Goal: Contribute content: Contribute content

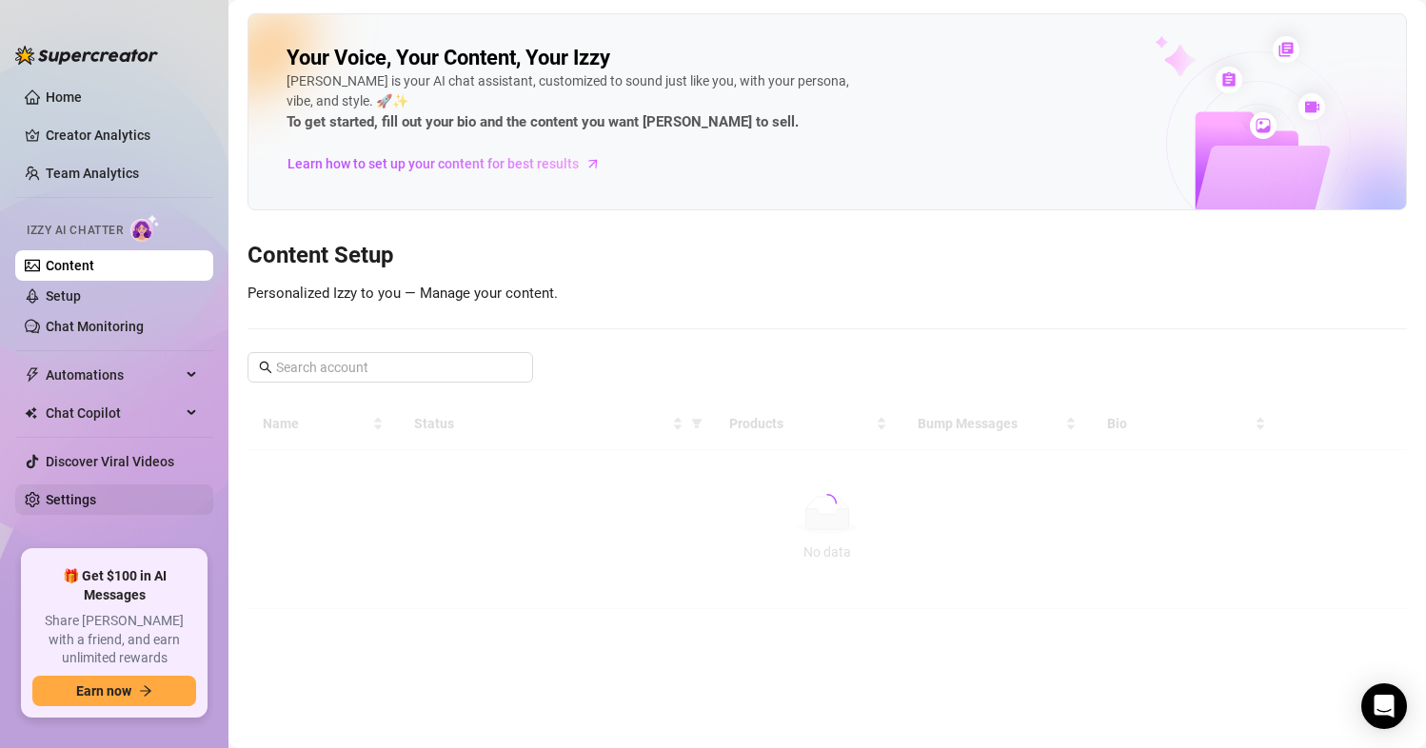
click at [73, 499] on link "Settings" at bounding box center [71, 499] width 50 height 15
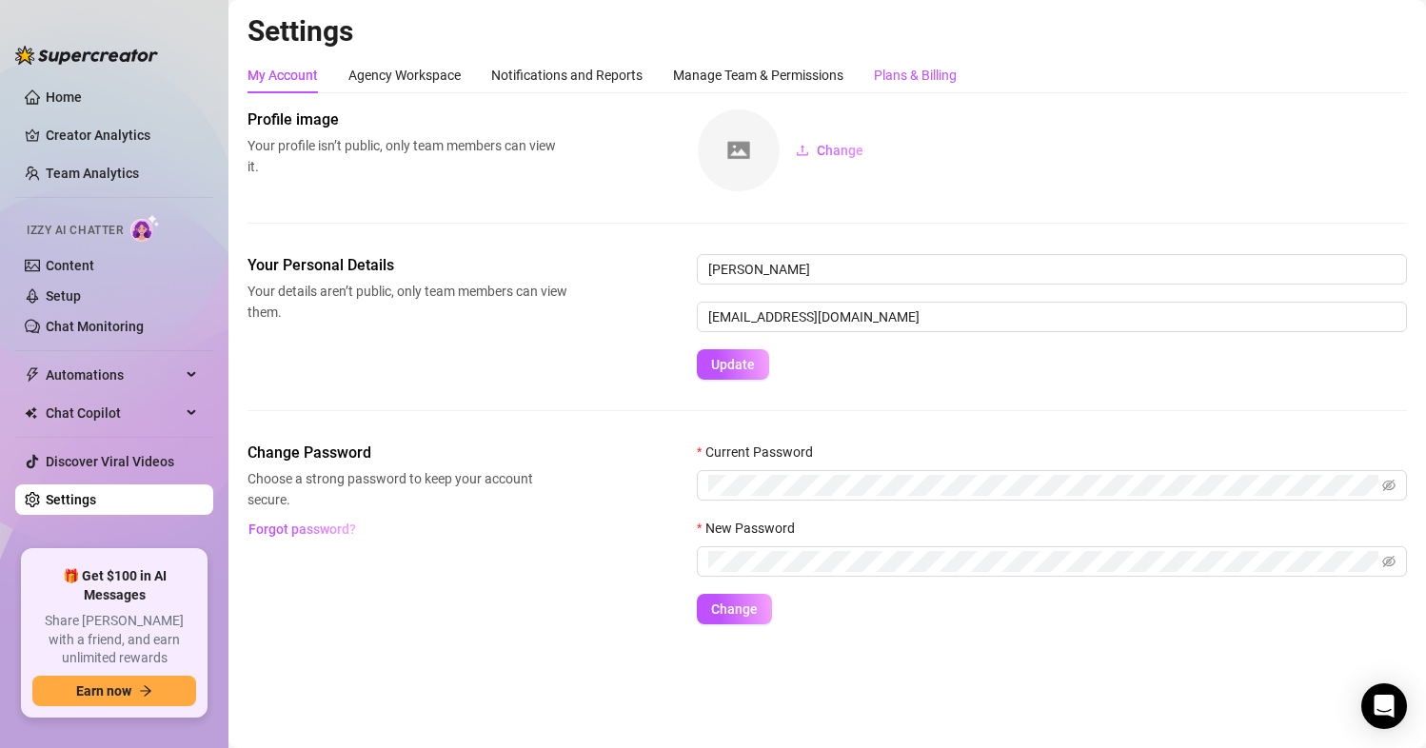
click at [950, 75] on div "Plans & Billing" at bounding box center [915, 75] width 83 height 21
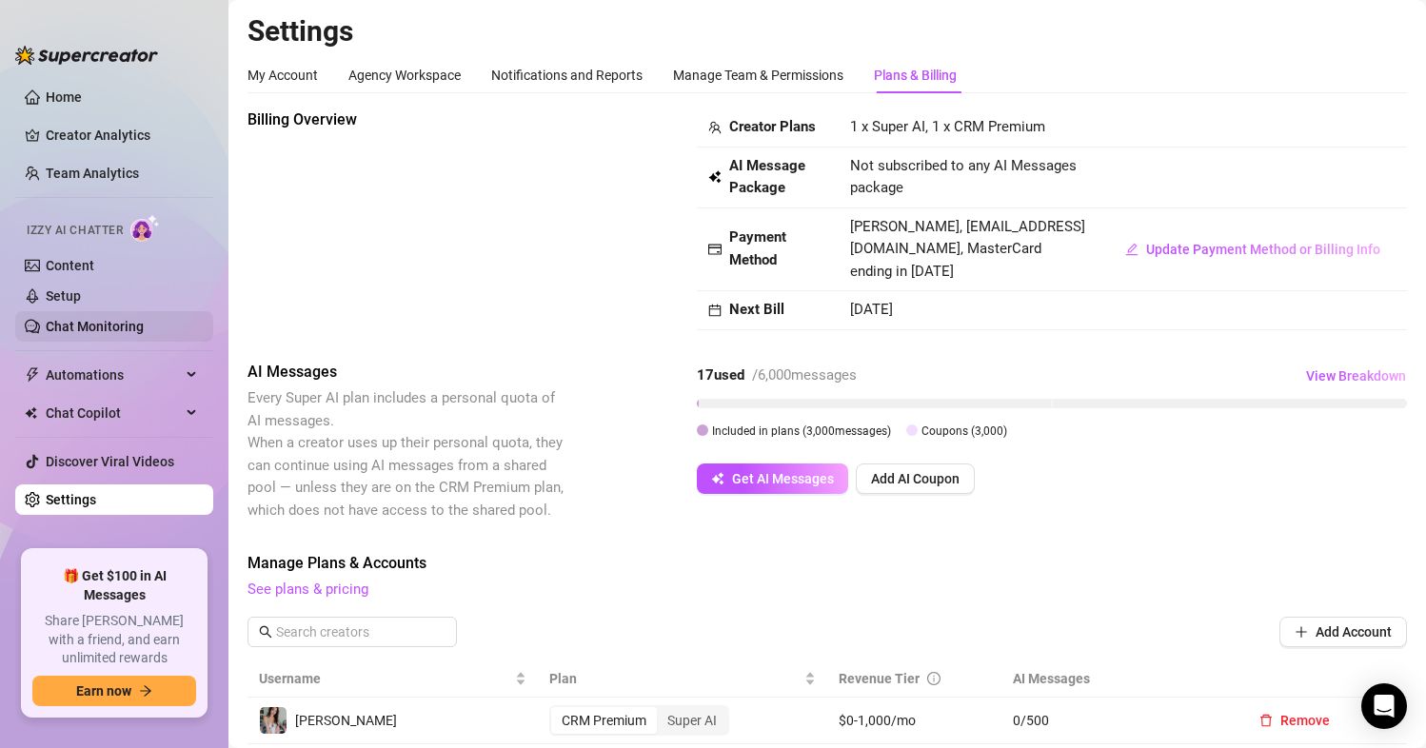
click at [119, 330] on link "Chat Monitoring" at bounding box center [95, 326] width 98 height 15
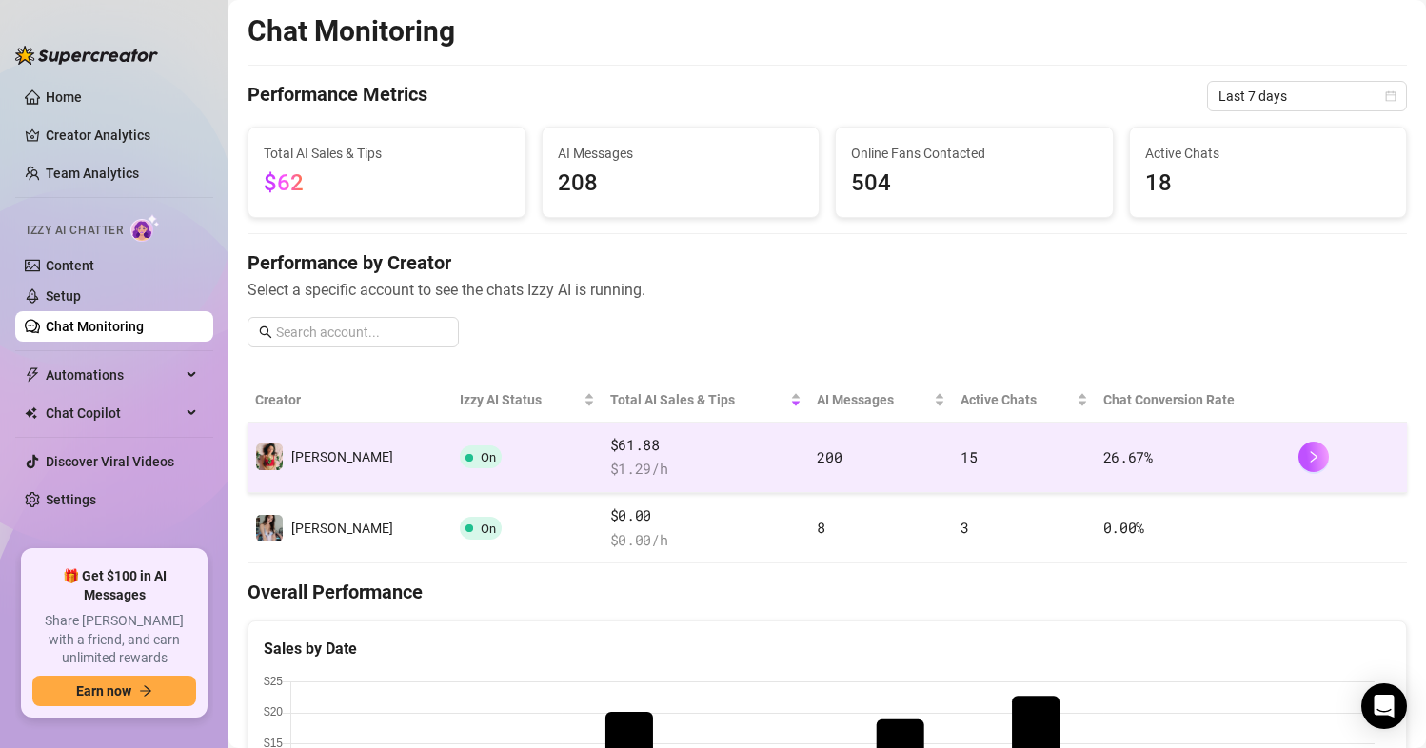
click at [1291, 456] on td at bounding box center [1349, 458] width 116 height 70
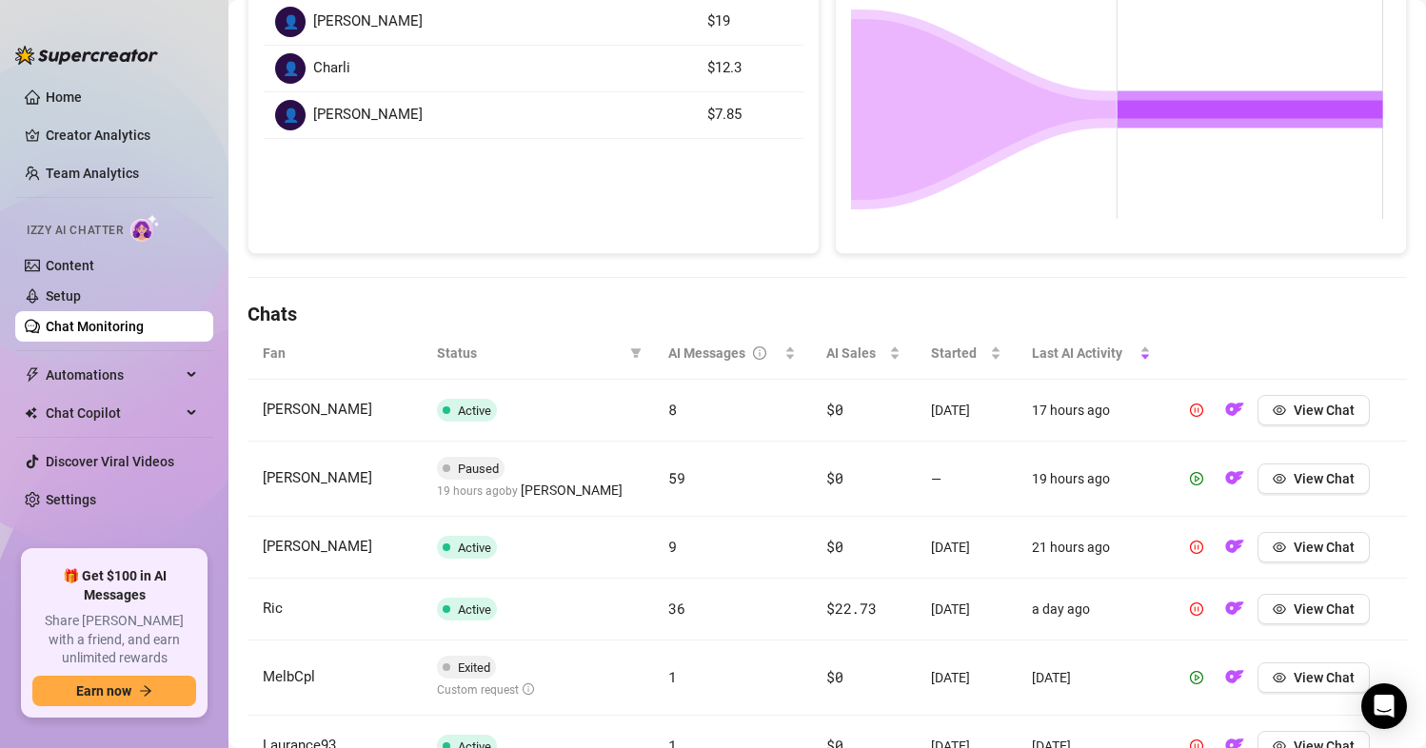
scroll to position [476, 0]
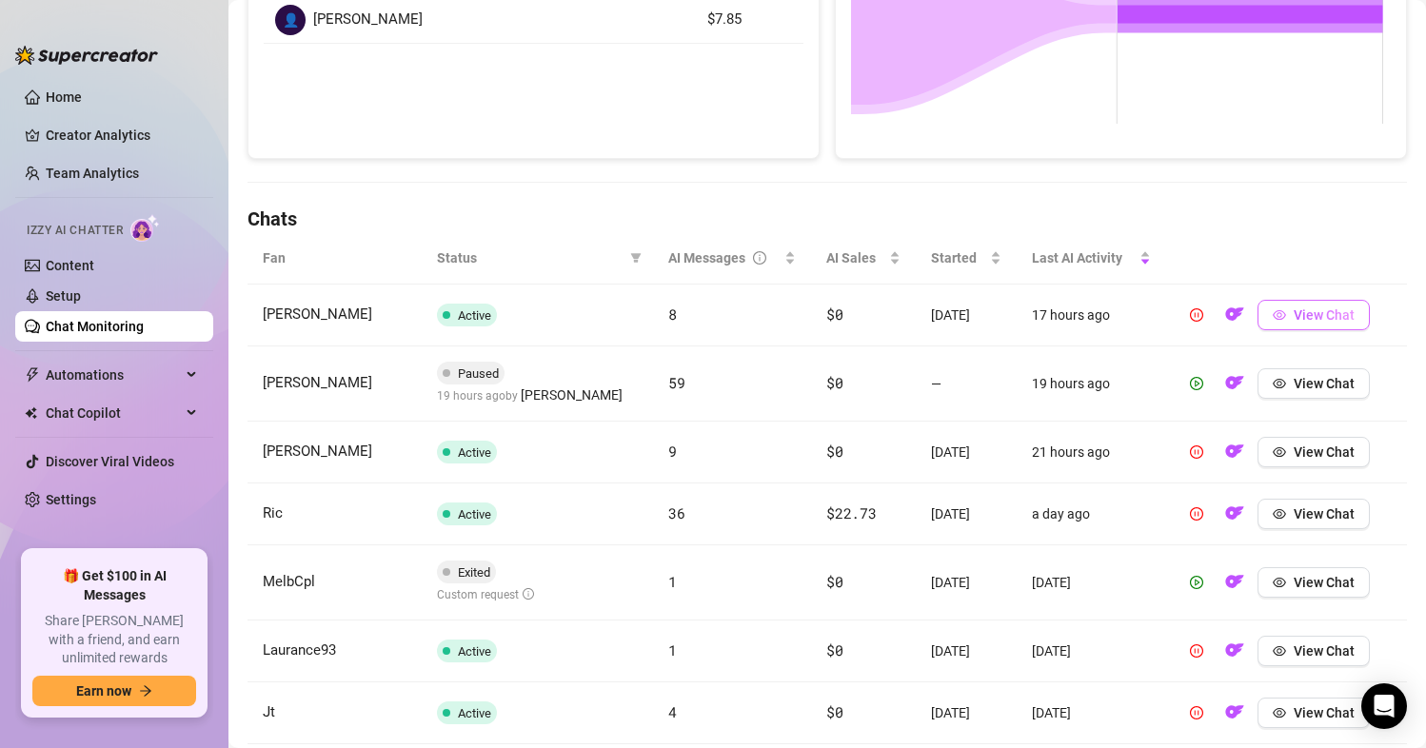
click at [1319, 318] on span "View Chat" at bounding box center [1324, 314] width 61 height 15
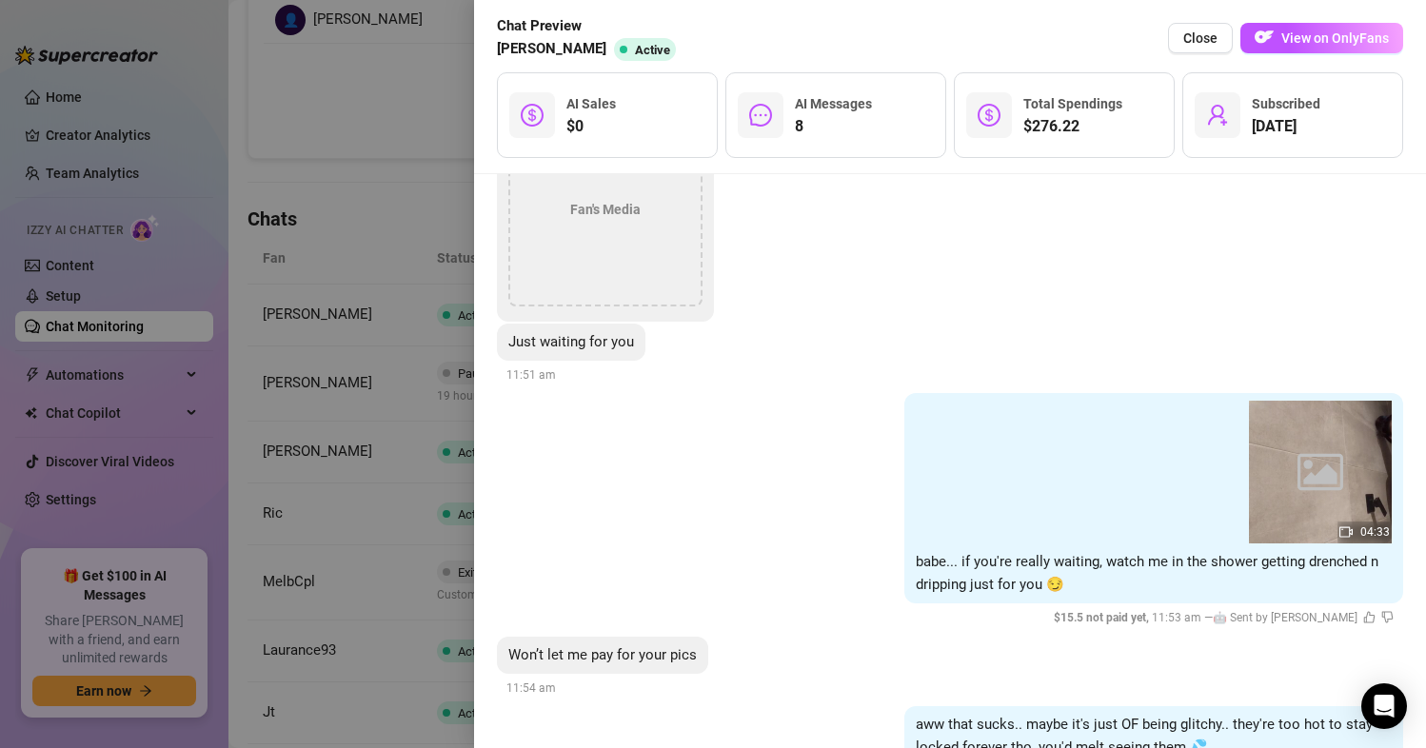
scroll to position [2067, 0]
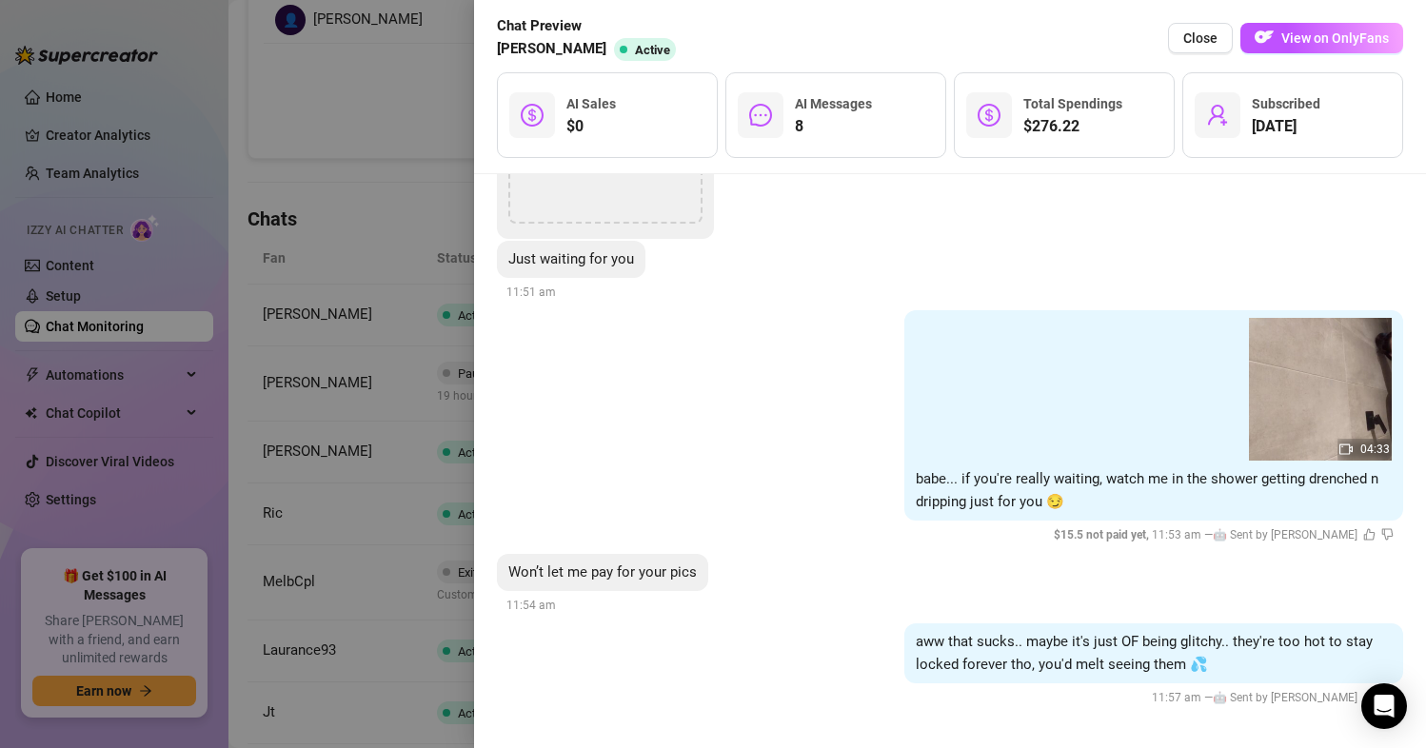
click at [341, 173] on div at bounding box center [713, 374] width 1426 height 748
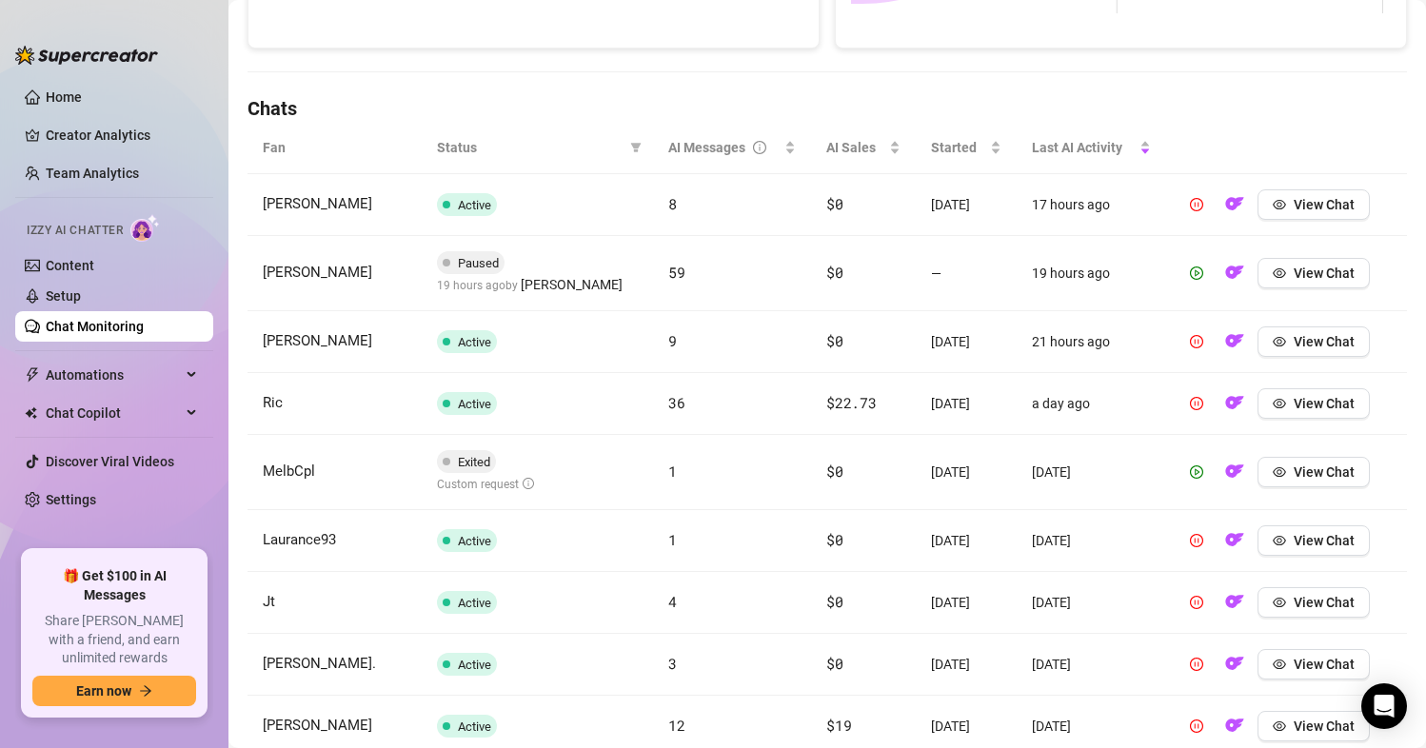
scroll to position [585, 0]
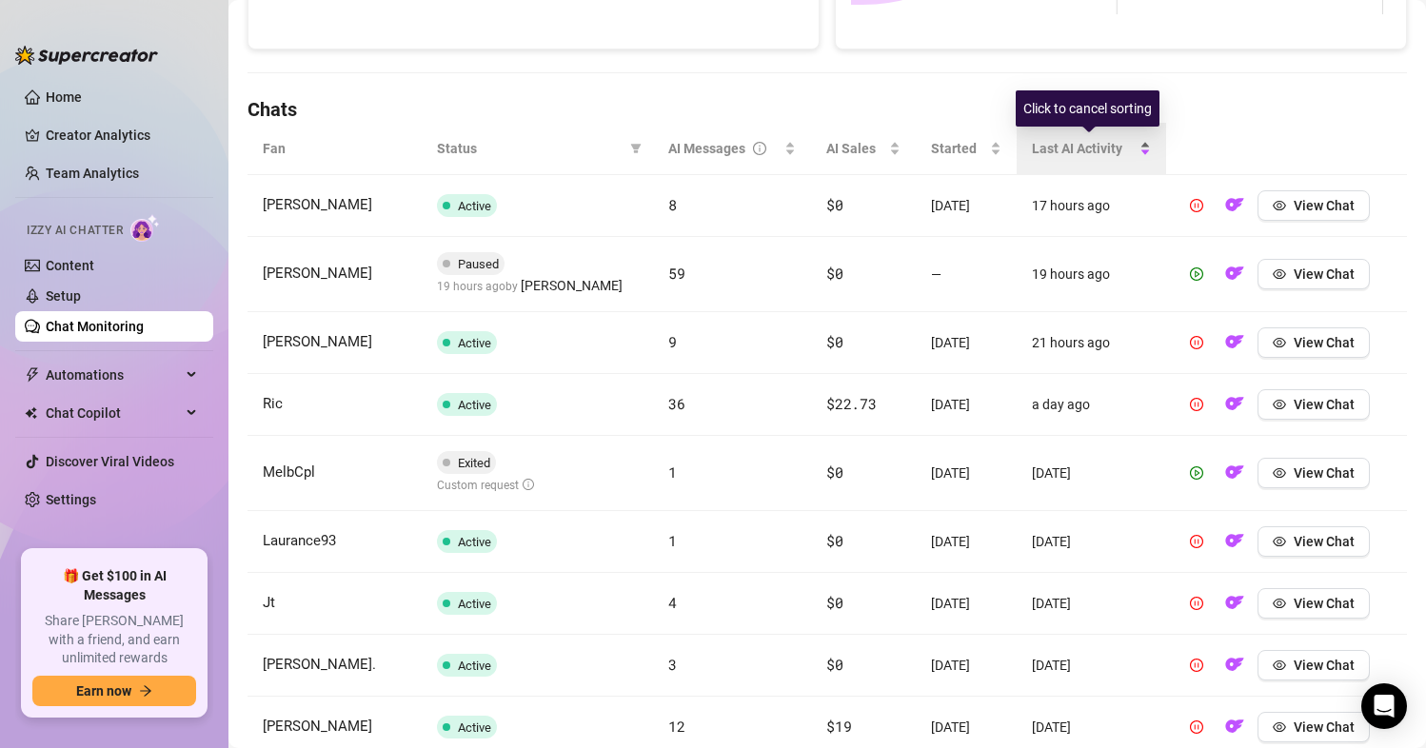
click at [1100, 145] on span "Last AI Activity" at bounding box center [1084, 148] width 104 height 21
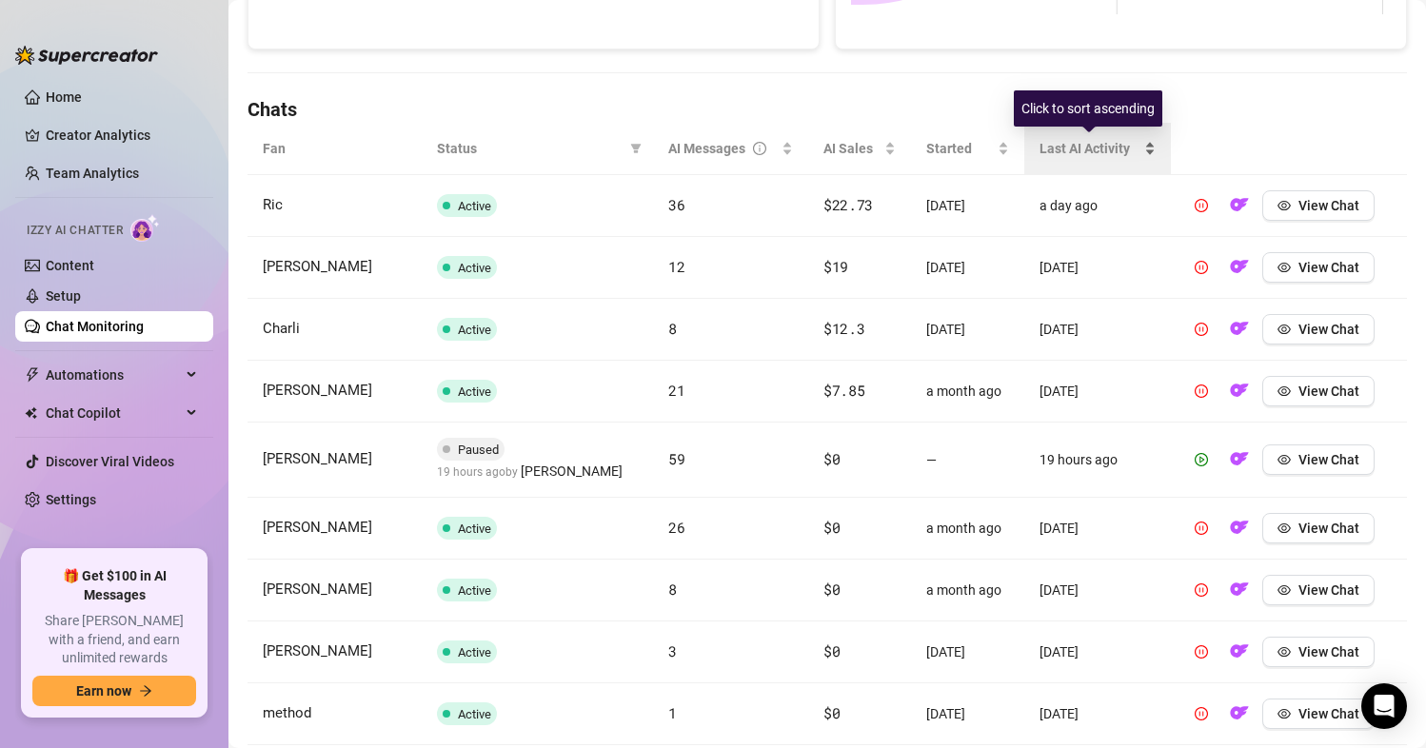
click at [1100, 145] on span "Last AI Activity" at bounding box center [1089, 148] width 101 height 21
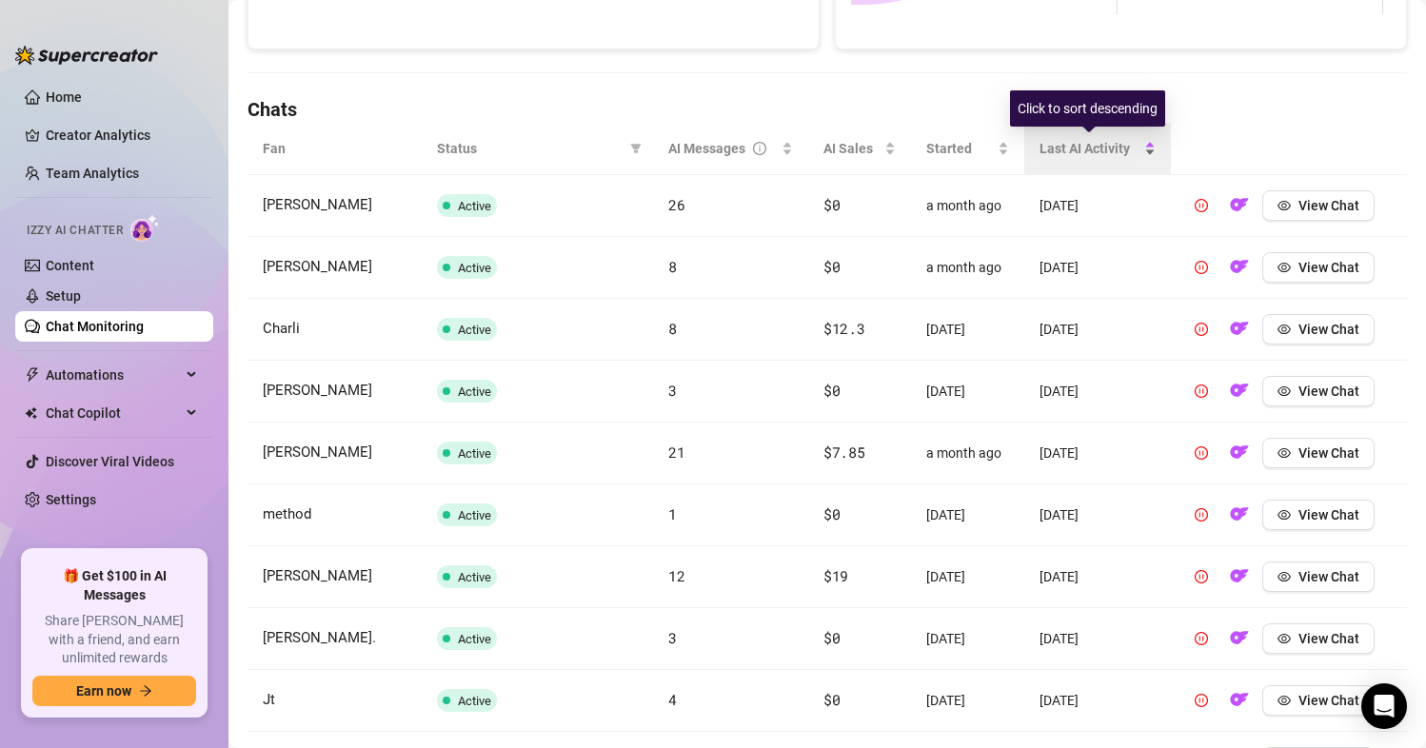
click at [1100, 145] on span "Last AI Activity" at bounding box center [1089, 148] width 101 height 21
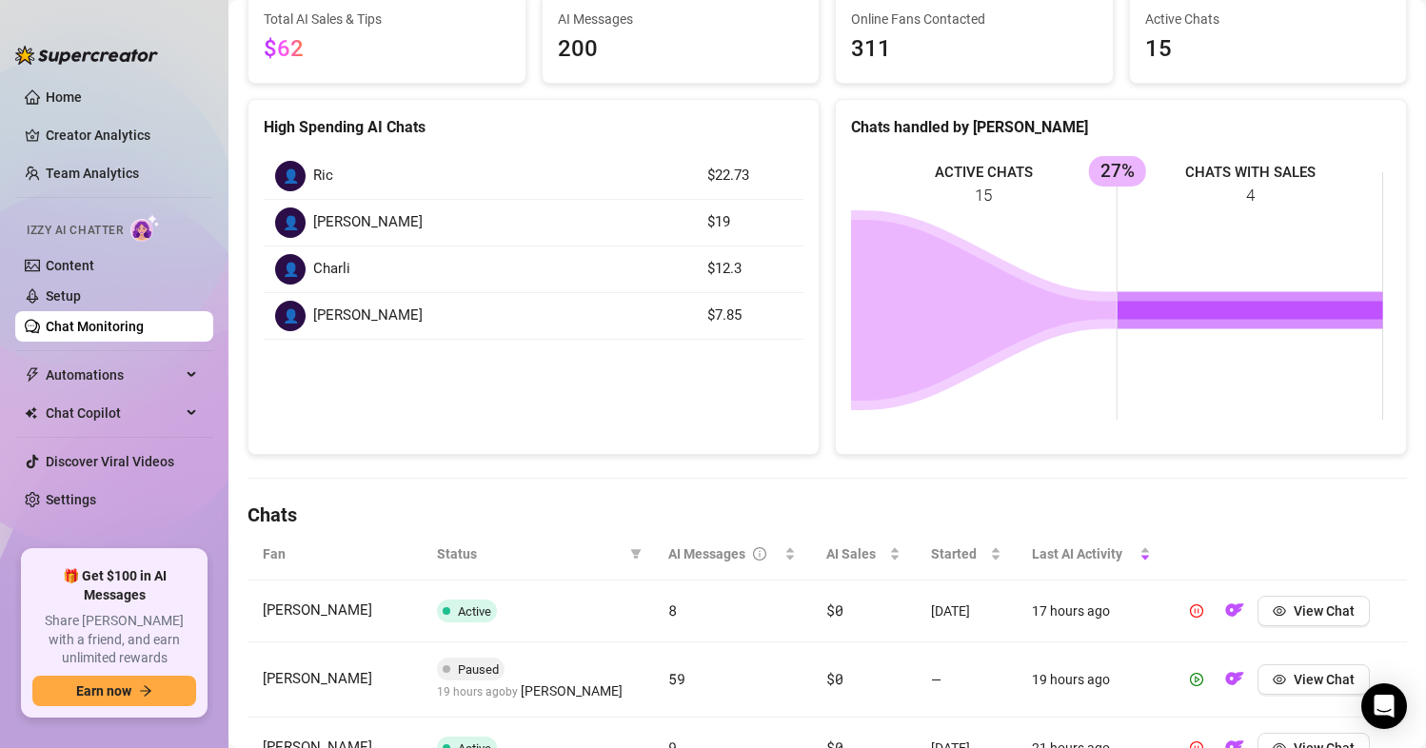
scroll to position [14, 0]
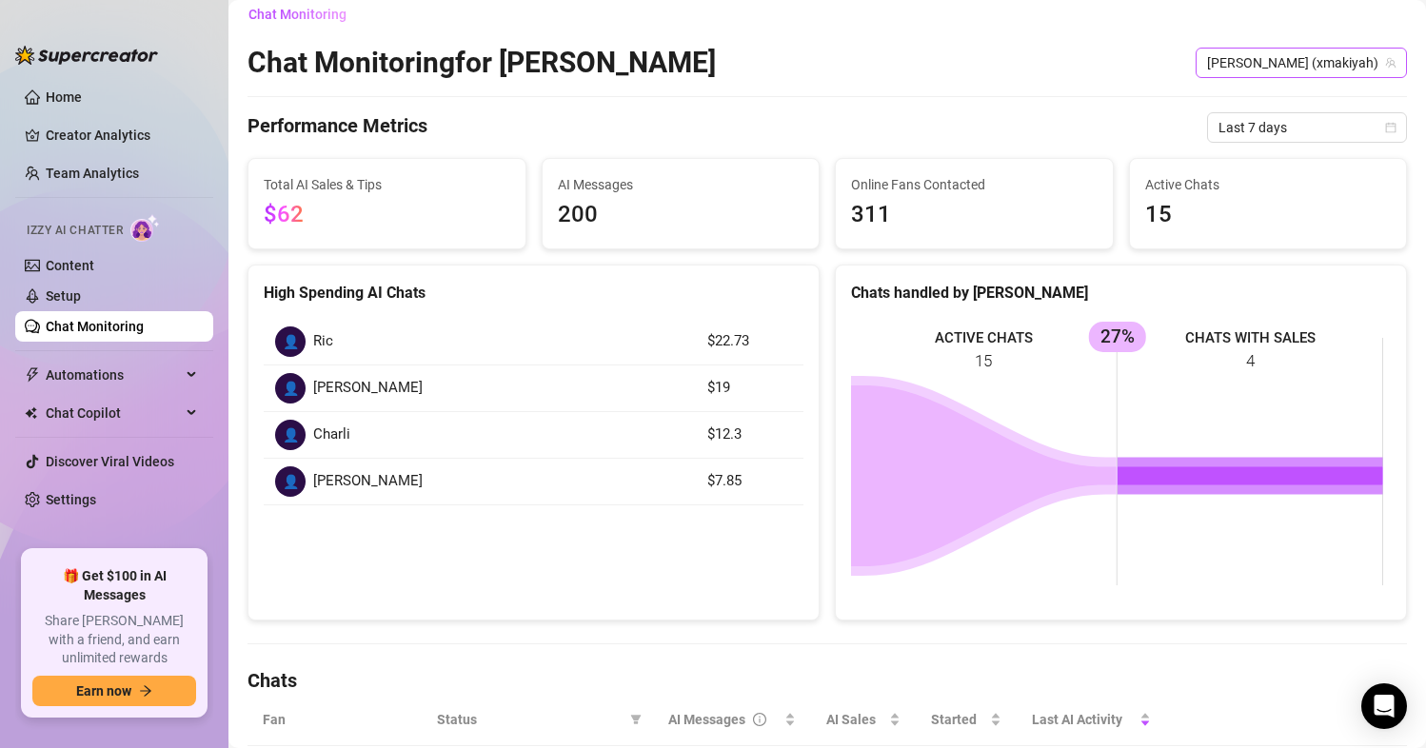
click at [1320, 58] on span "[PERSON_NAME] (xmakiyah)" at bounding box center [1301, 63] width 188 height 29
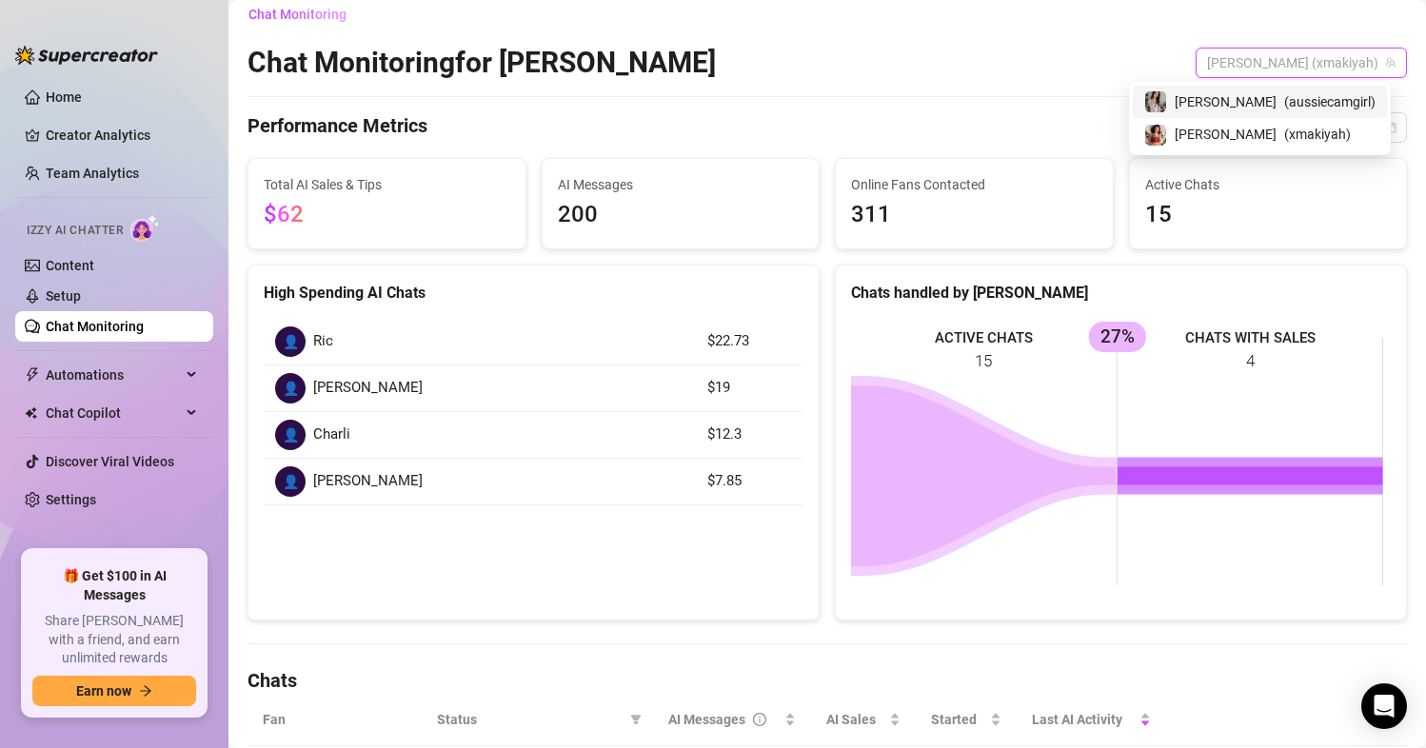
click at [1311, 102] on span "( aussiecamgirl )" at bounding box center [1329, 101] width 91 height 21
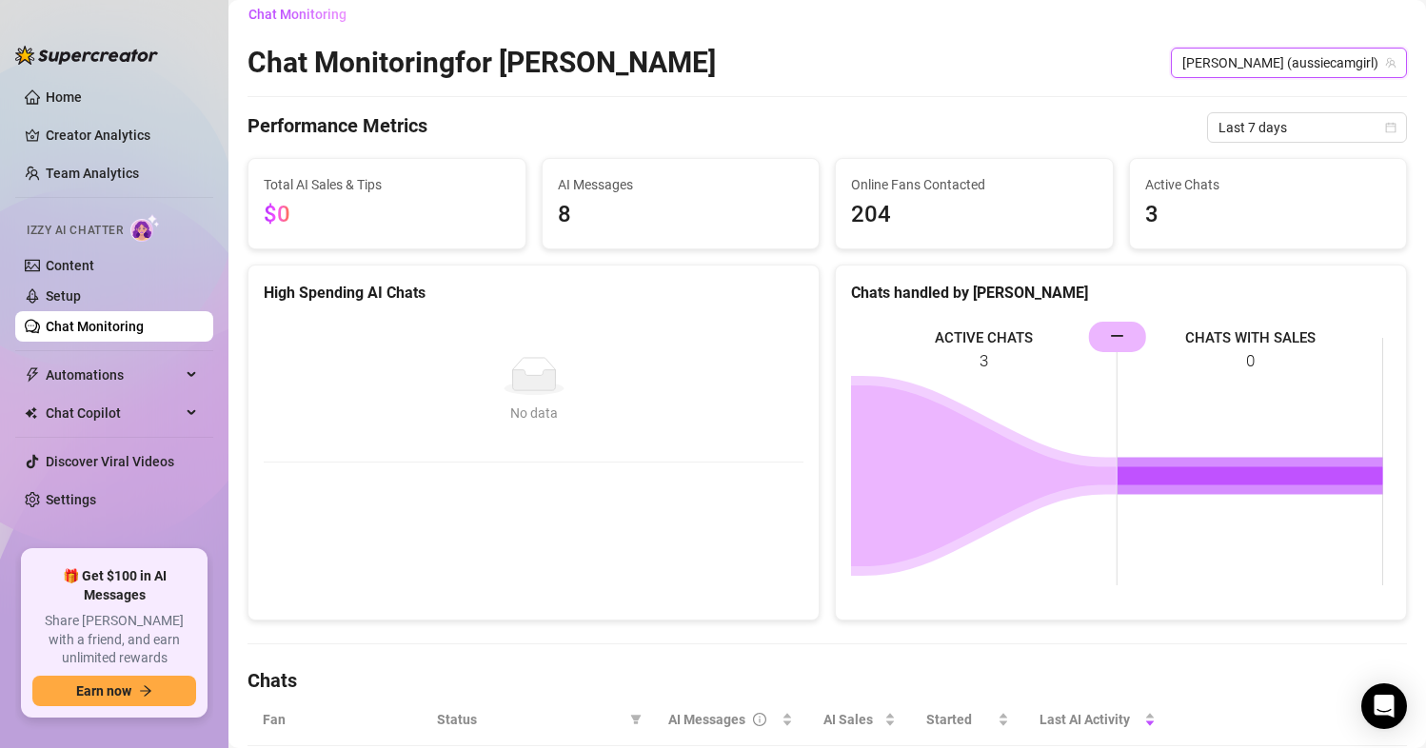
click at [633, 267] on div "High Spending AI Chats" at bounding box center [533, 285] width 570 height 39
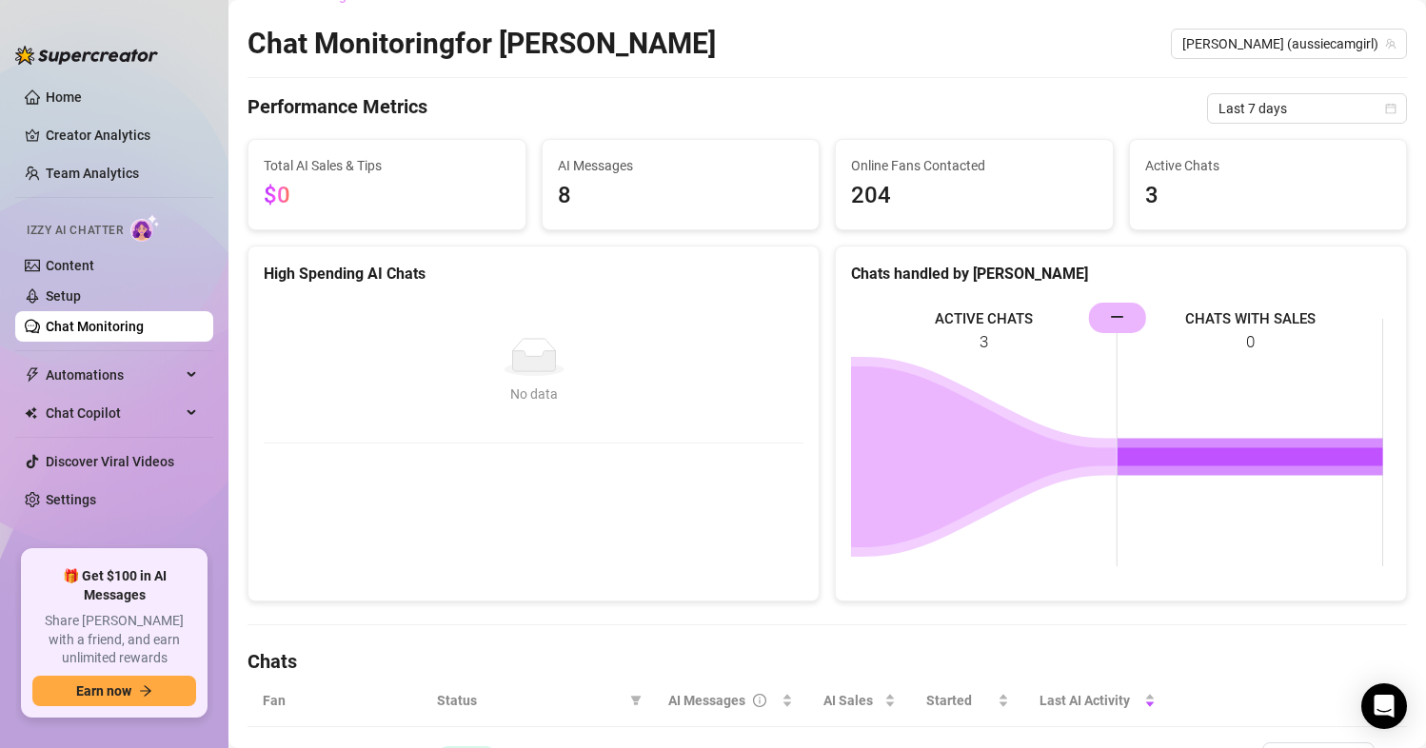
scroll to position [286, 0]
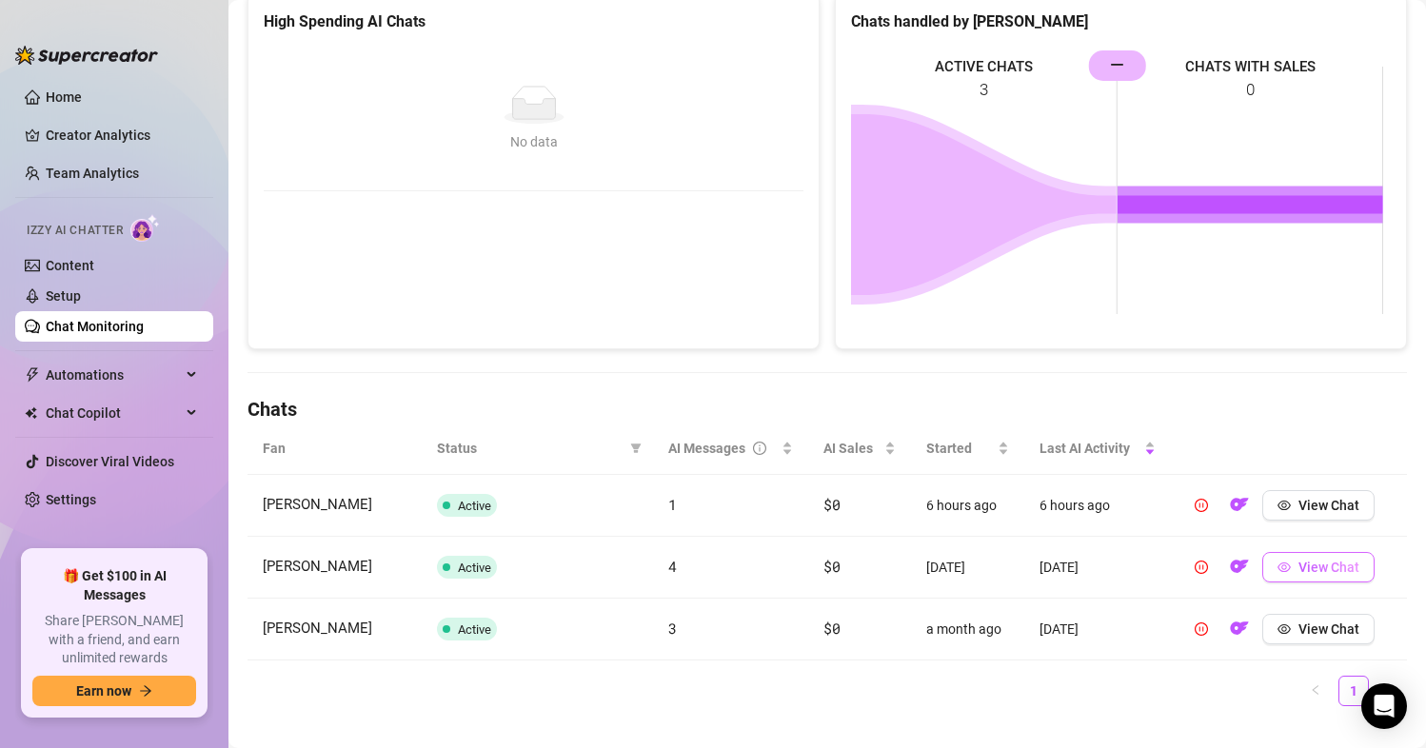
click at [1317, 572] on span "View Chat" at bounding box center [1328, 567] width 61 height 15
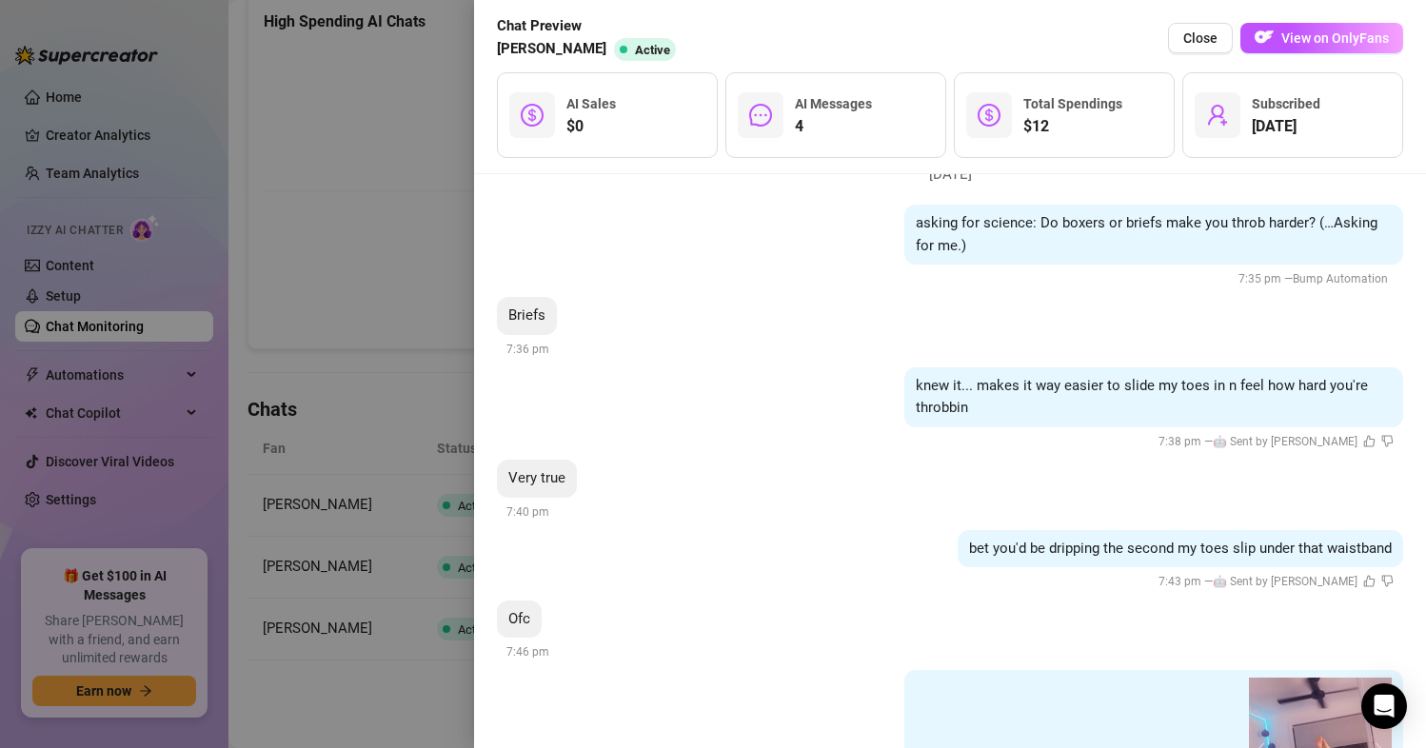
scroll to position [95, 0]
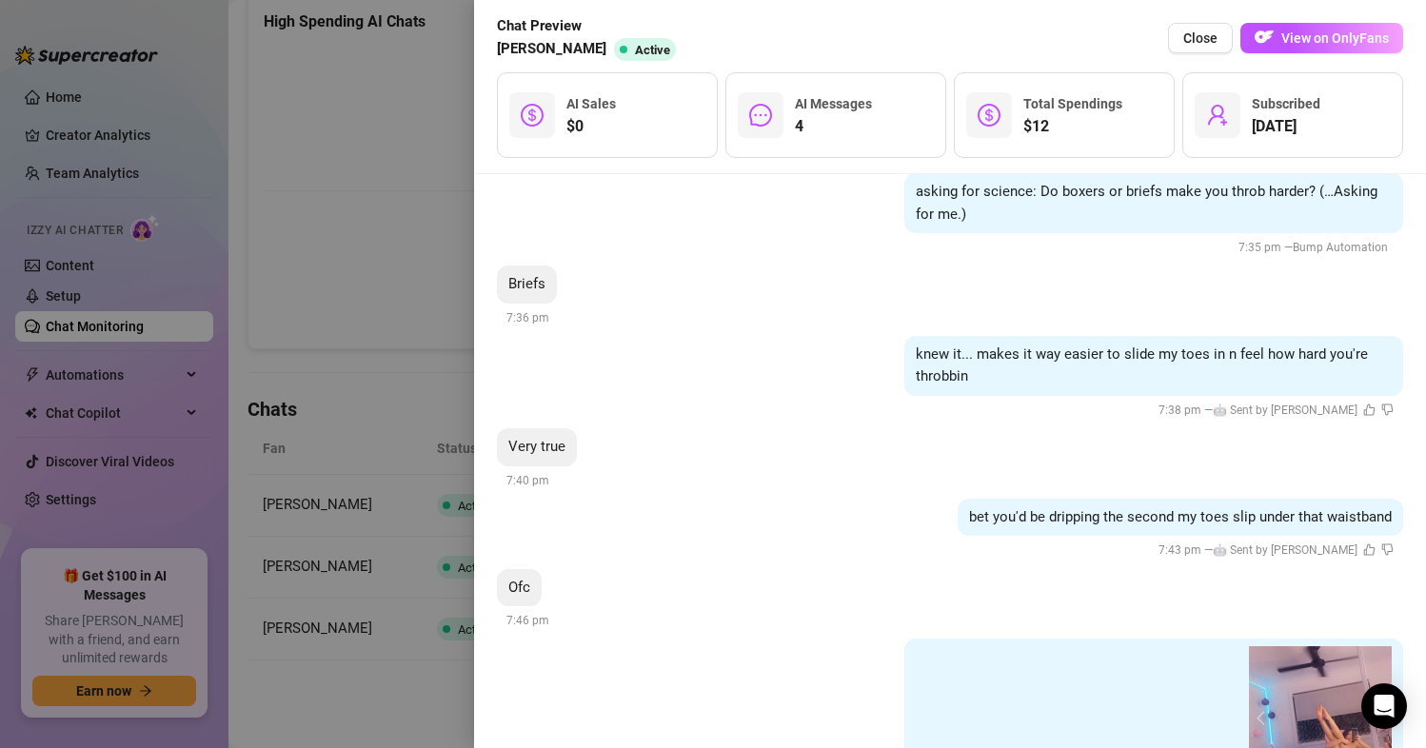
click at [341, 400] on div at bounding box center [713, 374] width 1426 height 748
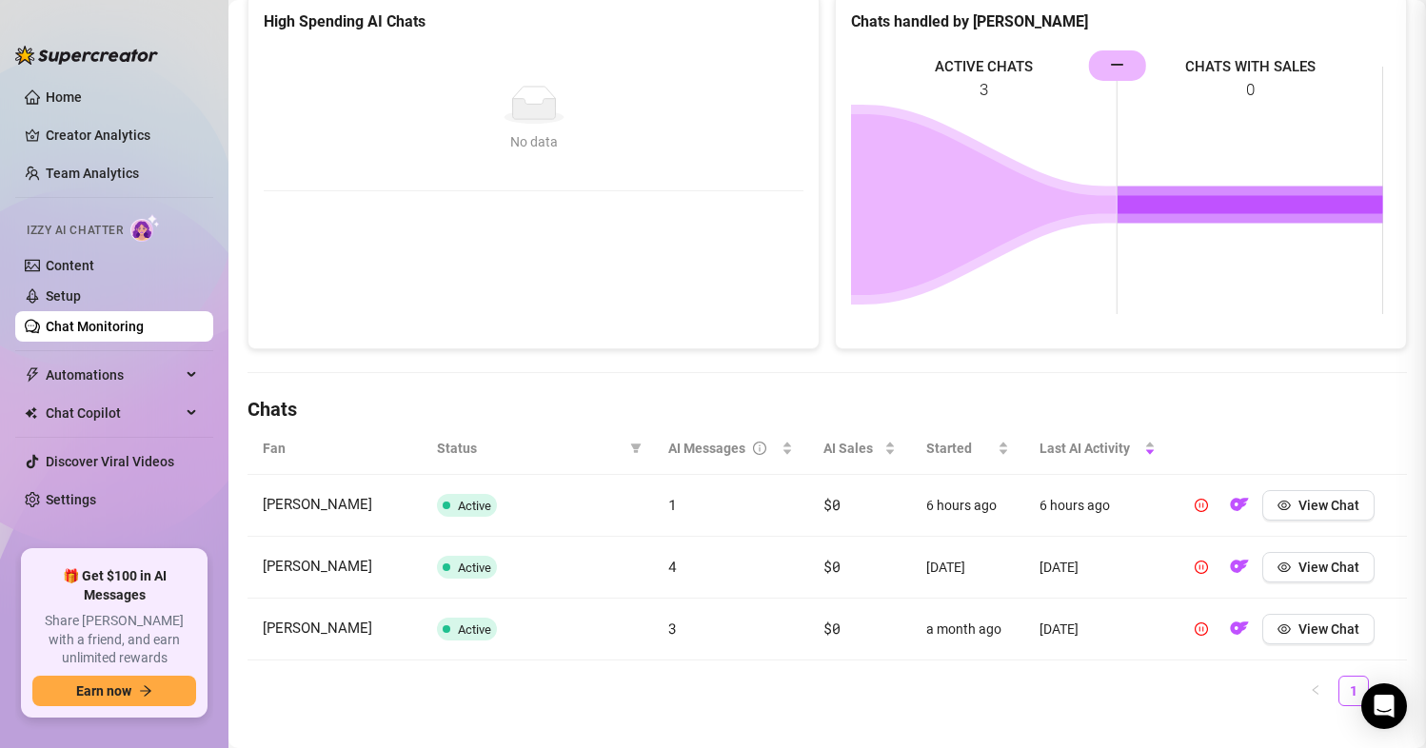
scroll to position [0, 0]
click at [82, 94] on link "Home" at bounding box center [64, 96] width 36 height 15
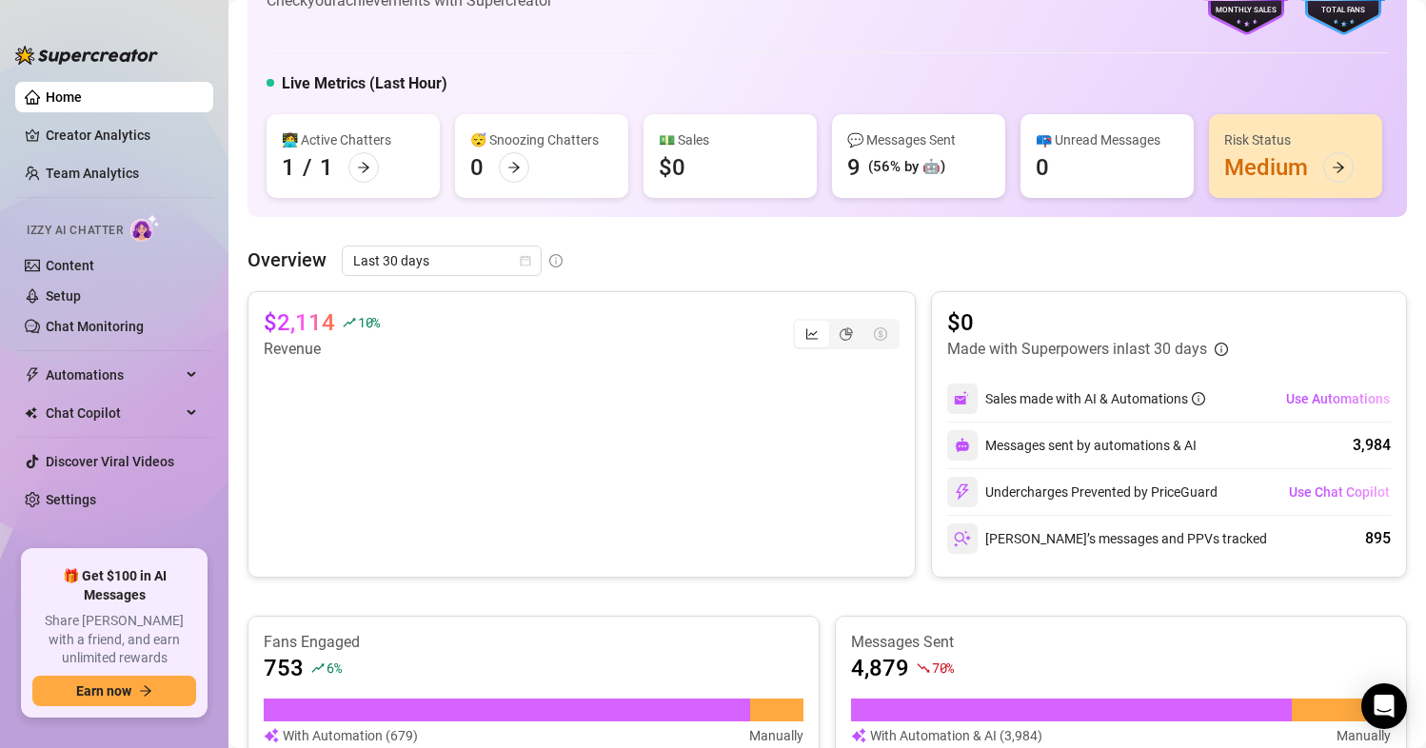
scroll to position [95, 0]
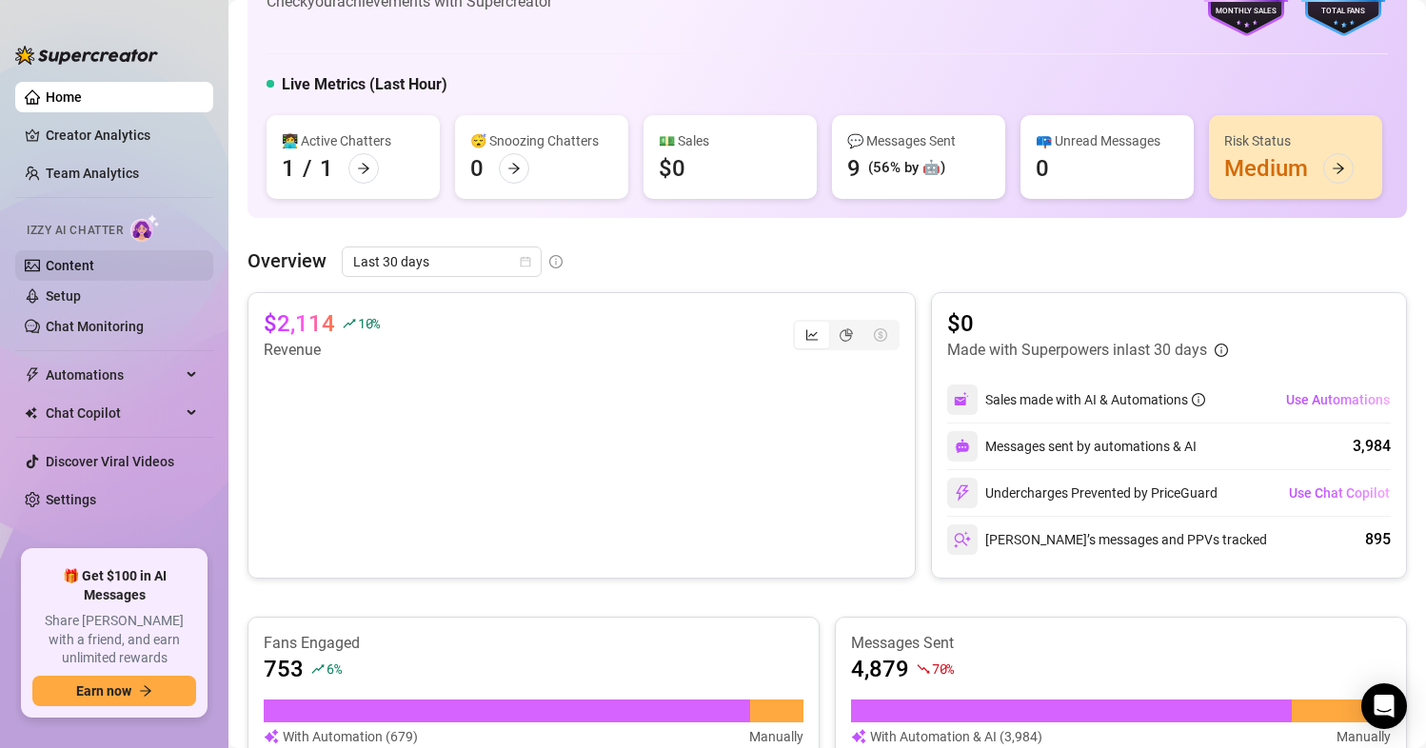
click at [75, 258] on link "Content" at bounding box center [70, 265] width 49 height 15
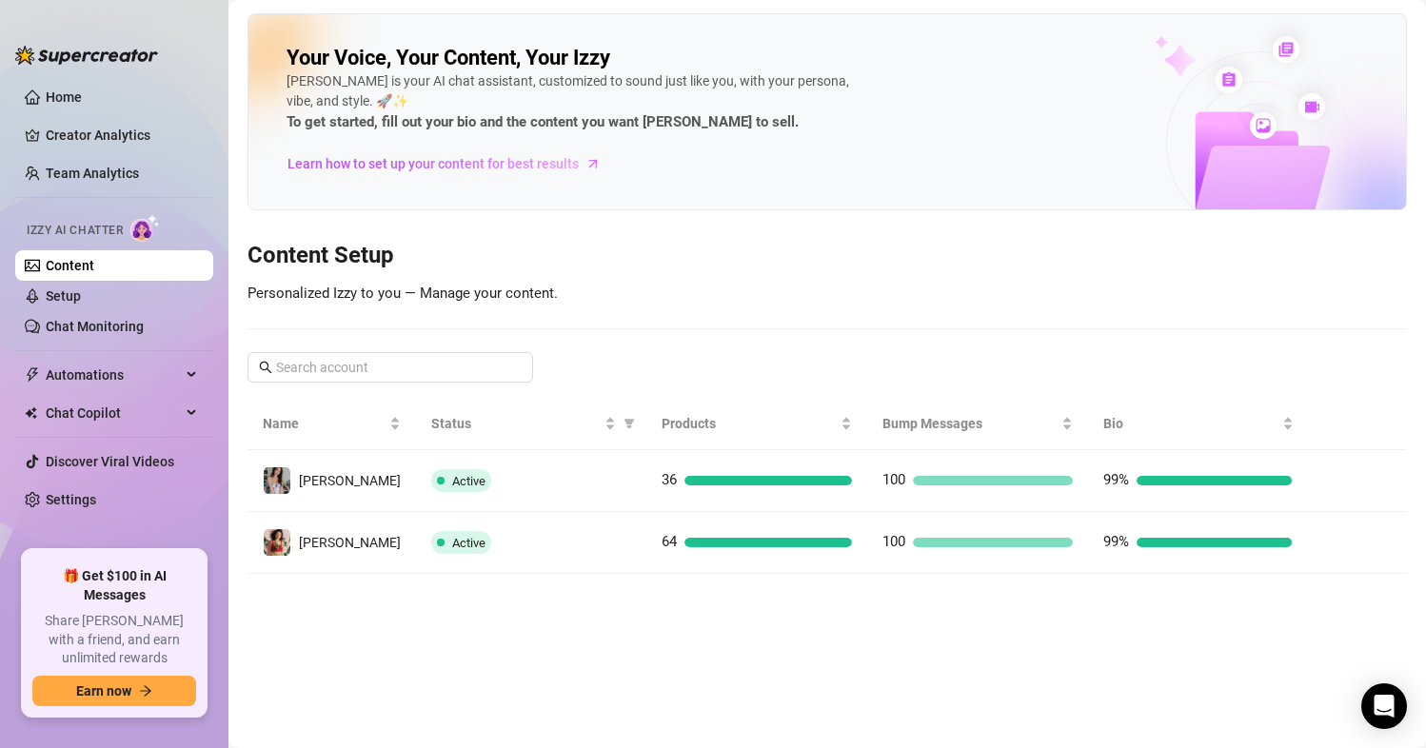
click at [71, 81] on ul "Home Creator Analytics Team Analytics Izzy AI Chatter Content Setup Chat Monito…" at bounding box center [114, 308] width 198 height 468
click at [69, 89] on link "Home" at bounding box center [64, 96] width 36 height 15
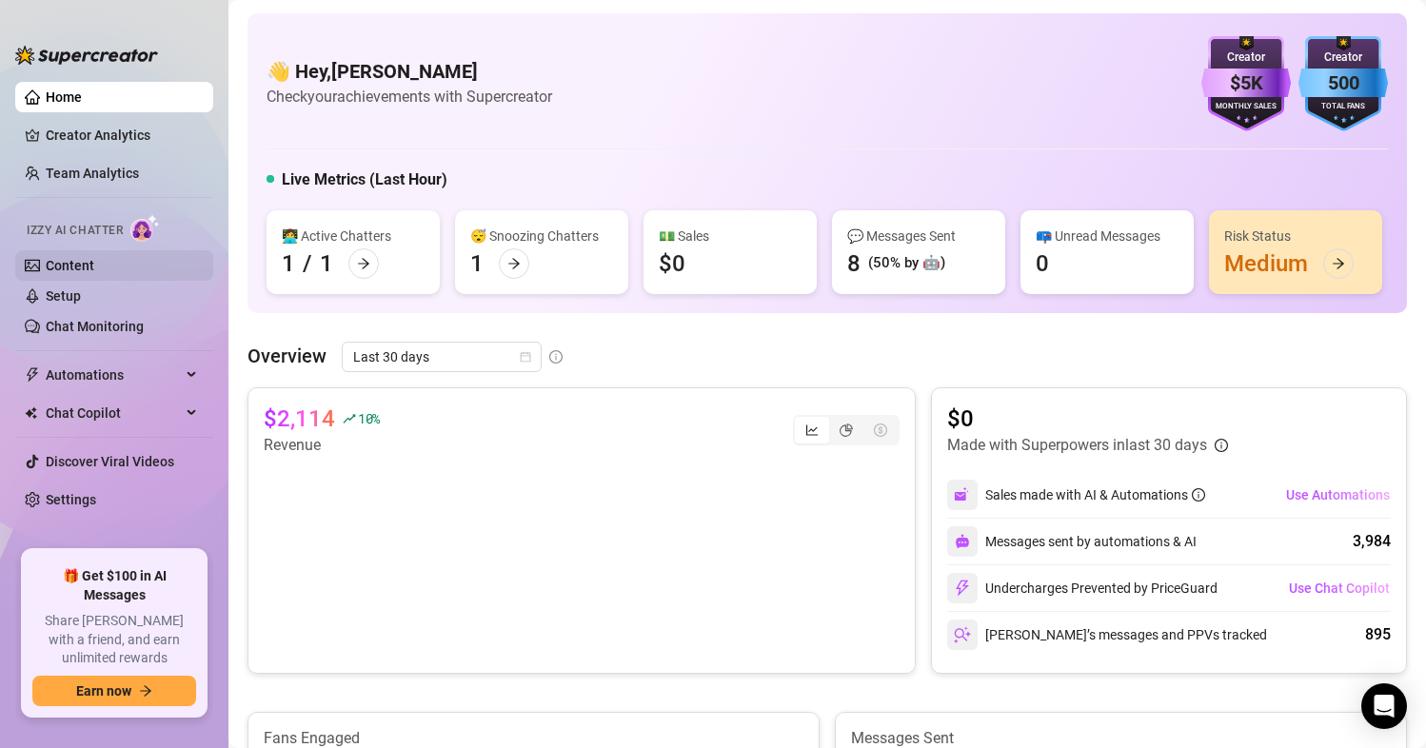
click at [83, 264] on link "Content" at bounding box center [70, 265] width 49 height 15
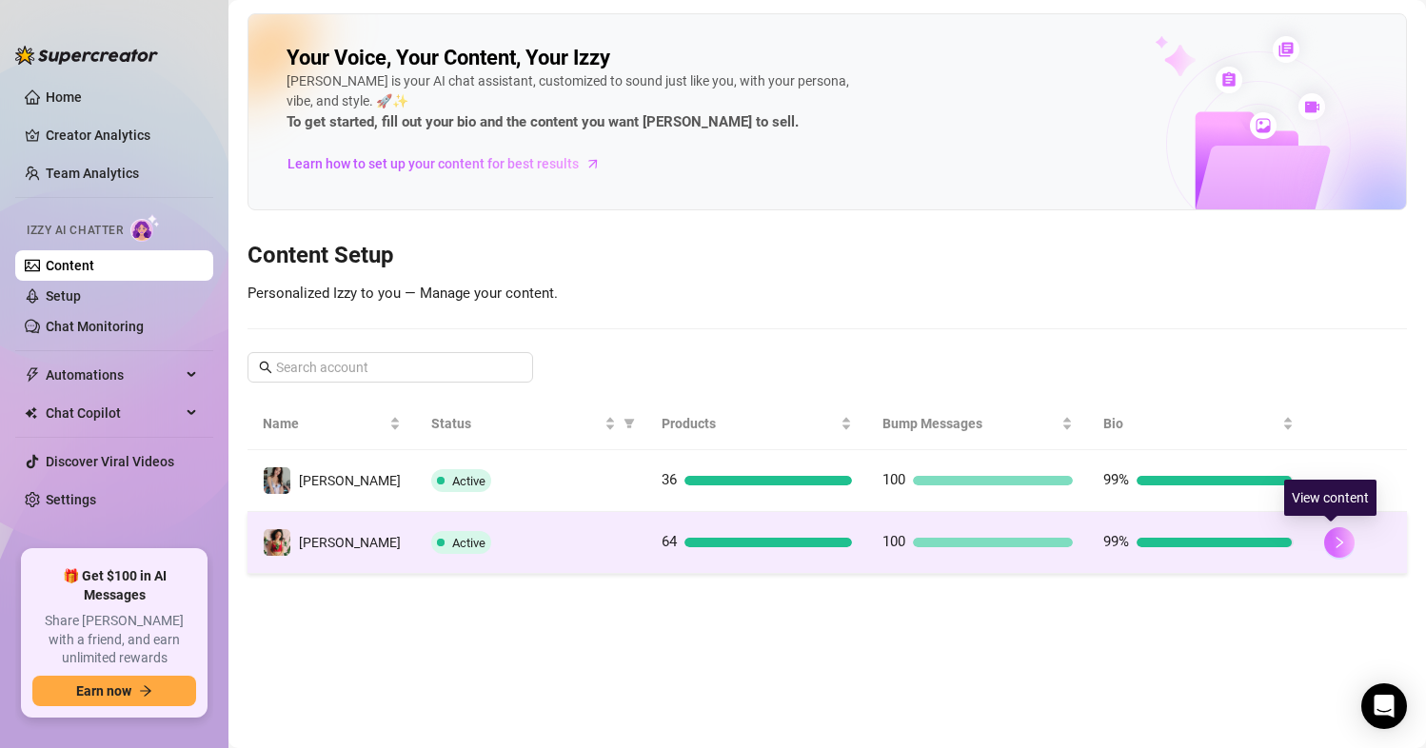
click at [1334, 545] on icon "right" at bounding box center [1339, 542] width 13 height 13
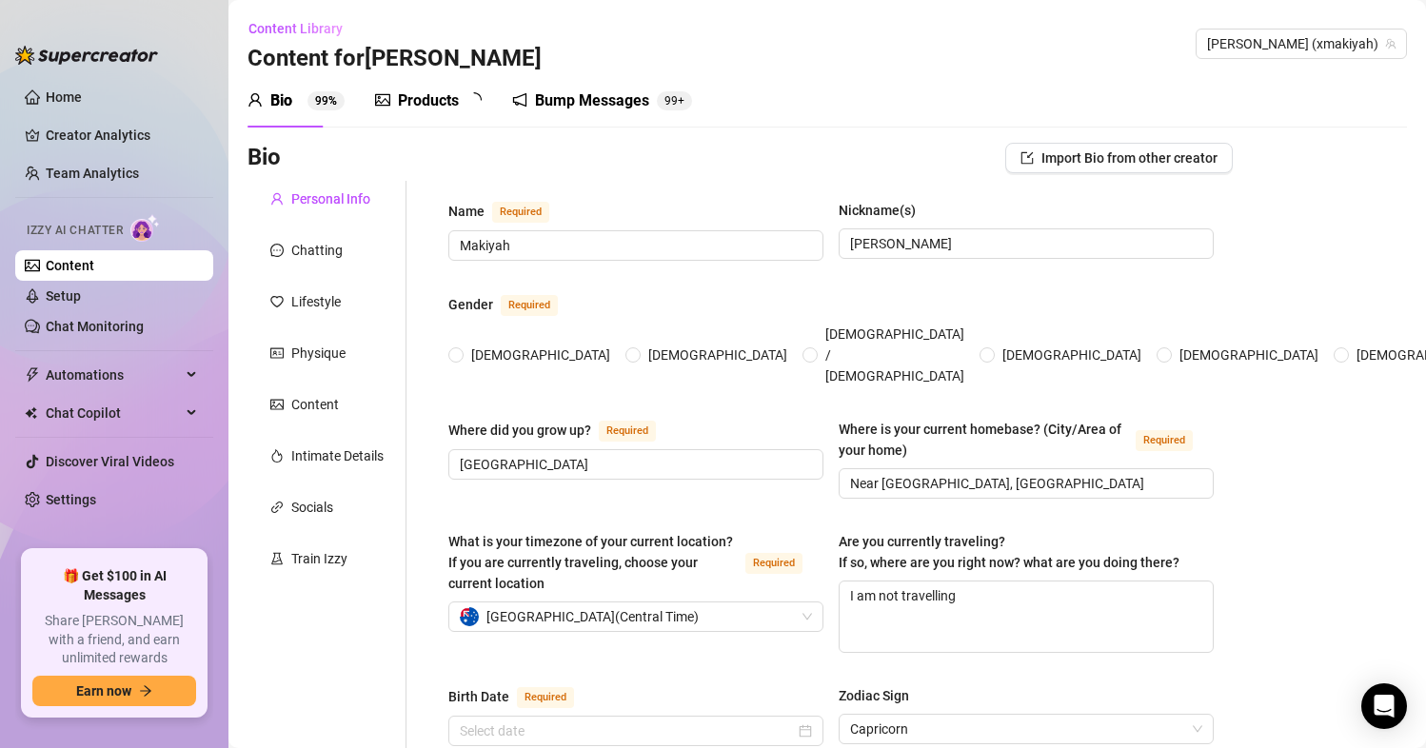
radio input "true"
type input "[DATE]"
click at [426, 93] on div "Products" at bounding box center [428, 100] width 61 height 23
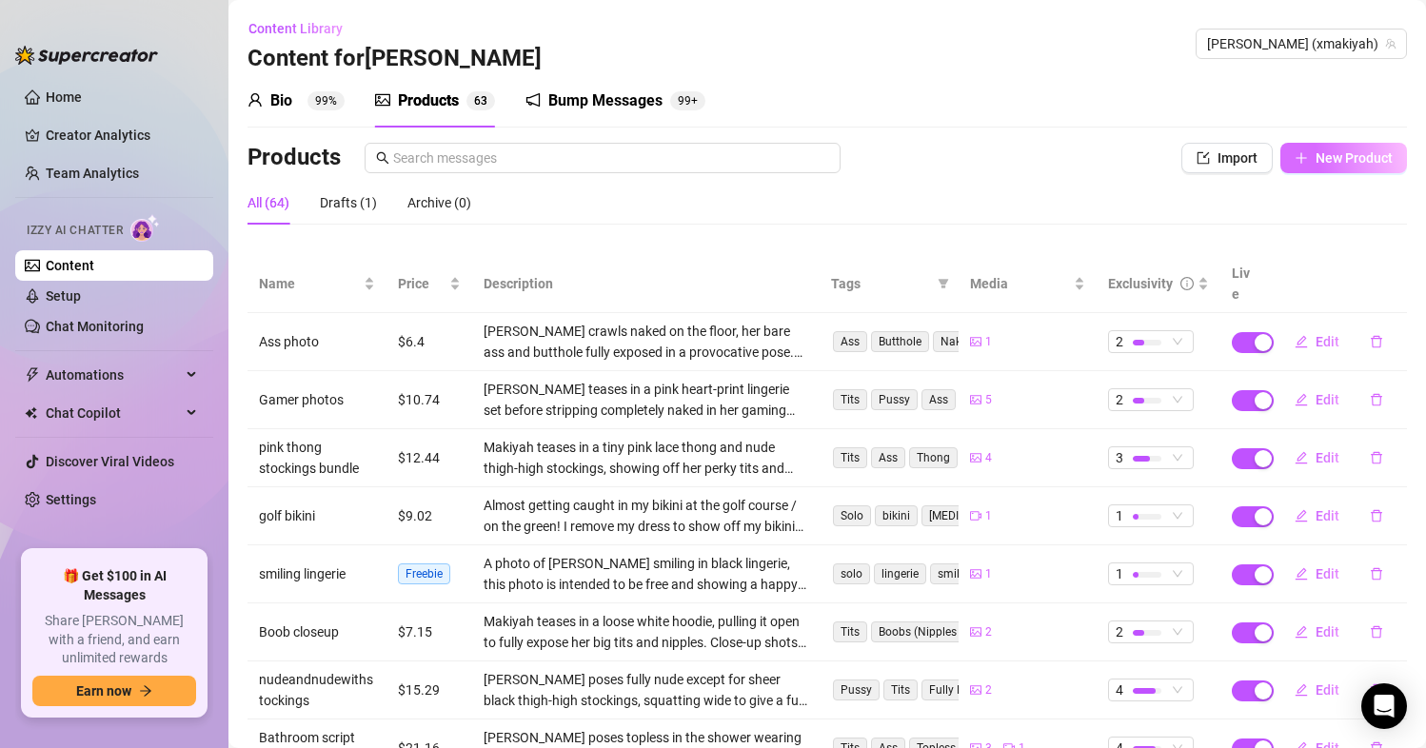
click at [1334, 148] on button "New Product" at bounding box center [1343, 158] width 127 height 30
type textarea "Type your message here..."
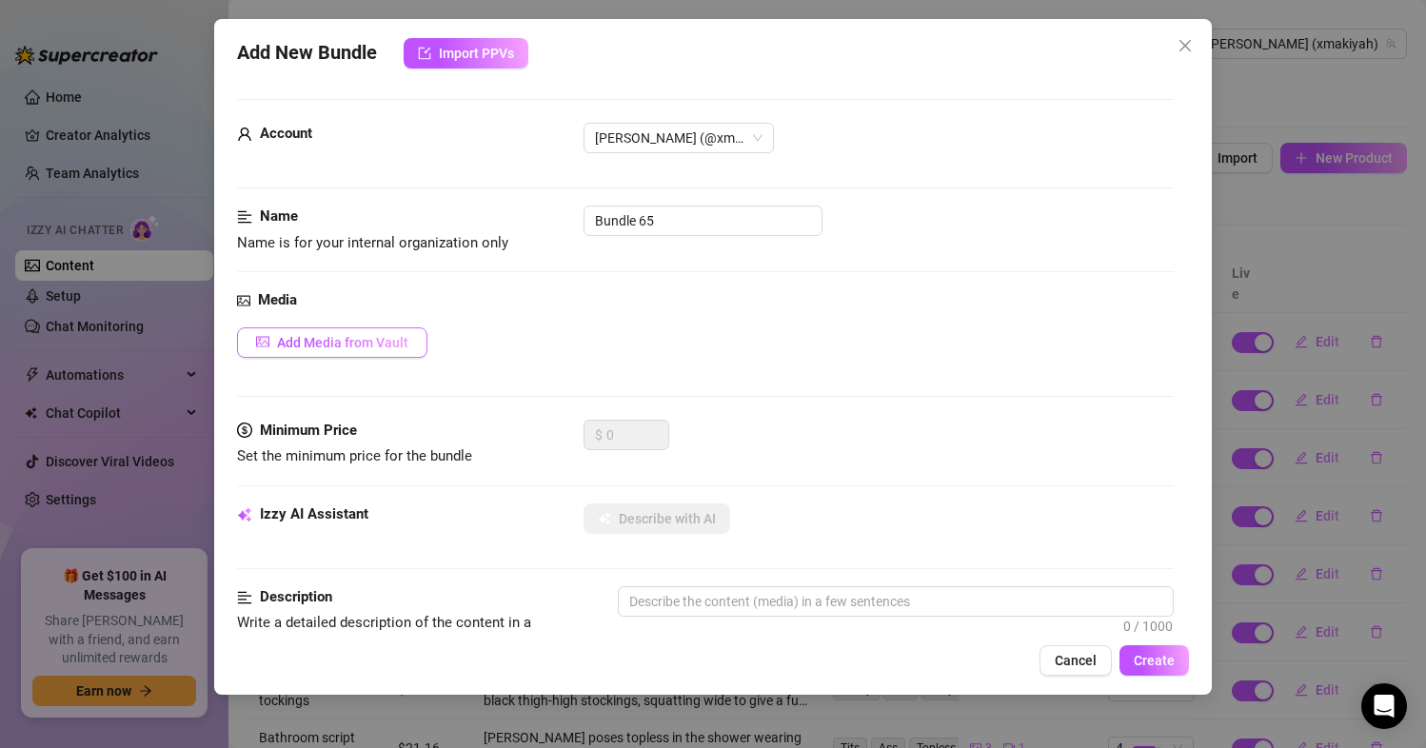
click at [386, 347] on span "Add Media from Vault" at bounding box center [342, 342] width 131 height 15
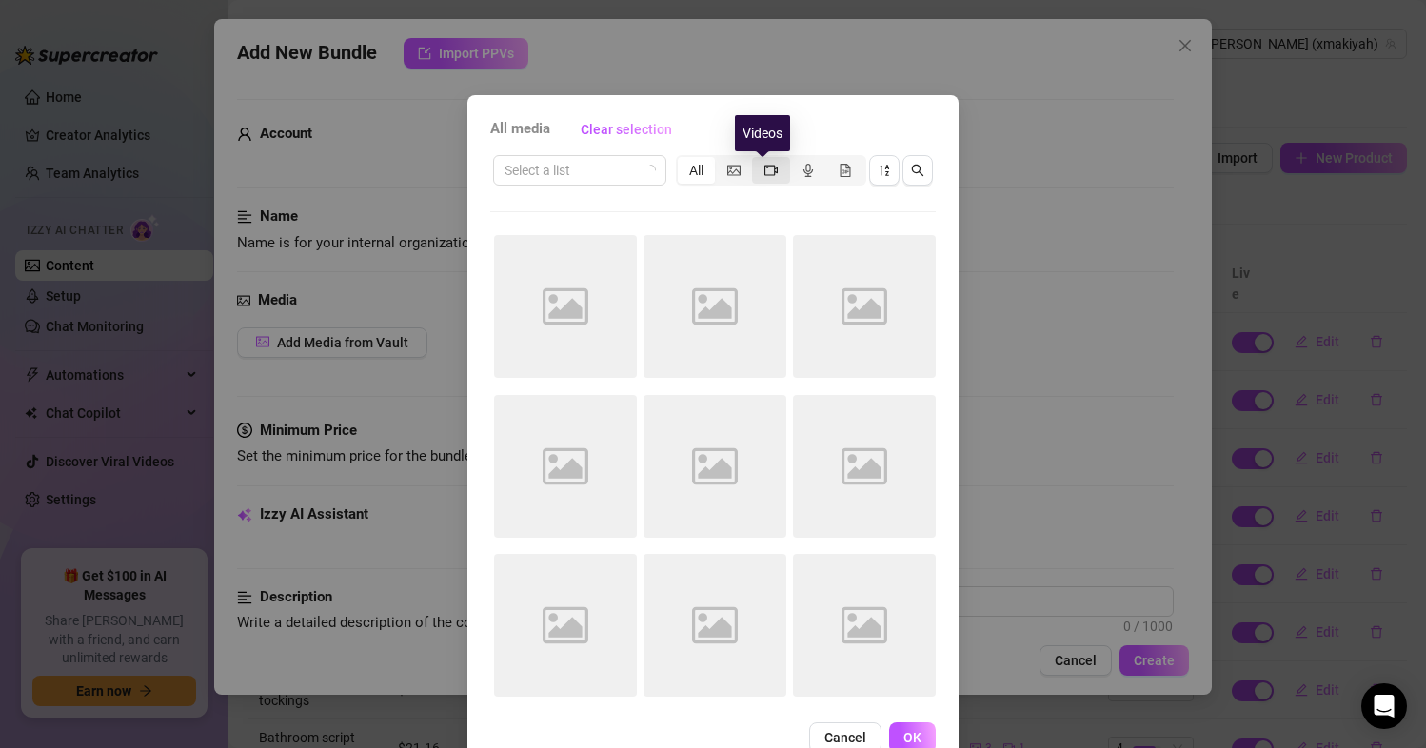
click at [764, 172] on icon "video-camera" at bounding box center [770, 170] width 13 height 13
click at [757, 160] on input "segmented control" at bounding box center [757, 160] width 0 height 0
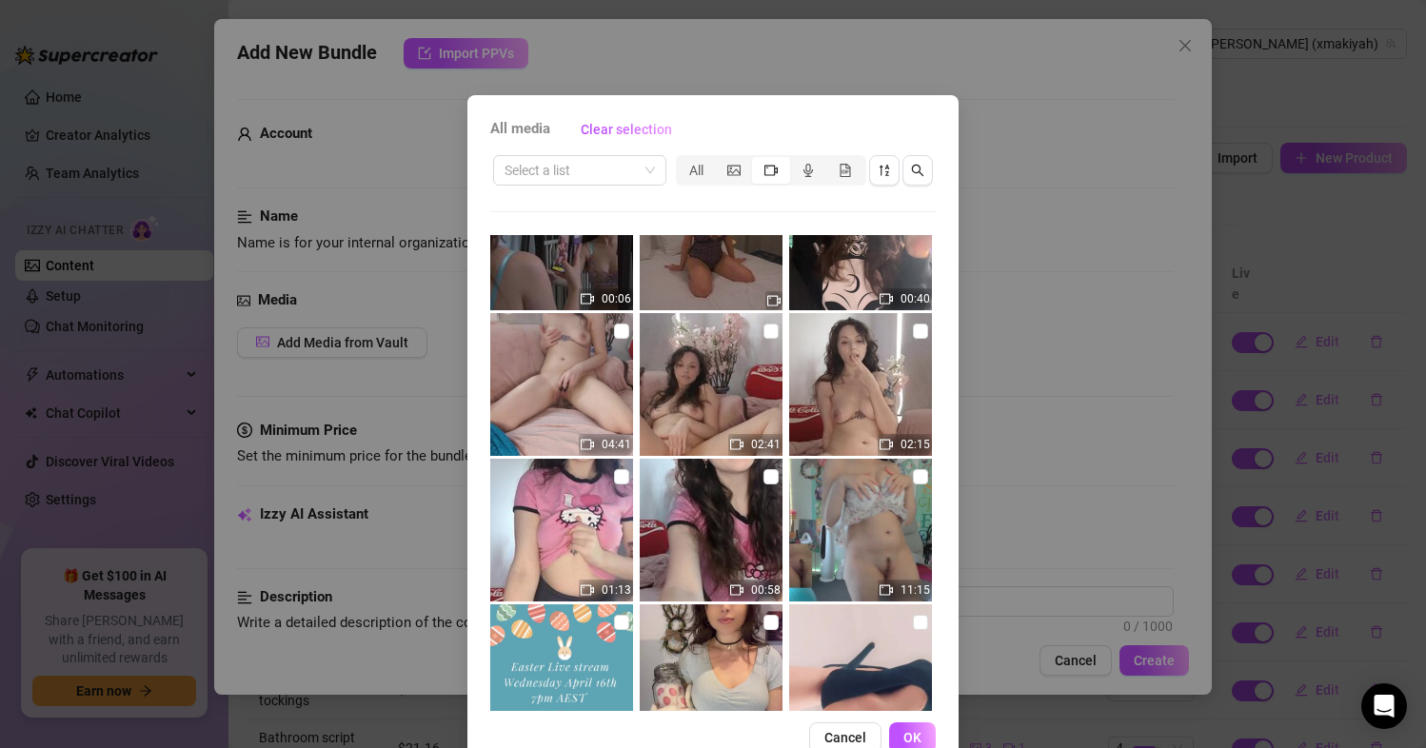
scroll to position [4213, 0]
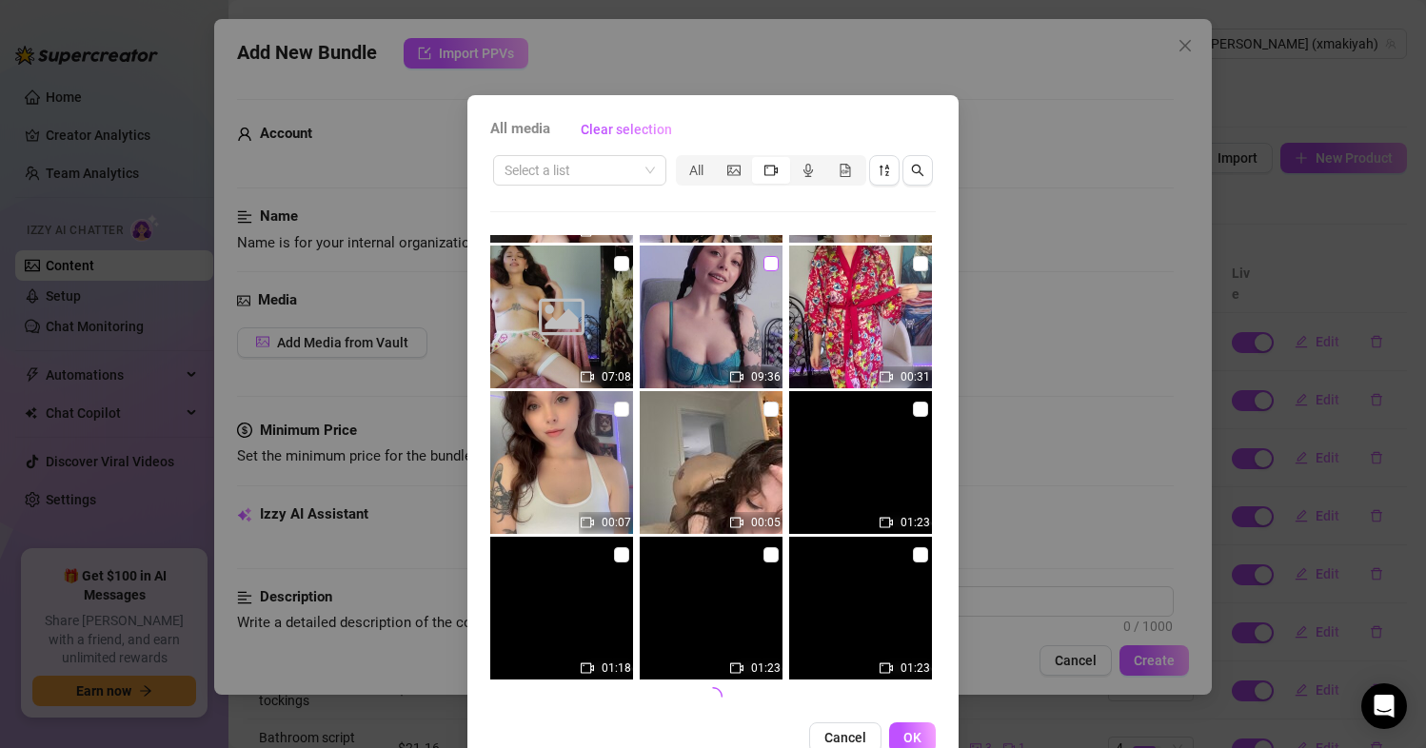
click at [763, 264] on input "checkbox" at bounding box center [770, 263] width 15 height 15
checkbox input "true"
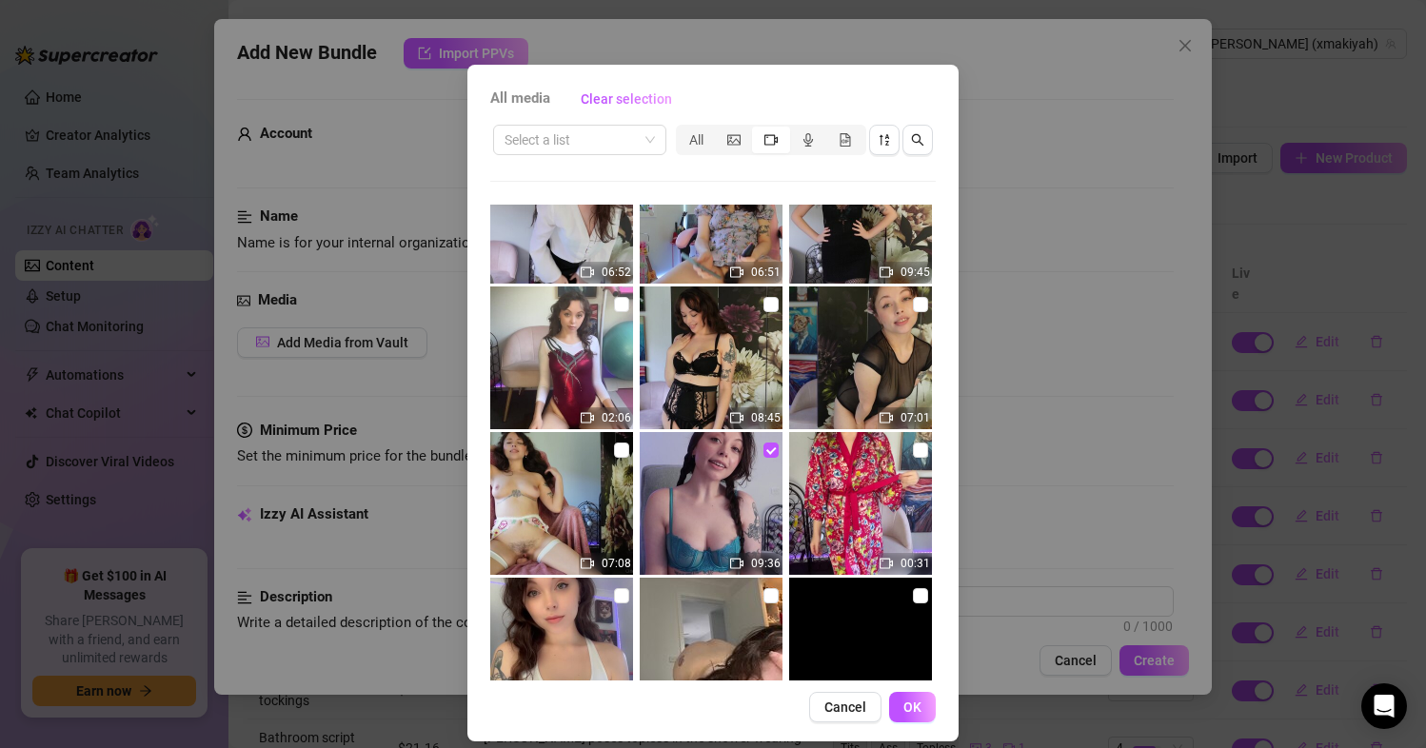
scroll to position [47, 0]
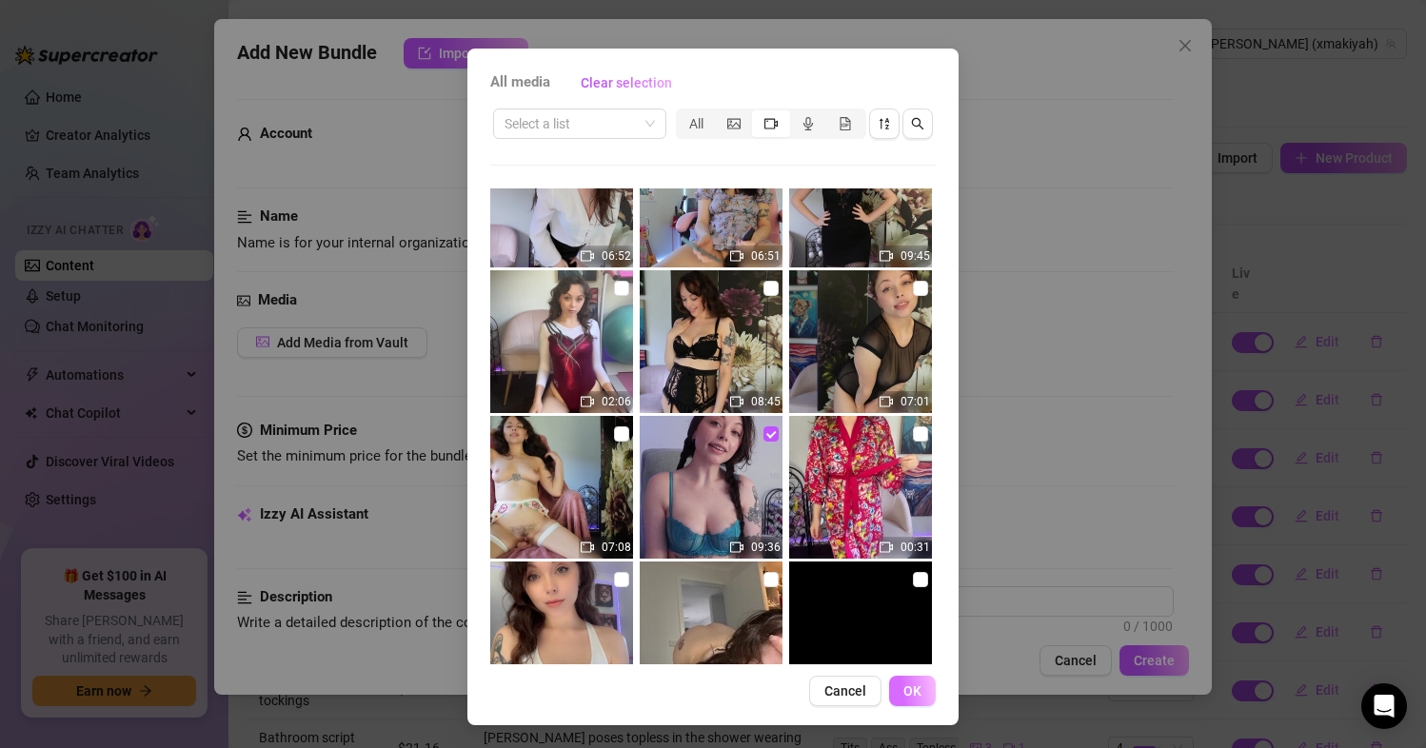
click at [903, 697] on span "OK" at bounding box center [912, 690] width 18 height 15
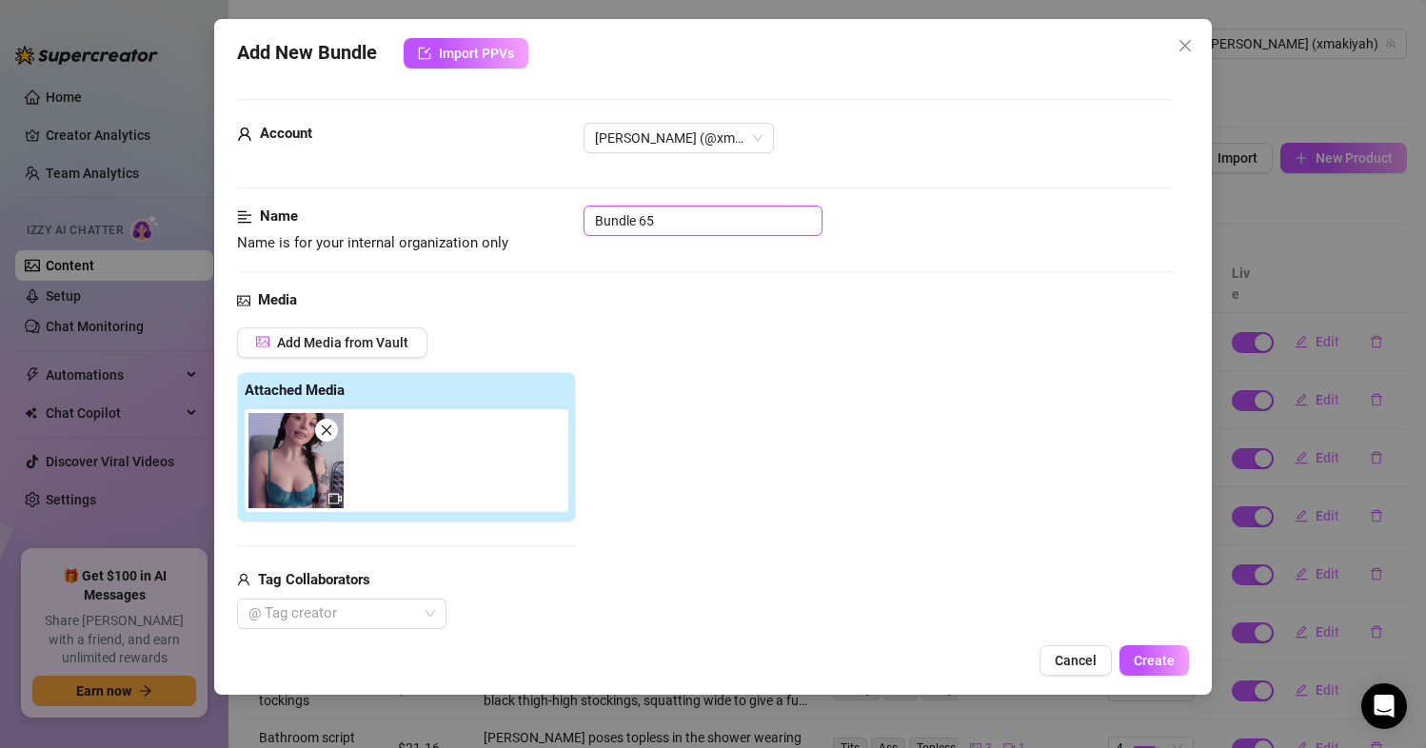
drag, startPoint x: 699, startPoint y: 219, endPoint x: 520, endPoint y: 217, distance: 179.0
click at [525, 214] on div "Name Name is for your internal organization only Bundle 65" at bounding box center [706, 230] width 938 height 49
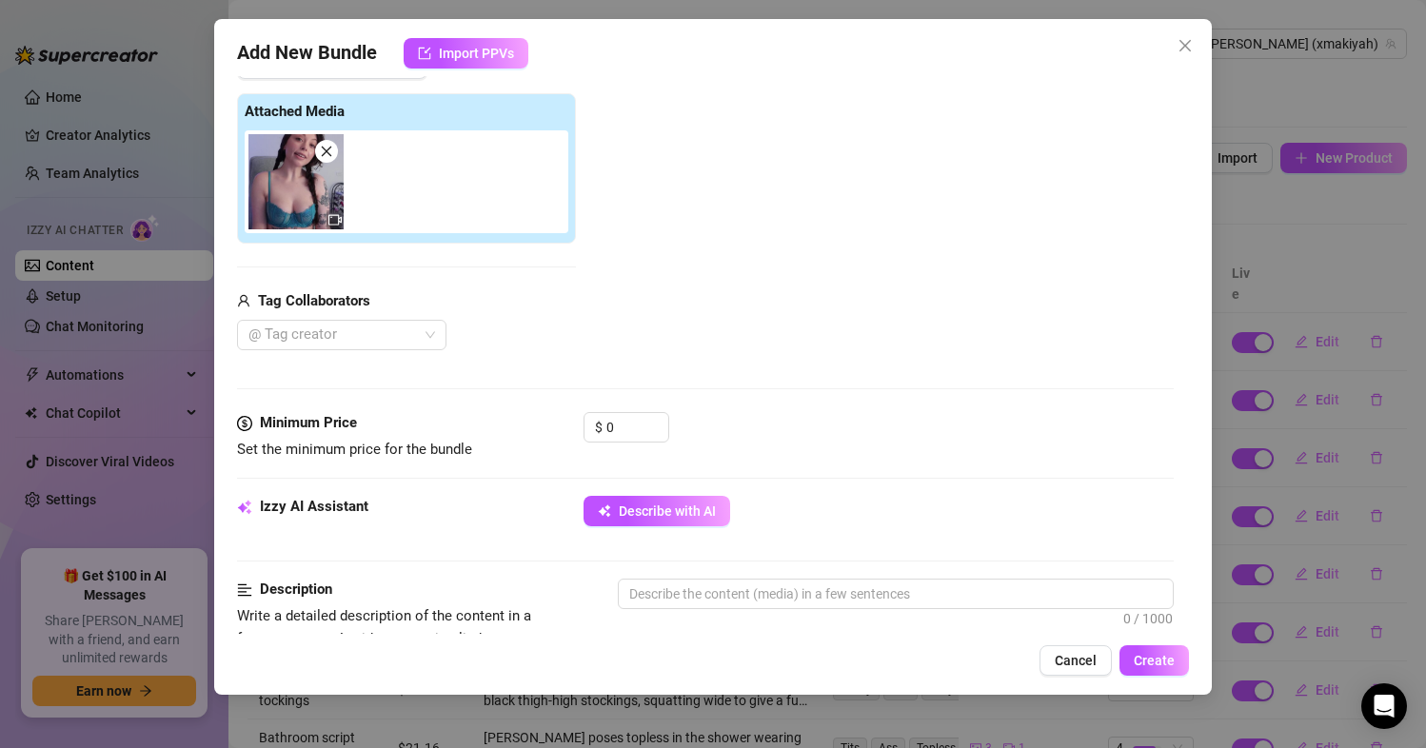
scroll to position [286, 0]
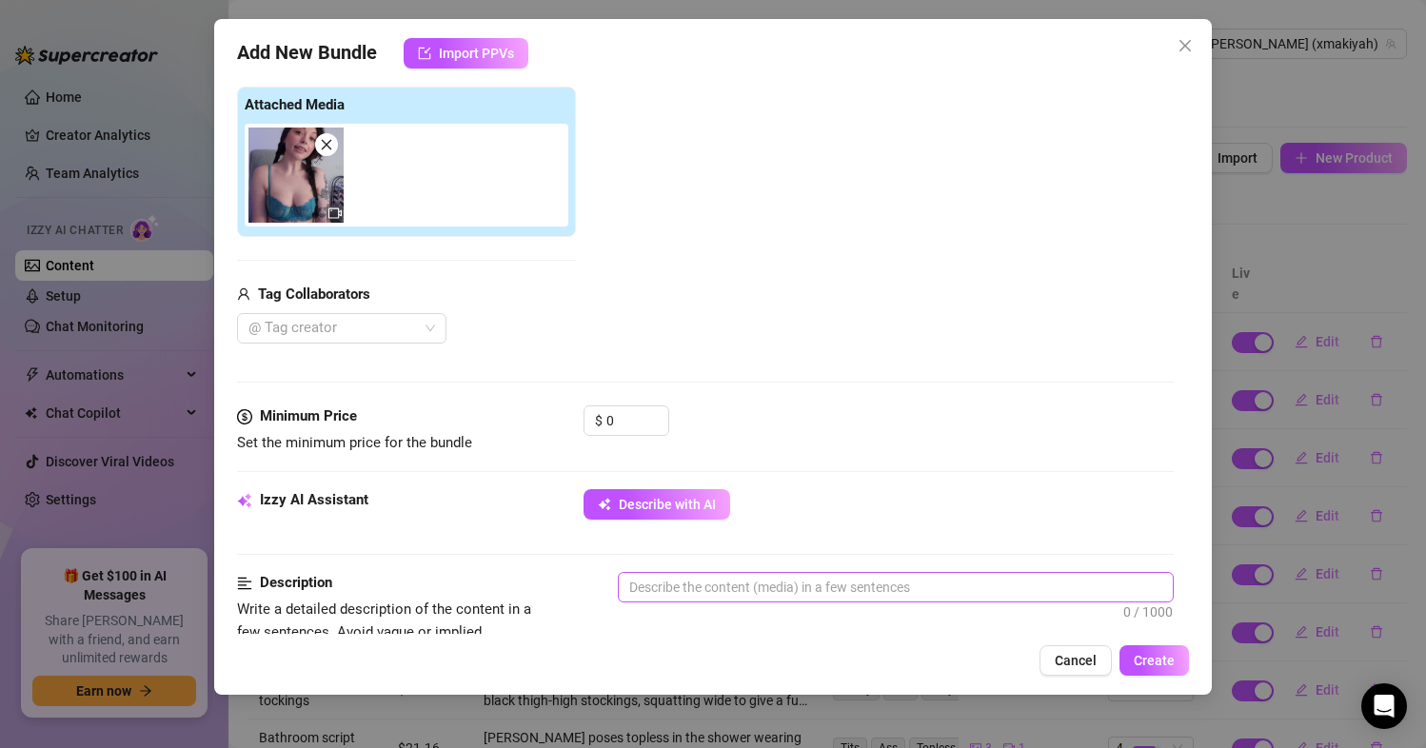
type input "joi for tits"
click at [777, 592] on textarea at bounding box center [896, 587] width 555 height 29
paste textarea "Hey, gorgeous stranger! Get ready to follow my lead as I take you on a sensual …"
type textarea "Hey, gorgeous stranger! Get ready to follow my lead as I take you on a sensual …"
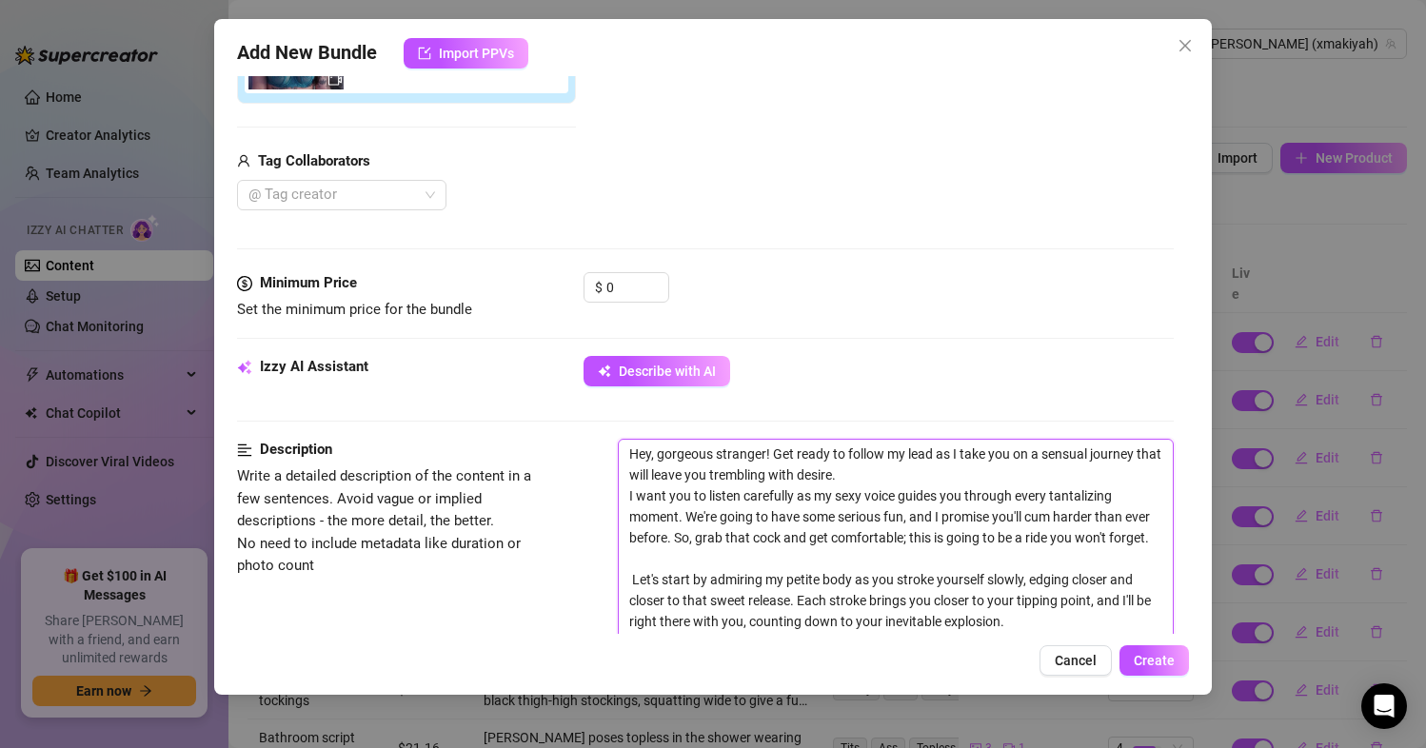
scroll to position [666, 0]
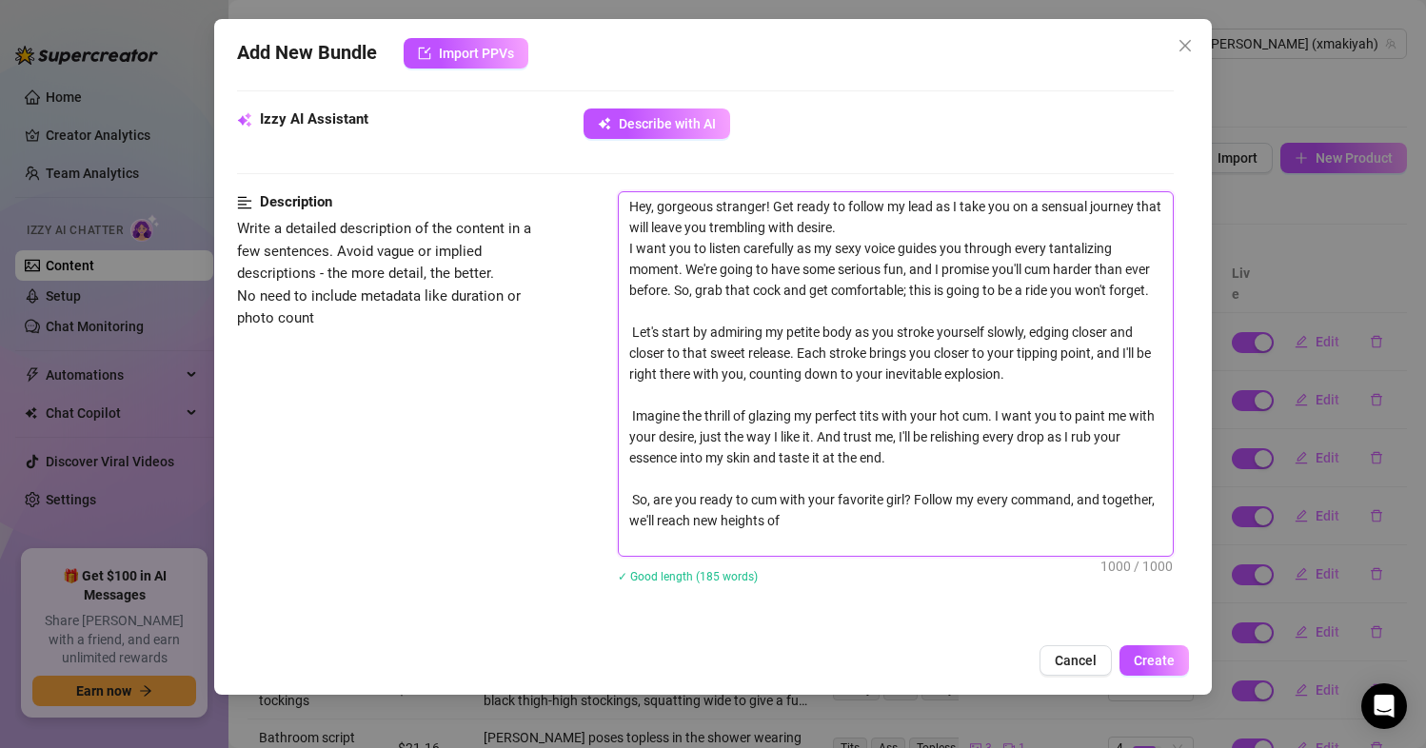
drag, startPoint x: 631, startPoint y: 521, endPoint x: 619, endPoint y: 518, distance: 12.7
click at [619, 518] on textarea "Hey, gorgeous stranger! Get ready to follow my lead as I take you on a sensual …" at bounding box center [896, 374] width 555 height 364
drag, startPoint x: 769, startPoint y: 202, endPoint x: 604, endPoint y: 202, distance: 165.6
click at [604, 202] on div "Description Write a detailed description of the content in a few sentences. Avo…" at bounding box center [706, 399] width 938 height 417
type textarea "Get ready to follow my lead as I take you on a sensual journey that will leave …"
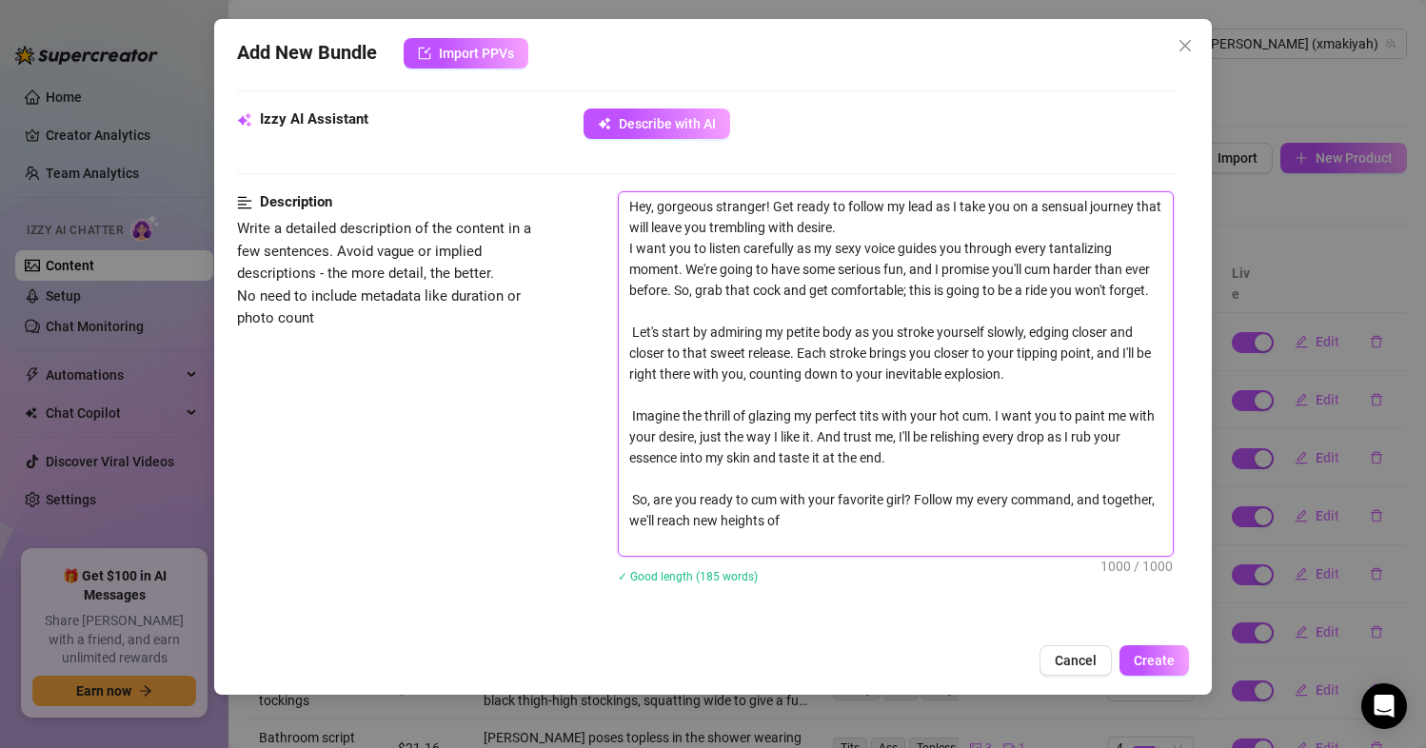
type textarea "Get ready to follow my lead as I take you on a sensual journey that will leave …"
drag, startPoint x: 698, startPoint y: 291, endPoint x: 594, endPoint y: 196, distance: 140.8
click at [594, 196] on div "Description Write a detailed description of the content in a few sentences. Avo…" at bounding box center [706, 399] width 938 height 417
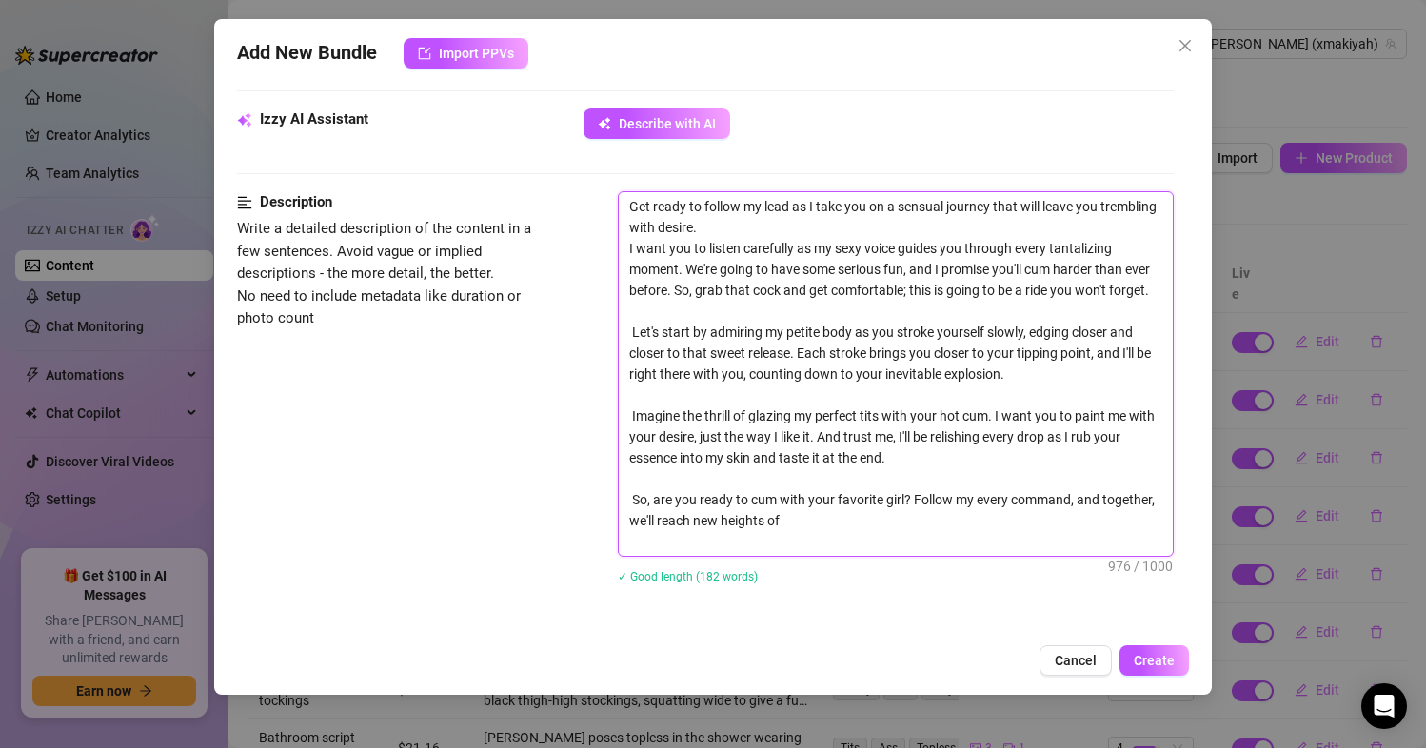
type textarea "So, grab that cock and get comfortable; this is going to be a ride you won't fo…"
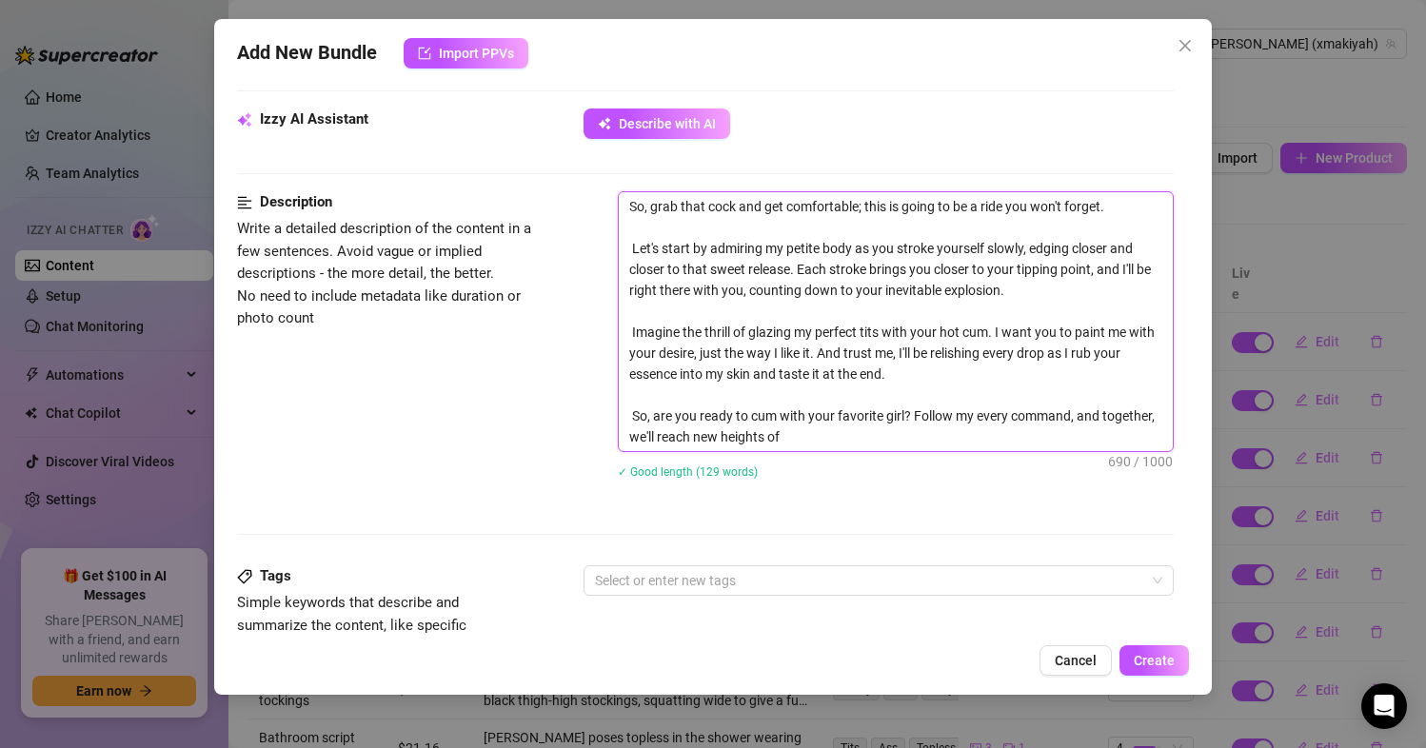
type textarea "A So, grab that cock and get comfortable; this is going to be a ride you won't …"
type textarea "Ab So, grab that cock and get comfortable; this is going to be a ride you won't…"
type textarea "A So, grab that cock and get comfortable; this is going to be a ride you won't …"
type textarea "A= So, grab that cock and get comfortable; this is going to be a ride you won't…"
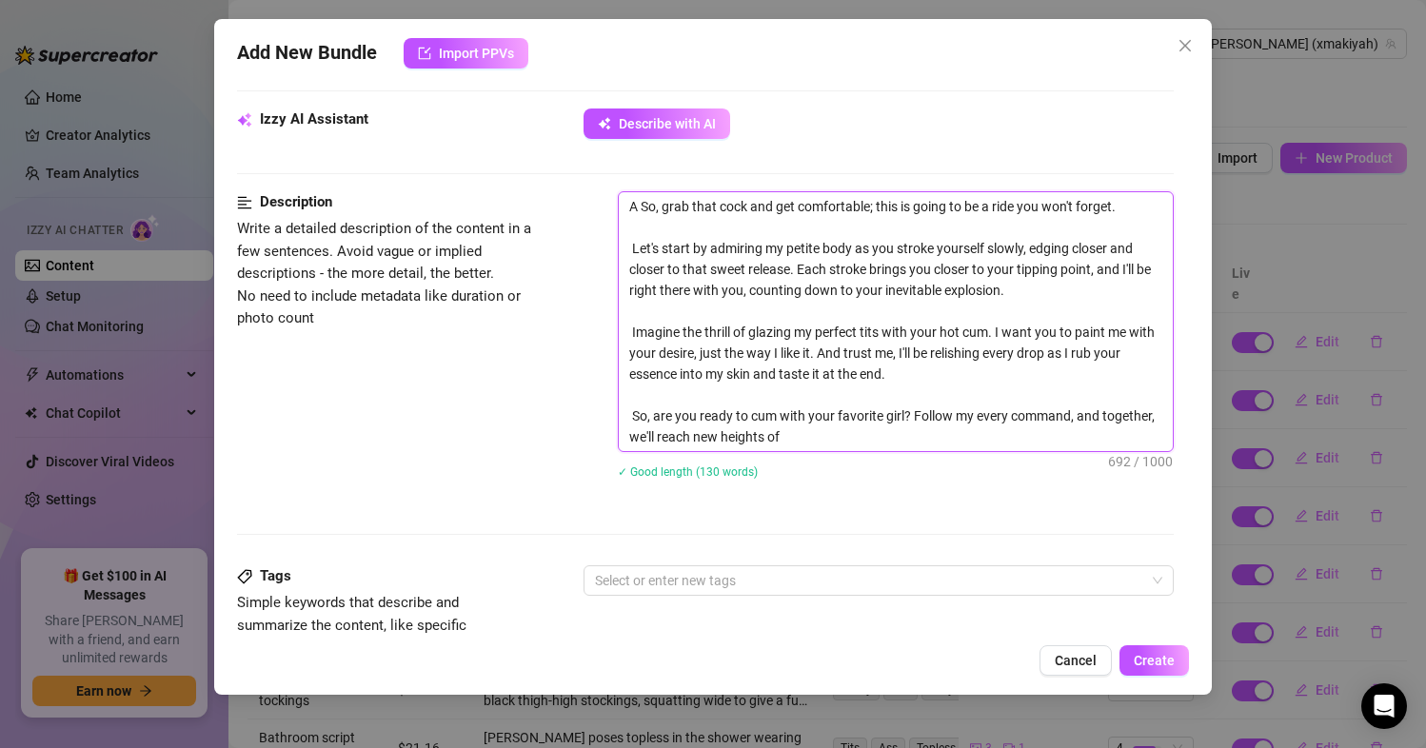
type textarea "A= So, grab that cock and get comfortable; this is going to be a ride you won't…"
type textarea "A So, grab that cock and get comfortable; this is going to be a ride you won't …"
type textarea "An So, grab that cock and get comfortable; this is going to be a ride you won't…"
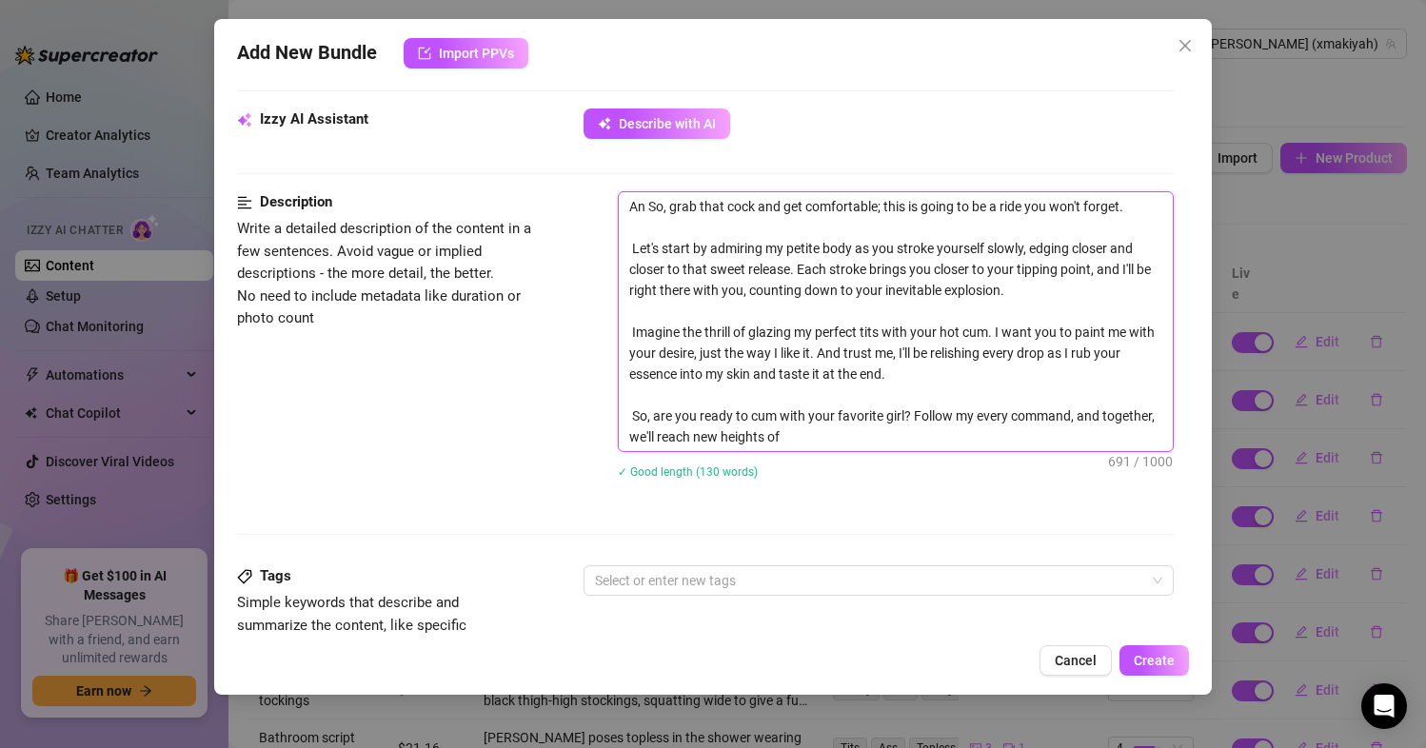
type textarea "An So, grab that cock and get comfortable; this is going to be a ride you won't…"
type textarea "An e So, grab that cock and get comfortable; this is going to be a ride you won…"
type textarea "An en So, grab that cock and get comfortable; this is going to be a ride you wo…"
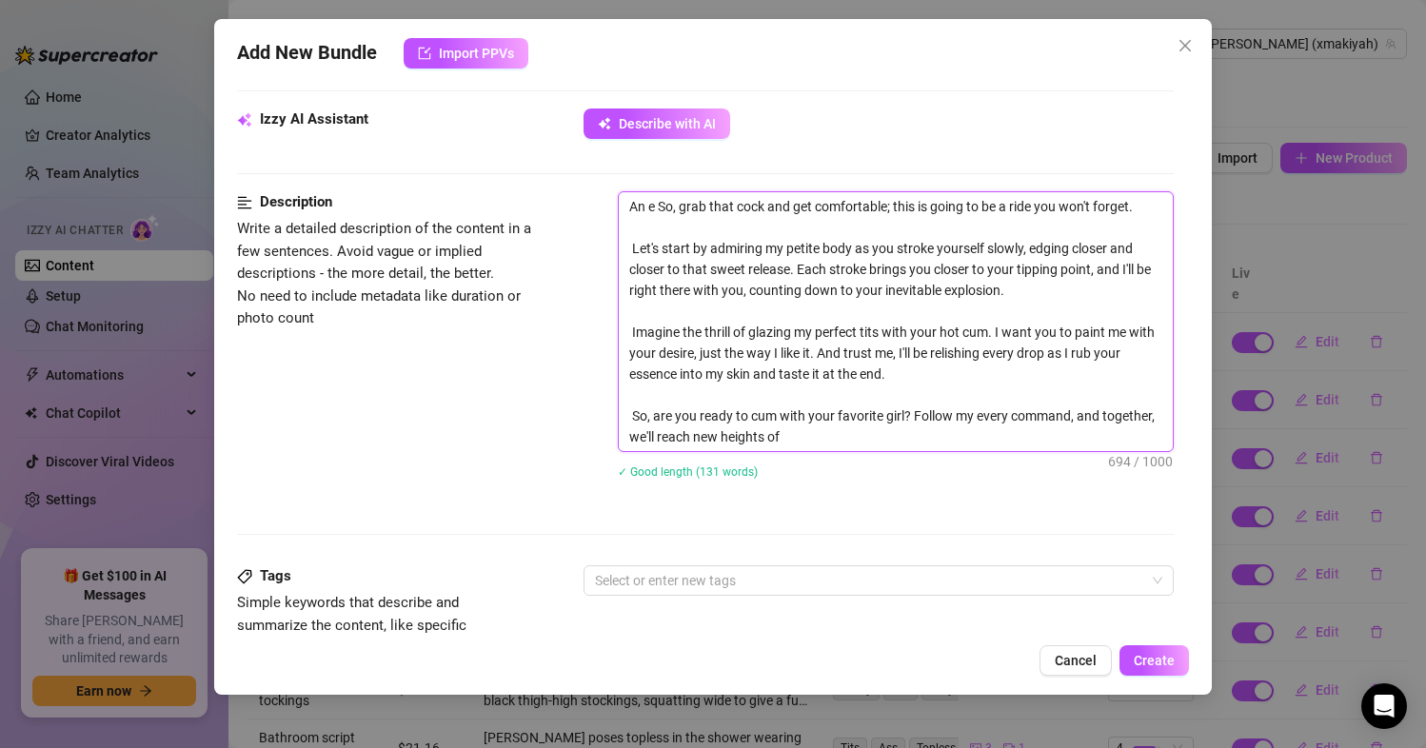
type textarea "An en So, grab that cock and get comfortable; this is going to be a ride you wo…"
type textarea "An enc So, grab that cock and get comfortable; this is going to be a ride you w…"
type textarea "An enco So, grab that cock and get comfortable; this is going to be a ride you …"
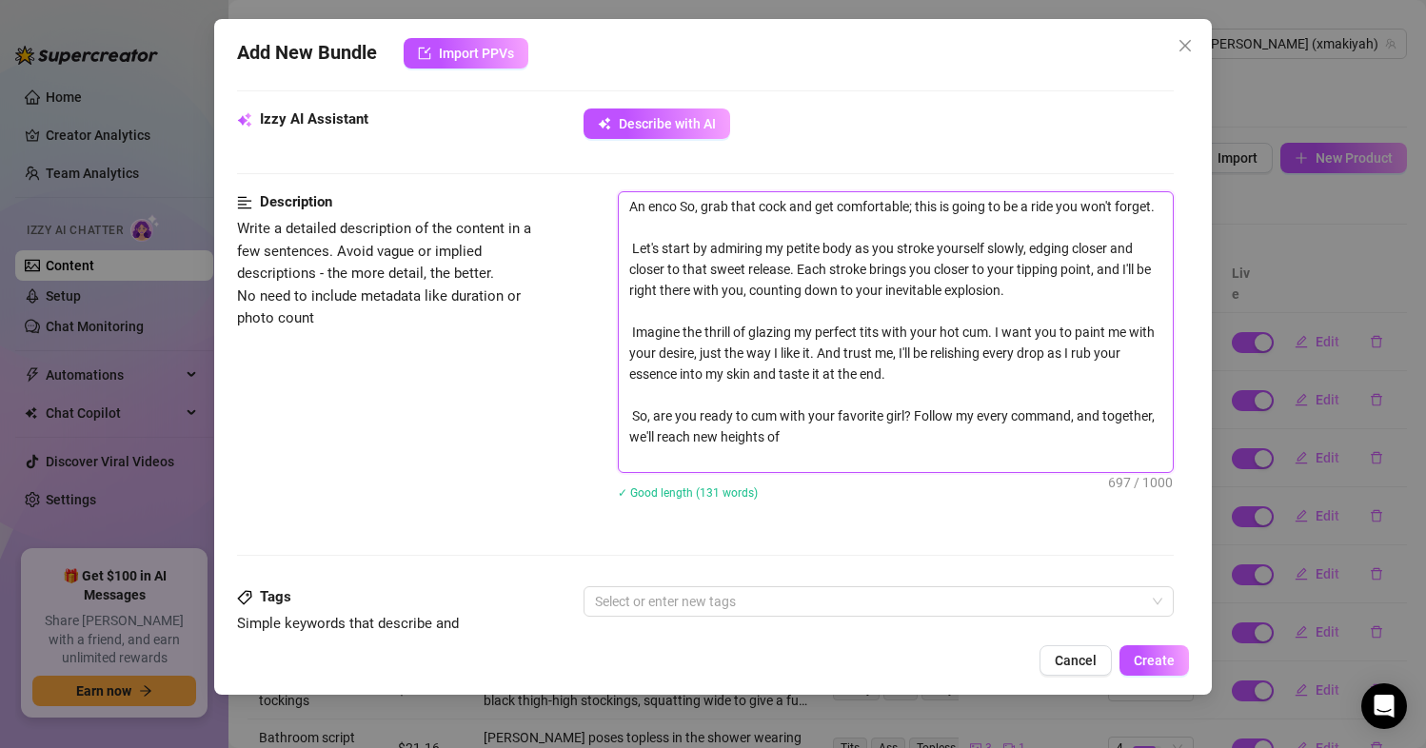
type textarea "An encou So, grab that cock and get comfortable; this is going to be a ride you…"
type textarea "An encour So, grab that cock and get comfortable; this is going to be a ride yo…"
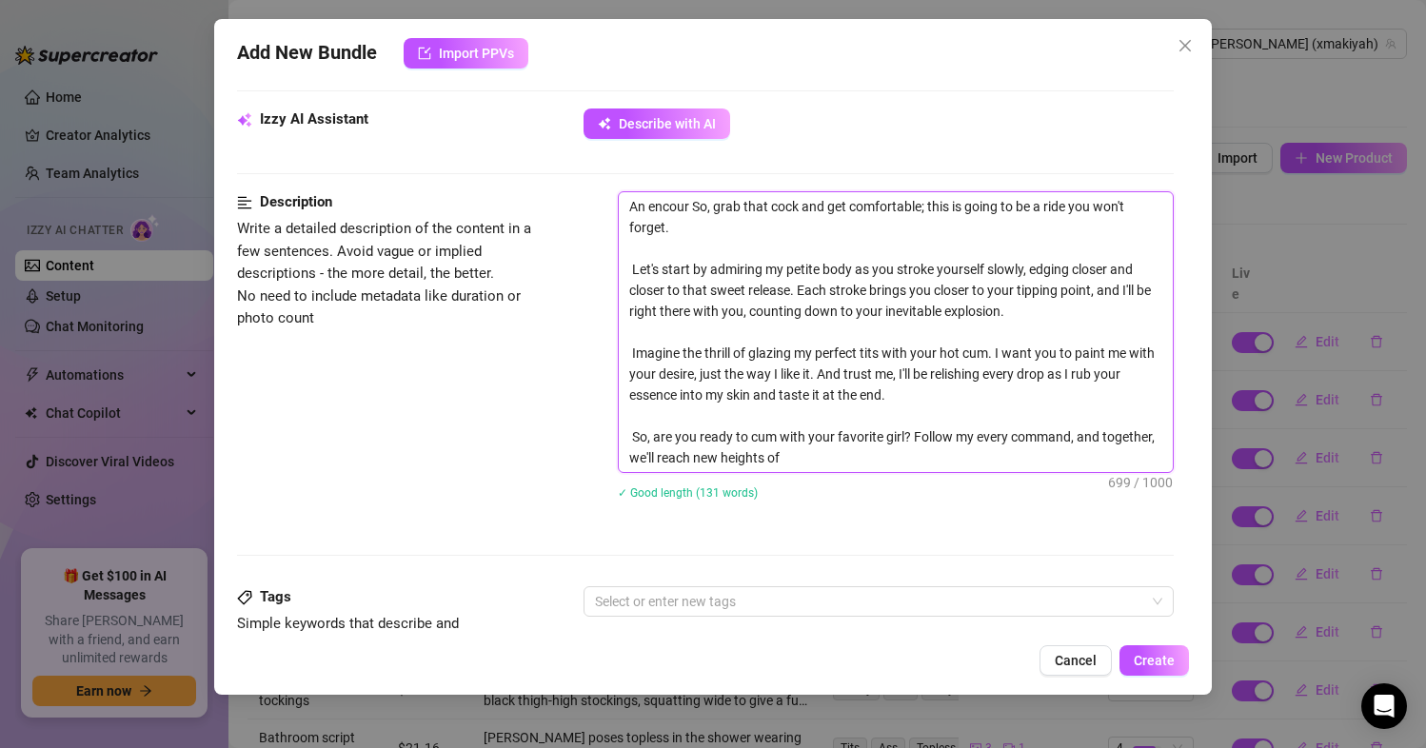
type textarea "An encoura So, grab that cock and get comfortable; this is going to be a ride y…"
type textarea "An encourag So, grab that cock and get comfortable; this is going to be a ride …"
type textarea "An encouragi So, grab that cock and get comfortable; this is going to be a ride…"
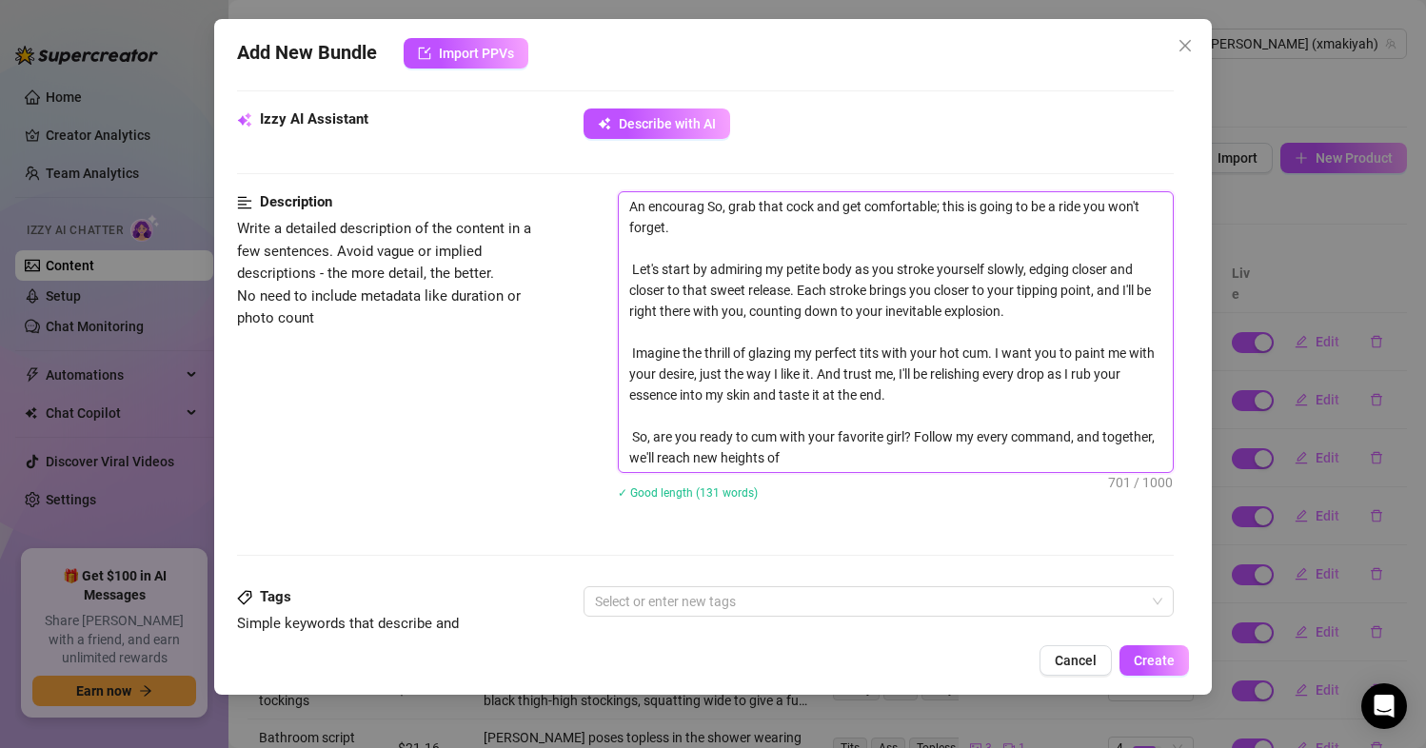
type textarea "An encouragi So, grab that cock and get comfortable; this is going to be a ride…"
type textarea "An encouragin So, grab that cock and get comfortable; this is going to be a rid…"
type textarea "An encouraging So, grab that cock and get comfortable; this is going to be a ri…"
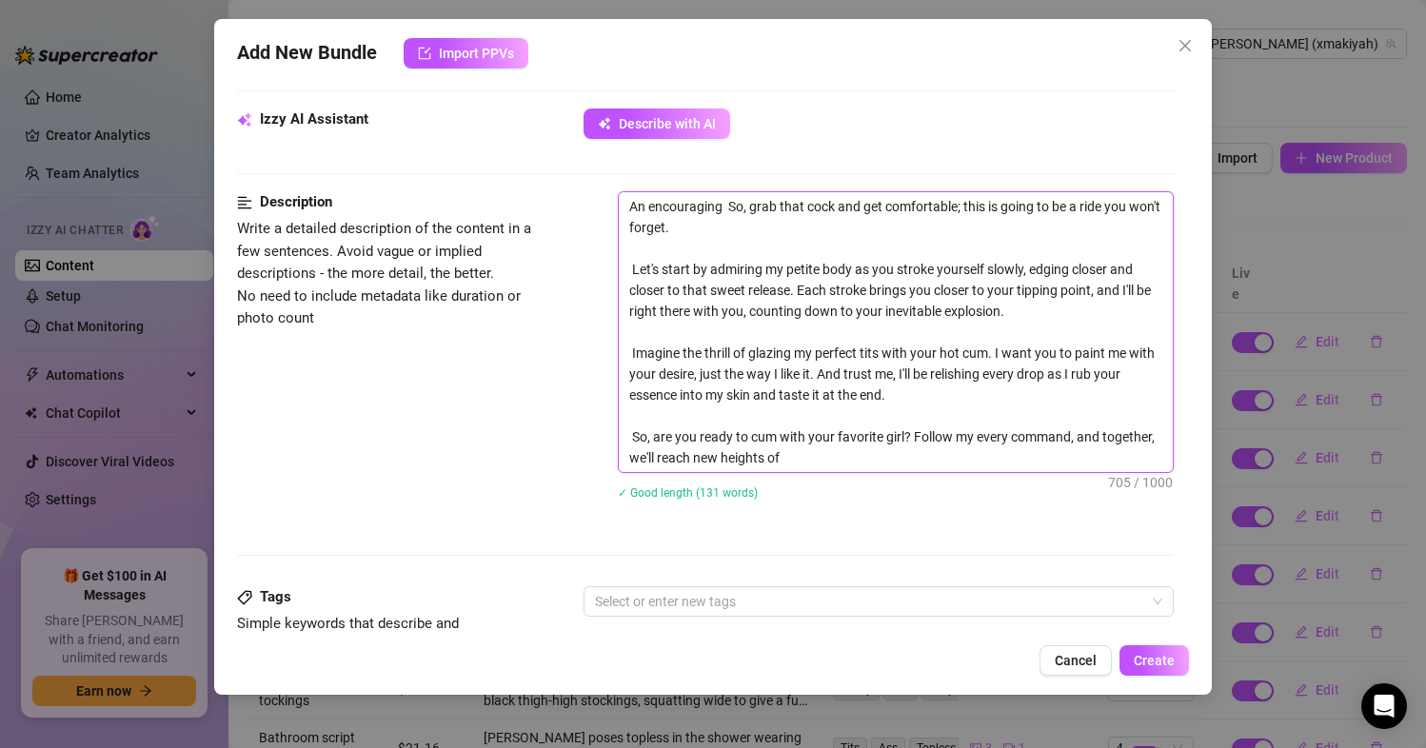
type textarea "An encouraging J So, grab that cock and get comfortable; this is going to be a …"
type textarea "An encouraging [PERSON_NAME], grab that cock and get comfortable; this is going…"
type textarea "An encouraging JOI So, grab that cock and get comfortable; this is going to be …"
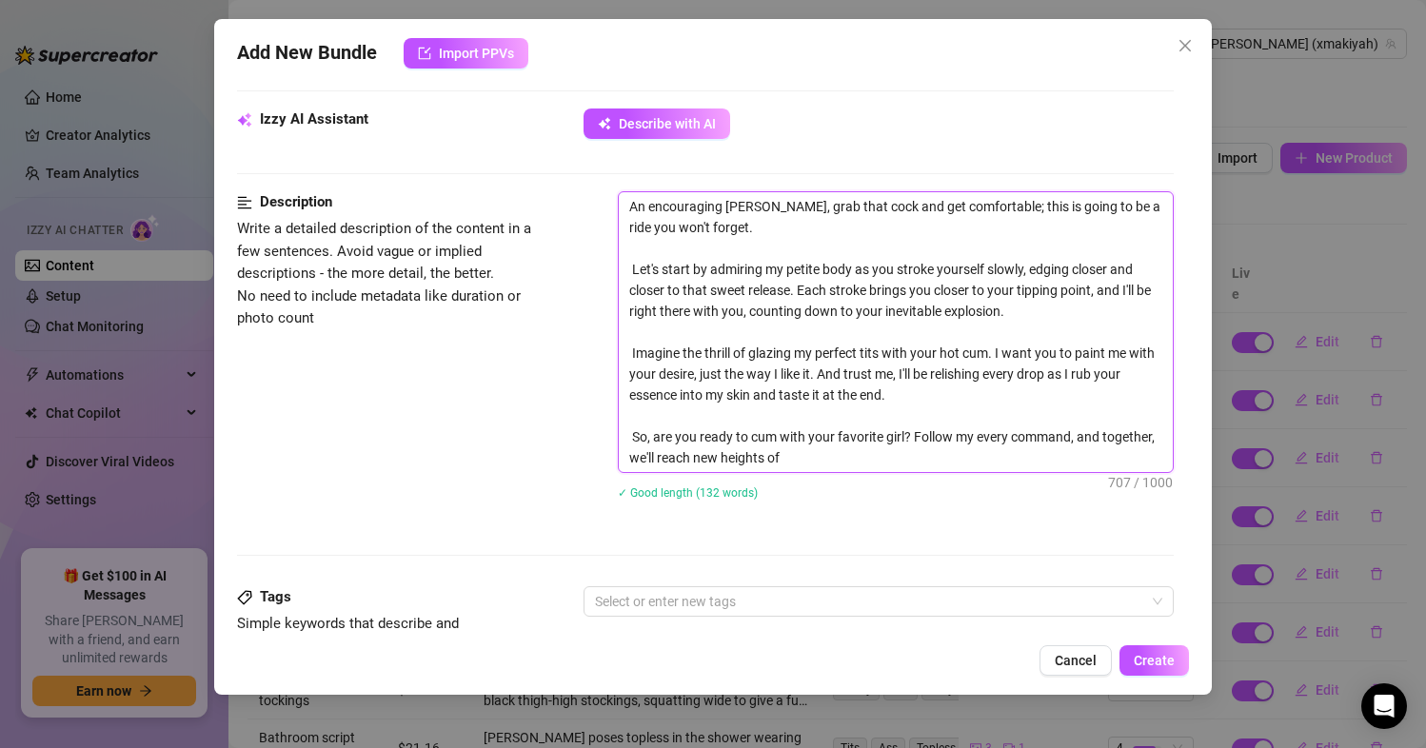
type textarea "An encouraging JOI So, grab that cock and get comfortable; this is going to be …"
type textarea "An encouraging JOI v So, grab that cock and get comfortable; this is going to b…"
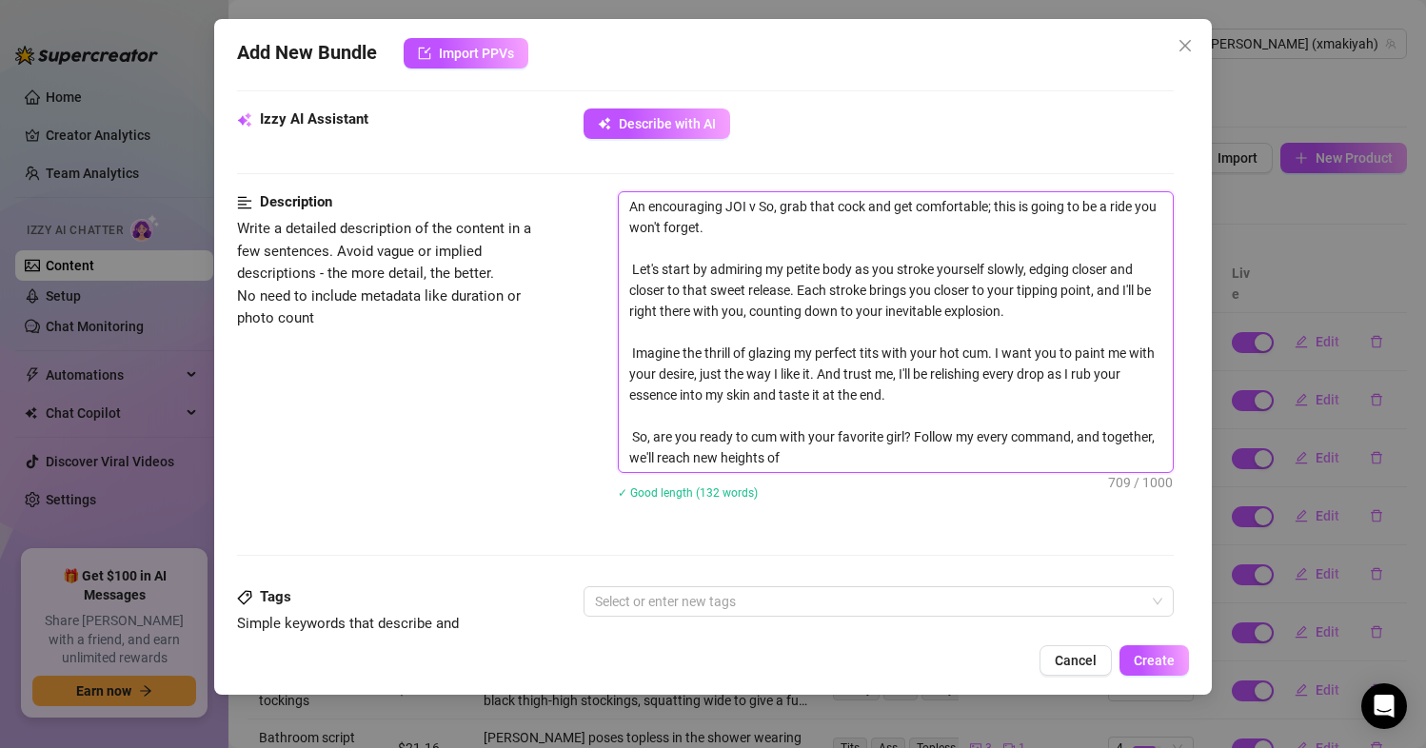
type textarea "An encouraging JOI vi So, grab that cock and get comfortable; this is going to …"
type textarea "An encouraging JOI vid So, grab that cock and get comfortable; this is going to…"
type textarea "An encouraging [PERSON_NAME] vide So, grab that cock and get comfortable; this …"
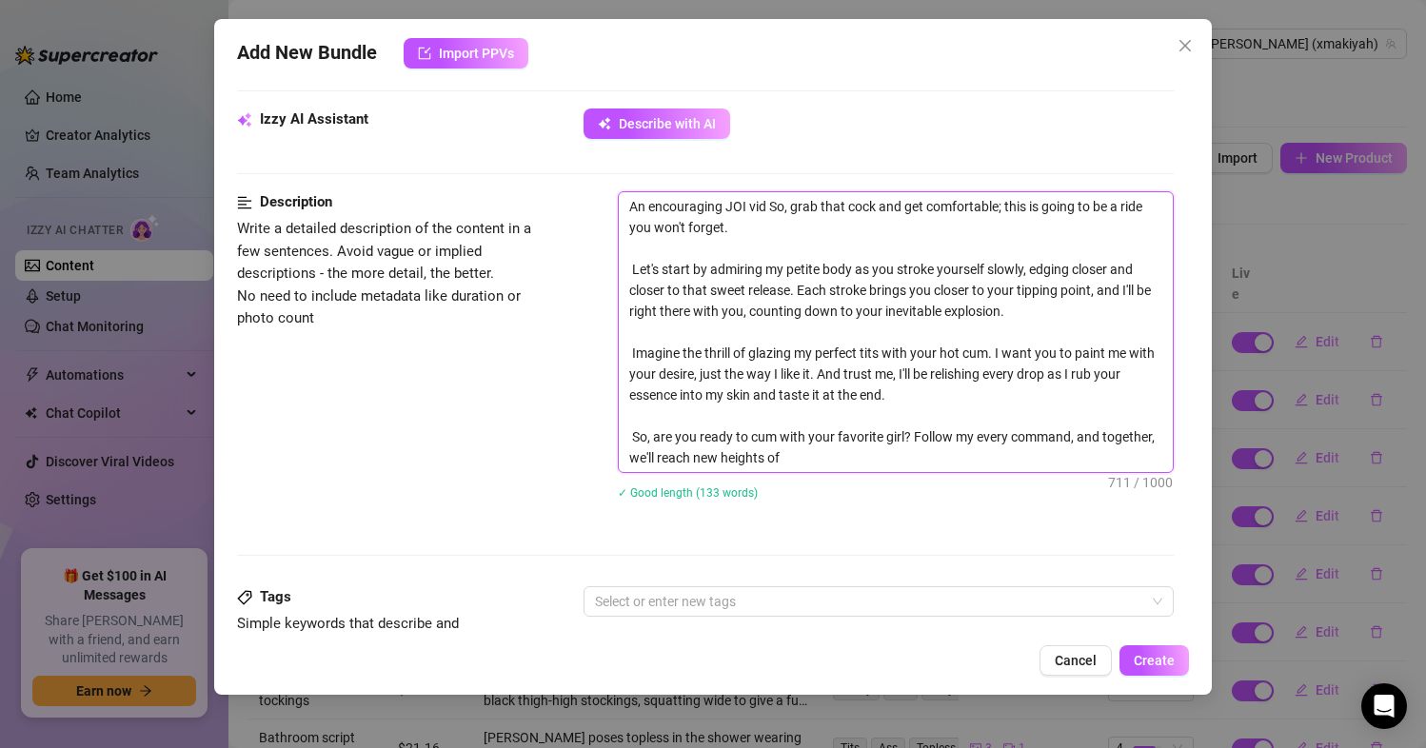
type textarea "An encouraging [PERSON_NAME] vide So, grab that cock and get comfortable; this …"
type textarea "An encouraging JOI video So, grab that cock and get comfortable; this is going …"
type textarea "An encouraging JOI video, So, grab that cock and get comfortable; this is going…"
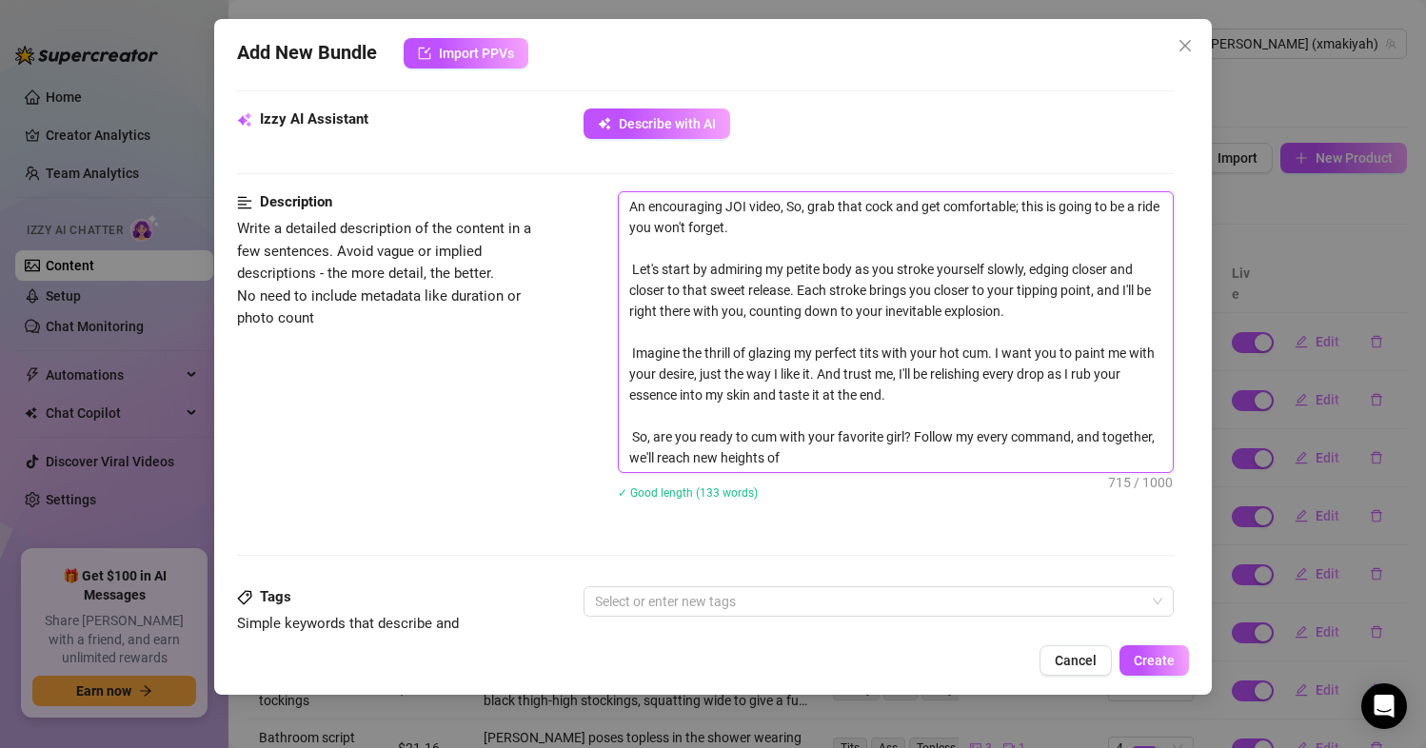
drag, startPoint x: 787, startPoint y: 207, endPoint x: 861, endPoint y: 208, distance: 74.3
click at [861, 208] on textarea "An encouraging JOI video, So, grab that cock and get comfortable; this is going…" at bounding box center [896, 332] width 555 height 280
type textarea "An encouraging JOI video, cock and get comfortable; this is going to be a ride …"
type textarea "An encouraging JOI video, i cock and get comfortable; this is going to be a rid…"
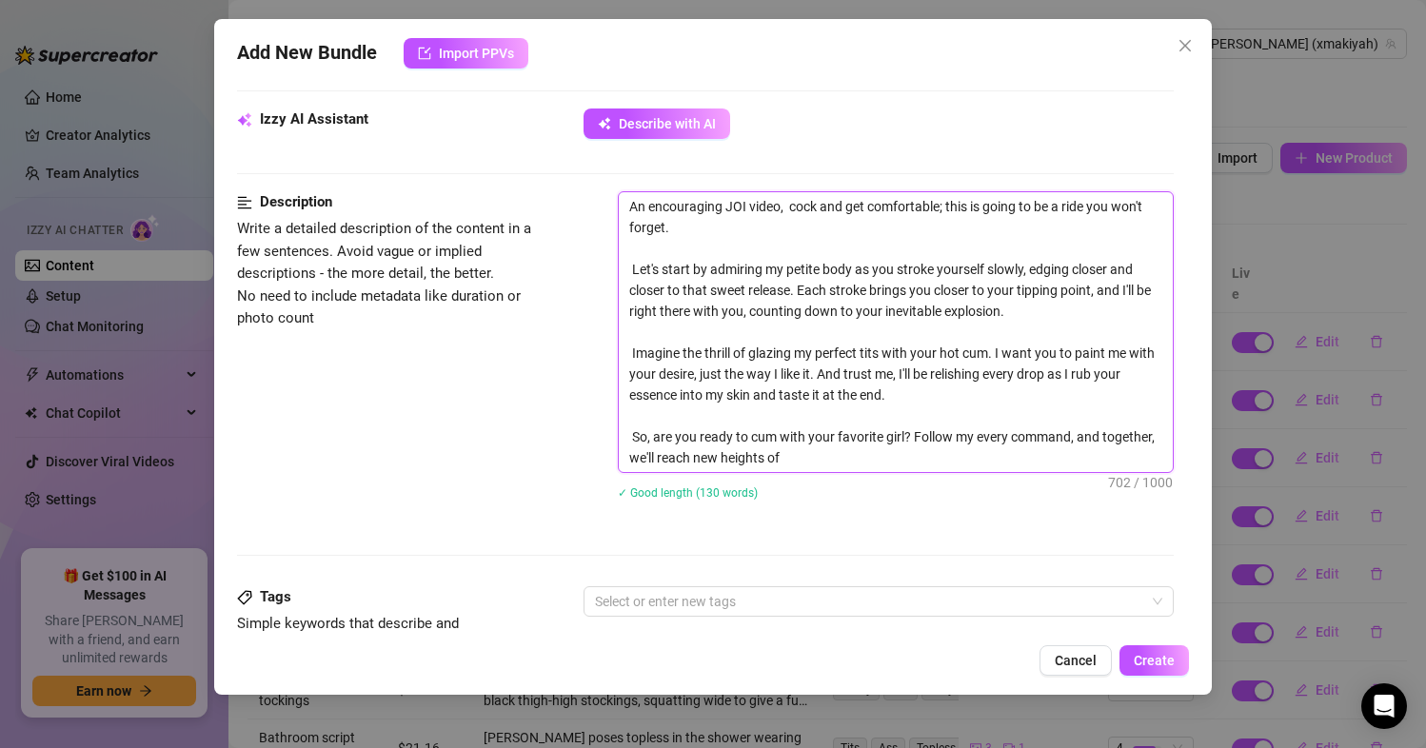
type textarea "An encouraging JOI video, i cock and get comfortable; this is going to be a rid…"
type textarea "An encouraging JOI video, in cock and get comfortable; this is going to be a ri…"
type textarea "An encouraging JOI video, ins cock and get comfortable; this is going to be a r…"
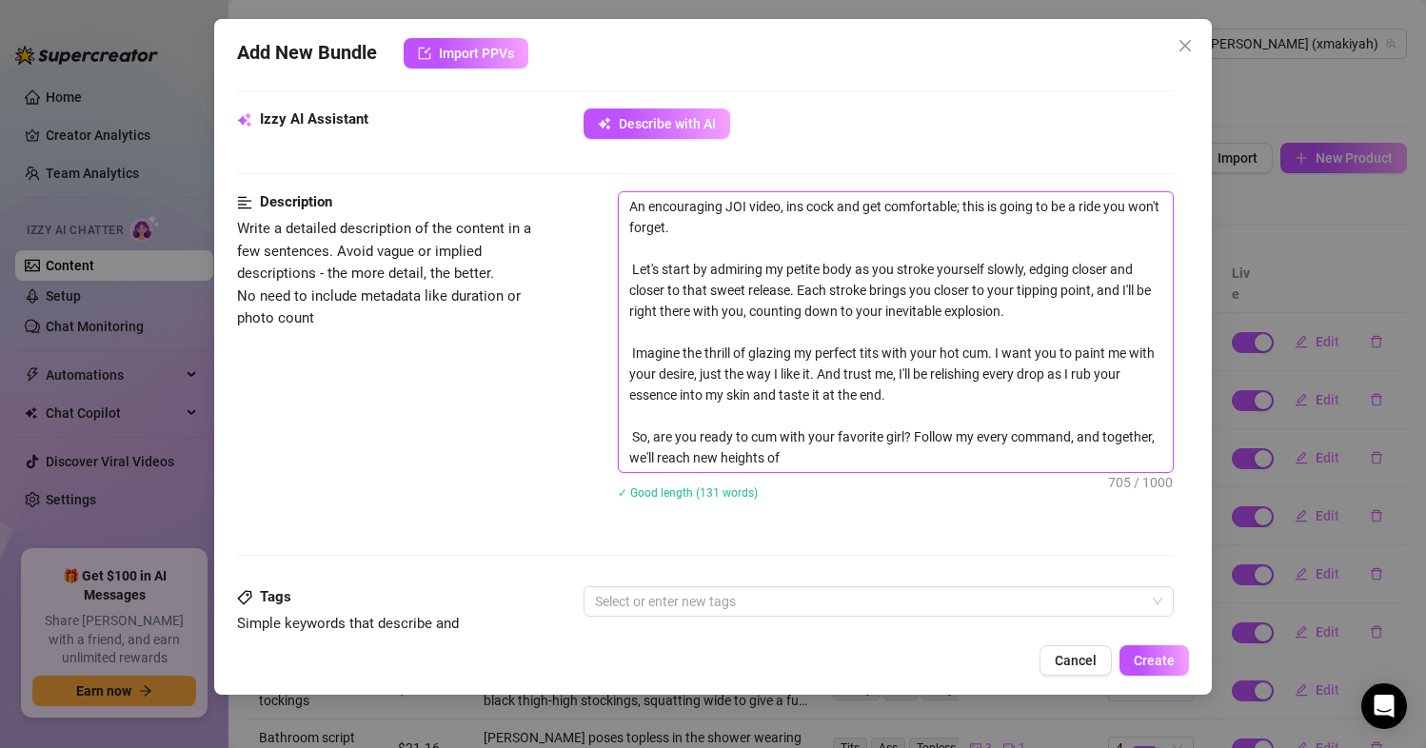
type textarea "An encouraging JOI video, inst cock and get comfortable; this is going to be a …"
type textarea "An encouraging JOI video, instr cock and get comfortable; this is going to be a…"
type textarea "An encouraging JOI video, instru cock and get comfortable; this is going to be …"
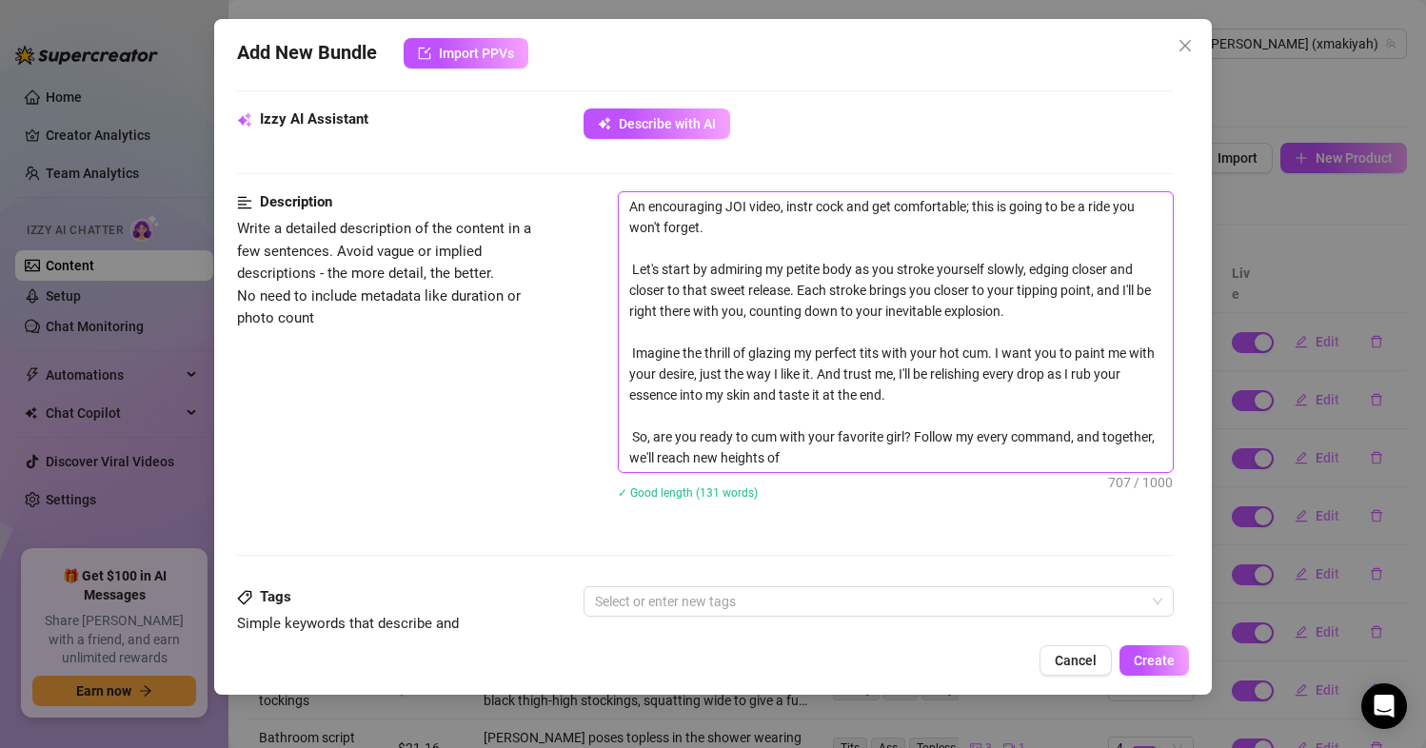
type textarea "An encouraging JOI video, instru cock and get comfortable; this is going to be …"
type textarea "An encouraging JOI video, instruc cock and get comfortable; this is going to be…"
type textarea "An encouraging JOI video, instruct cock and get comfortable; this is going to b…"
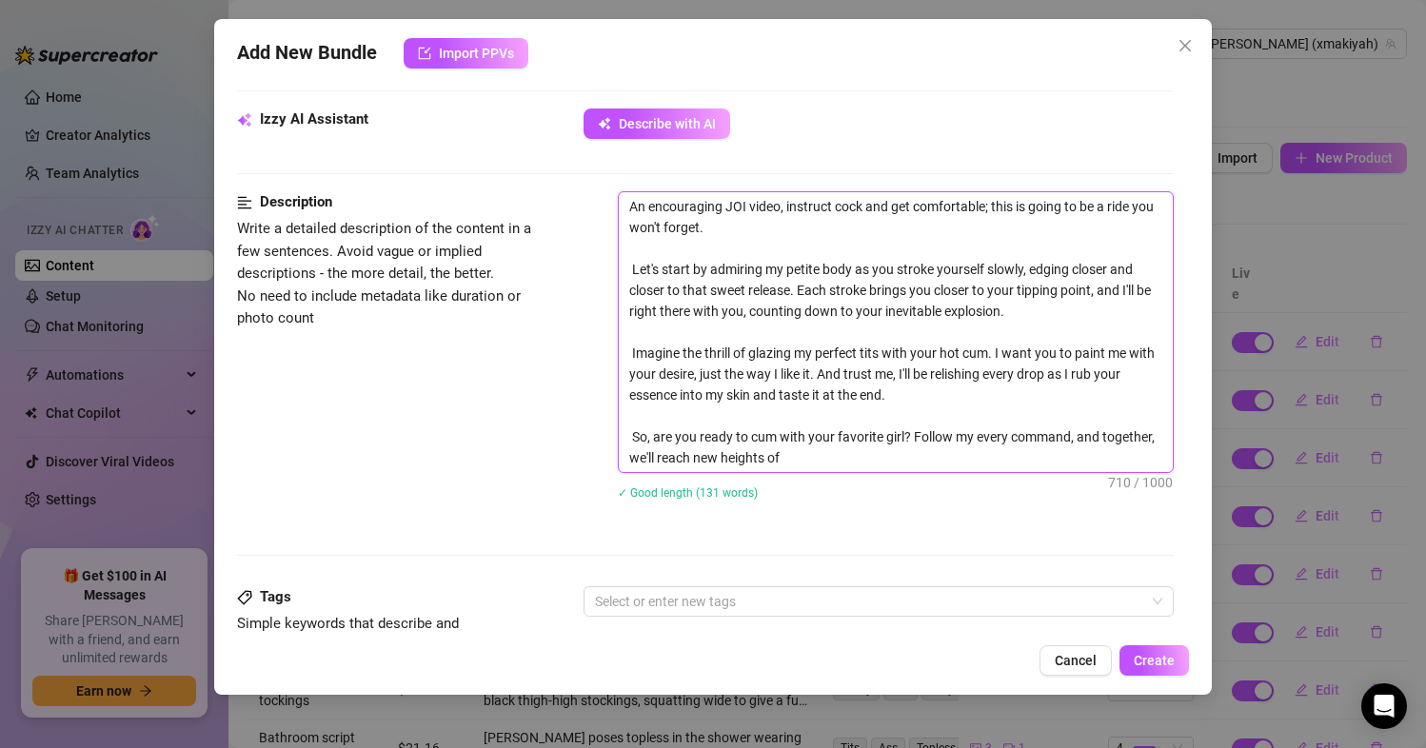
type textarea "An encouraging JOI video, instructi cock and get comfortable; this is going to …"
type textarea "An encouraging JOI video, instructin cock and get comfortable; this is going to…"
type textarea "An encouraging JOI video, instructing cock and get comfortable; this is going t…"
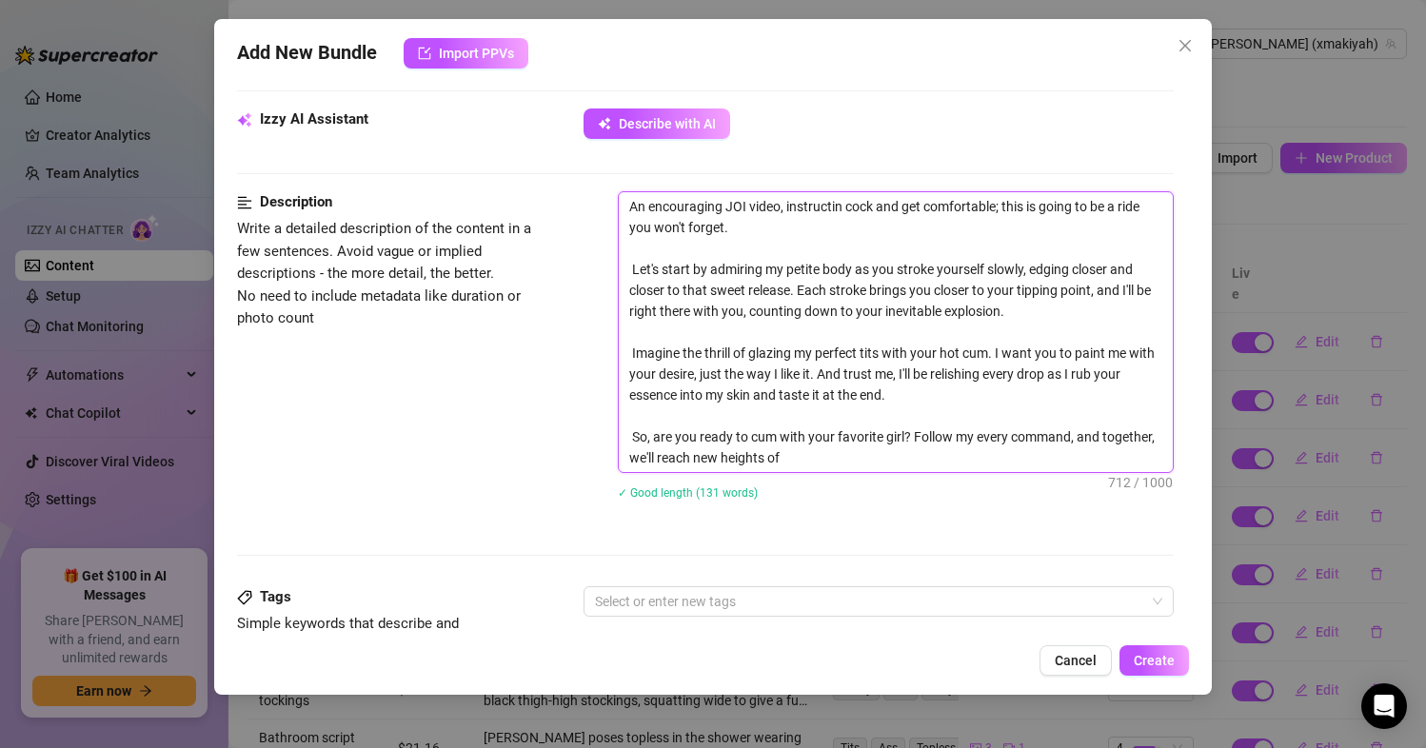
type textarea "An encouraging JOI video, instructing cock and get comfortable; this is going t…"
type textarea "An encouraging JOI video, instructing t cock and get comfortable; this is going…"
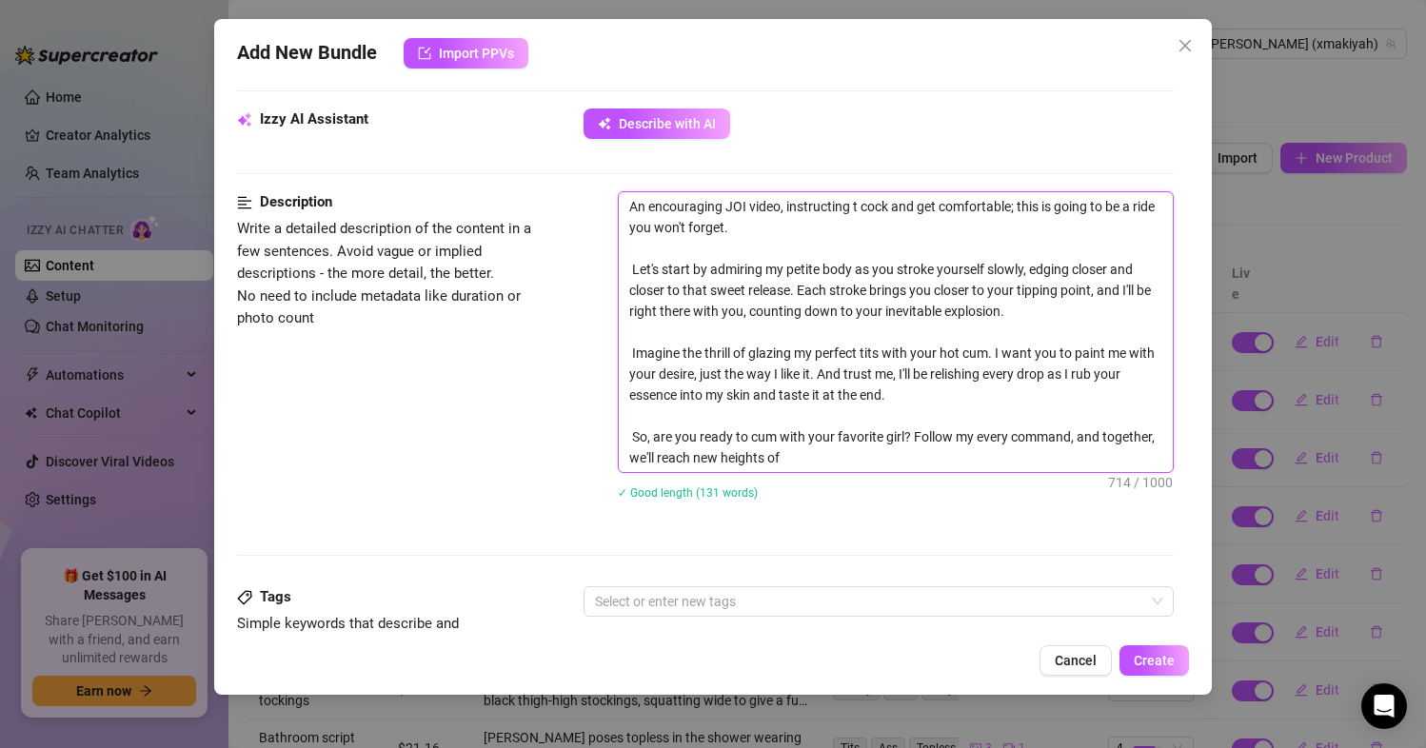
type textarea "An encouraging JOI video, instructing th cock and get comfortable; this is goin…"
type textarea "An encouraging JOI video, instructing the cock and get comfortable; this is goi…"
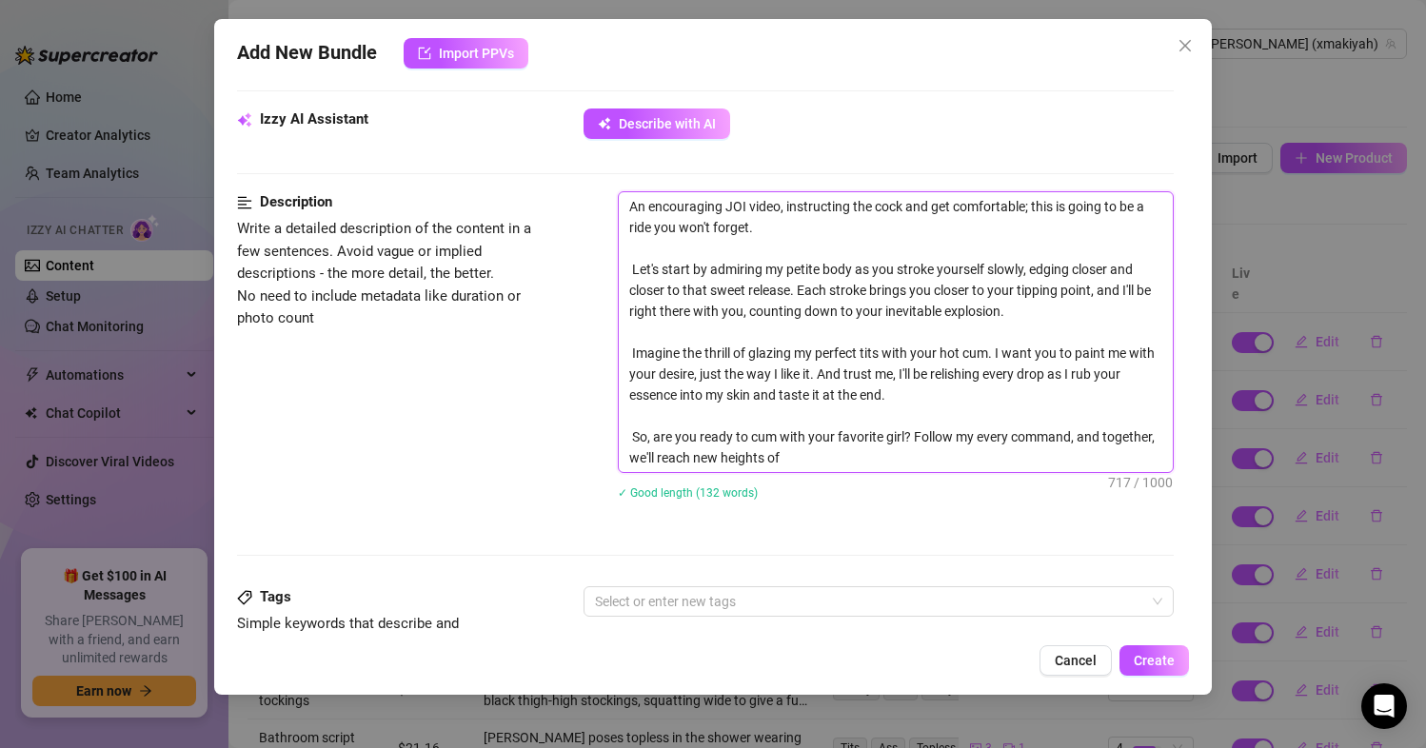
type textarea "An encouraging JOI video, instructing the cock and get comfortable; this is goi…"
type textarea "An encouraging JOI video, instructing the v cock and get comfortable; this is g…"
type textarea "An encouraging JOI video, instructing the vi cock and get comfortable; this is …"
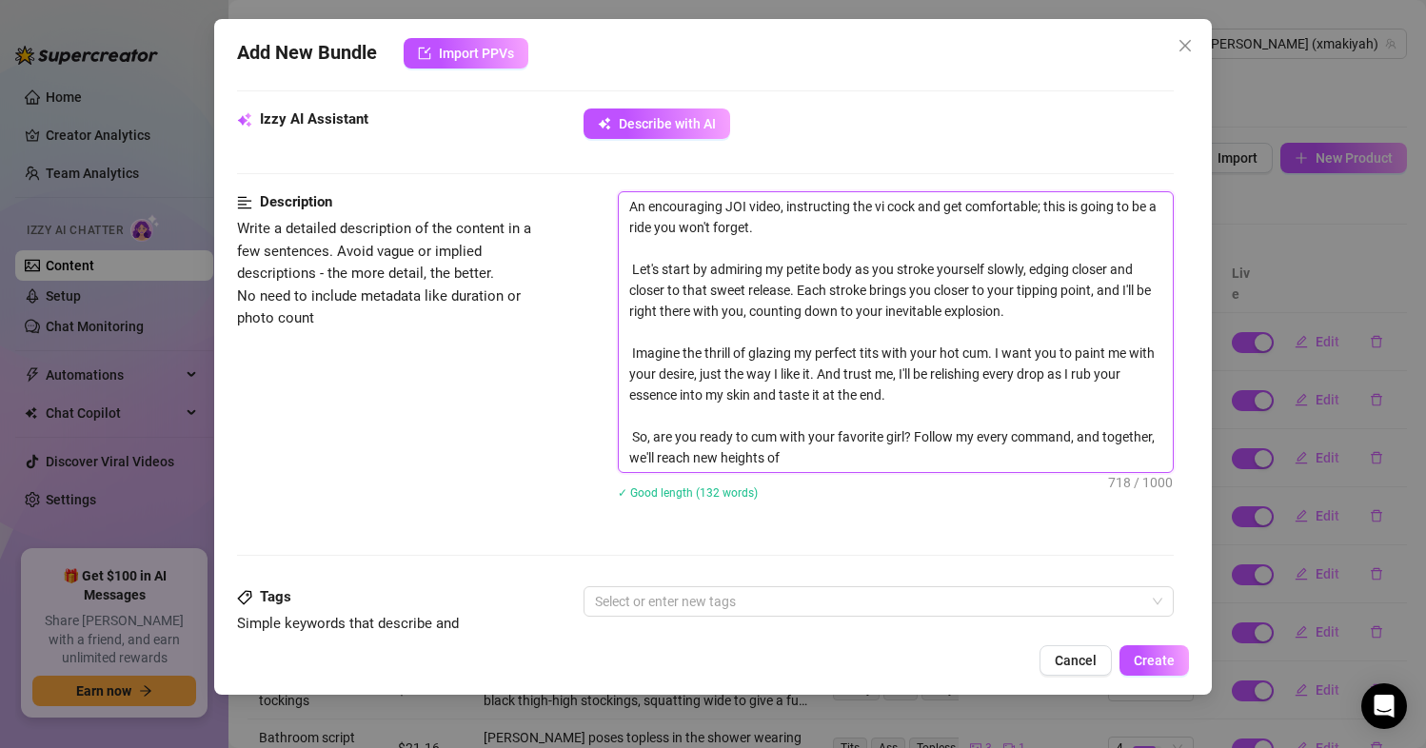
type textarea "An encouraging JOI video, instructing the vii cock and get comfortable; this is…"
type textarea "An encouraging JOI video, instructing the viie cock and get comfortable; this i…"
type textarea "An encouraging JOI video, instructing the viiew cock and get comfortable; this …"
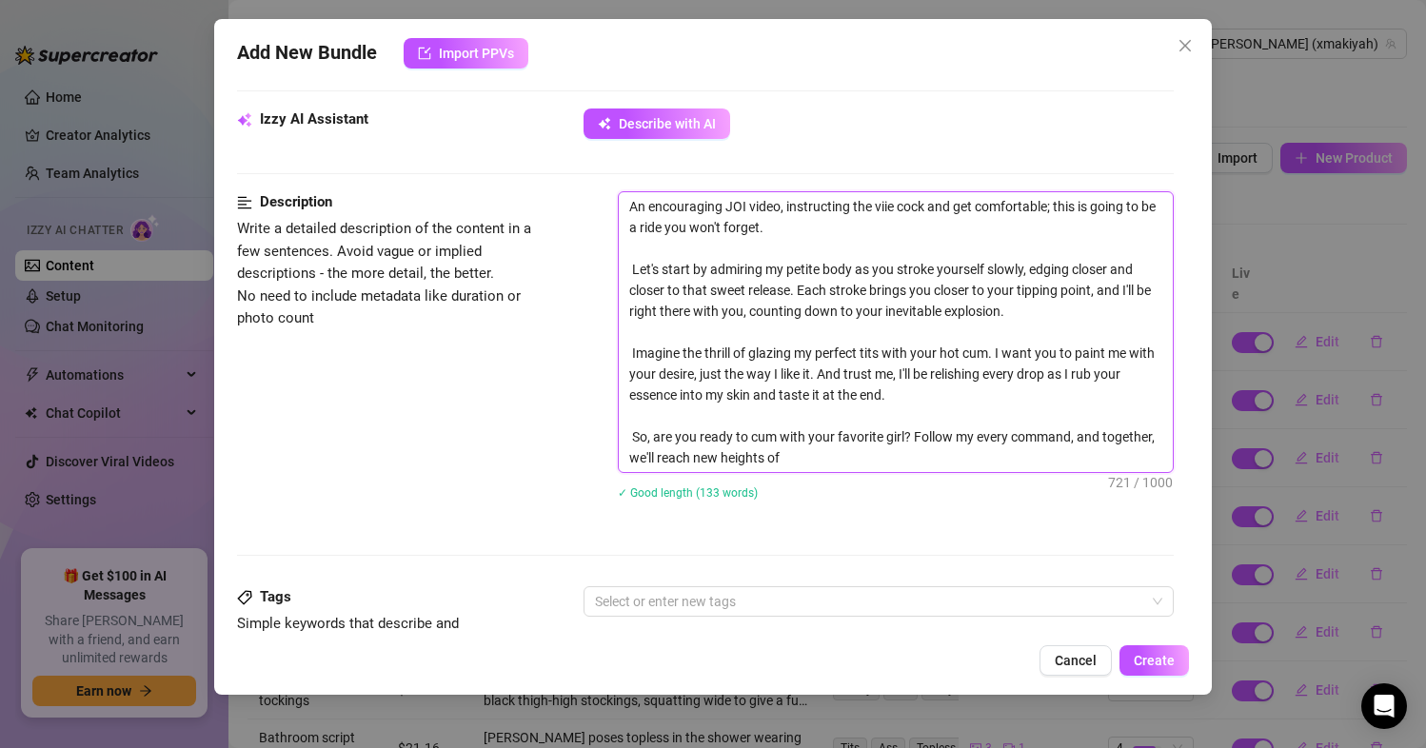
type textarea "An encouraging JOI video, instructing the viiew cock and get comfortable; this …"
type textarea "An encouraging JOI video, instructing the viie cock and get comfortable; this i…"
type textarea "An encouraging JOI video, instructing the vii cock and get comfortable; this is…"
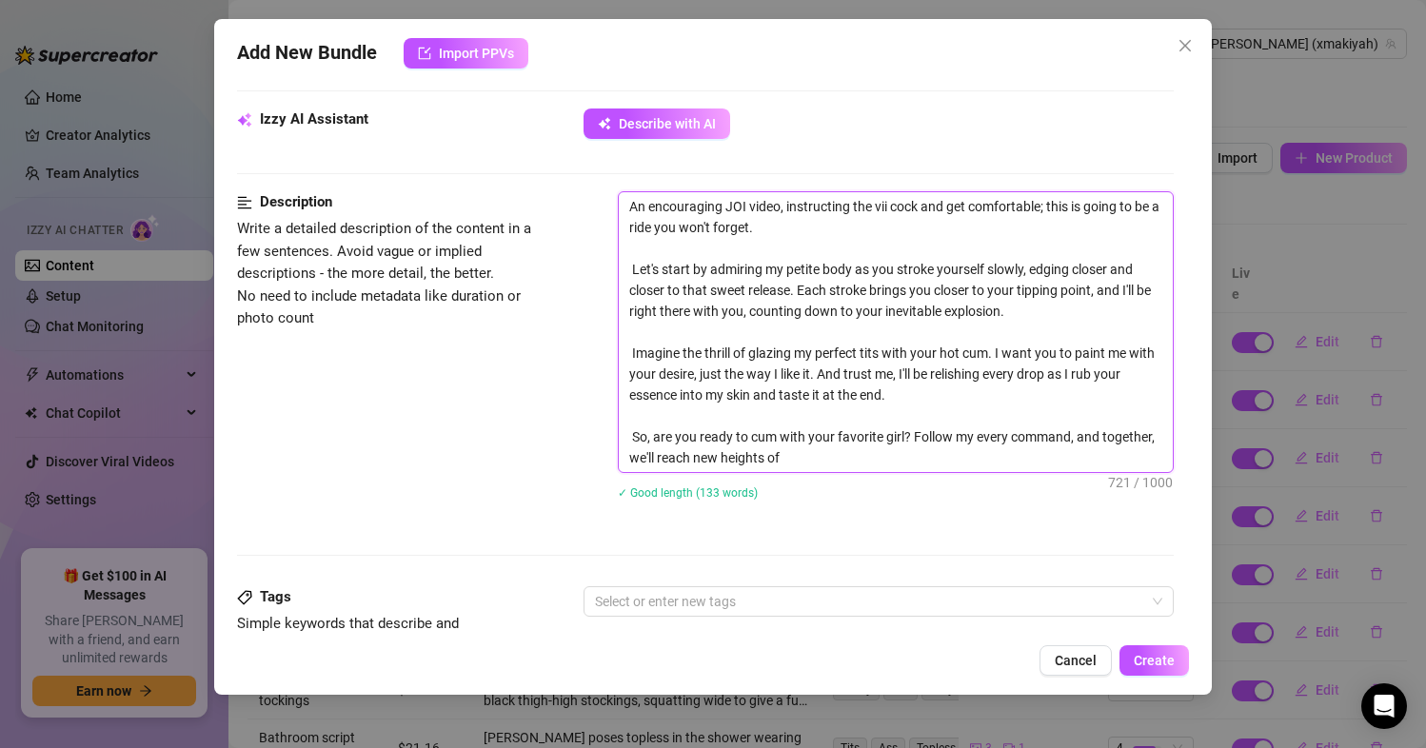
type textarea "An encouraging JOI video, instructing the vi cock and get comfortable; this is …"
type textarea "An encouraging JOI video, instructing the vie cock and get comfortable; this is…"
type textarea "An encouraging JOI video, instructing the view cock and get comfortable; this i…"
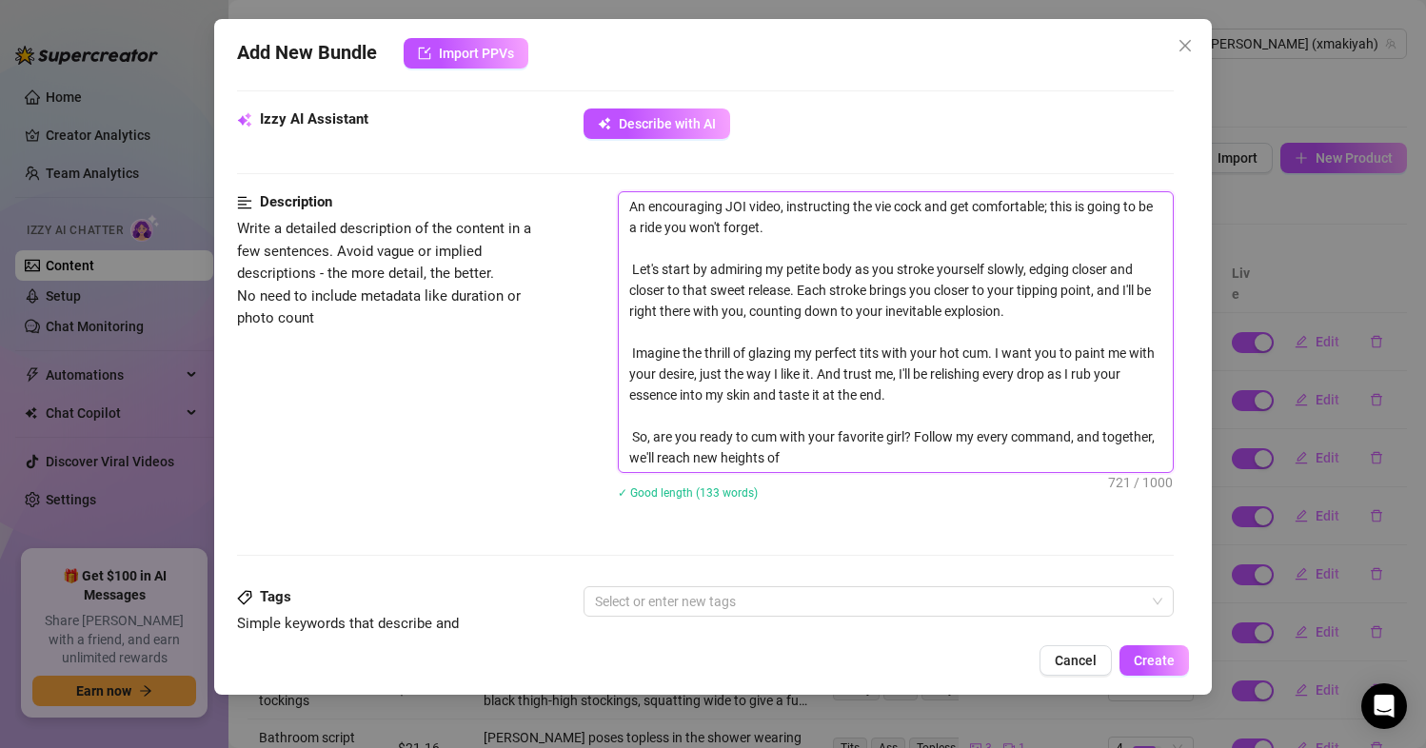
type textarea "An encouraging JOI video, instructing the view cock and get comfortable; this i…"
type textarea "An encouraging JOI video, instructing the viewe cock and get comfortable; this …"
type textarea "An encouraging JOI video, instructing the viewer cock and get comfortable; this…"
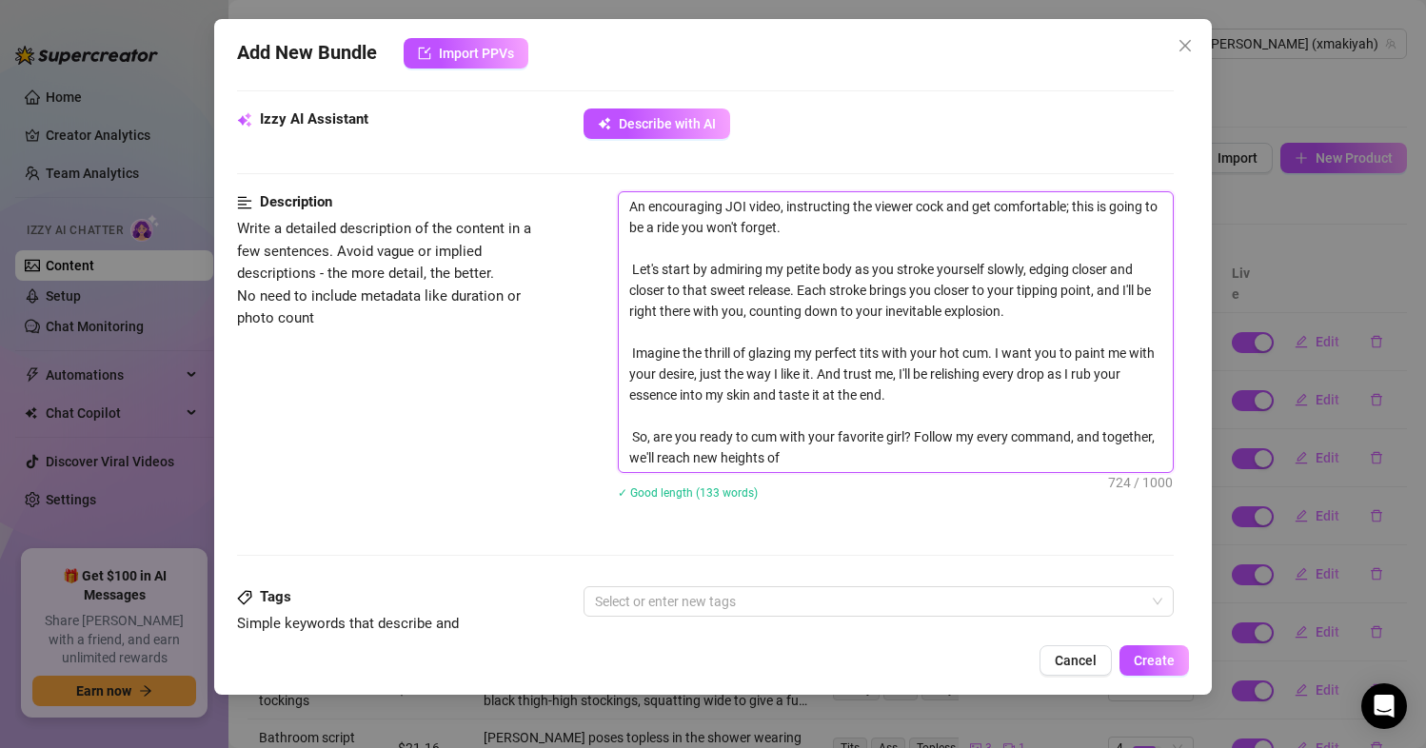
type textarea "An encouraging JOI video, instructing the viewer cock and get comfortable; this…"
type textarea "An encouraging JOI video, instructing the viewer t cock and get comfortable; th…"
type textarea "An encouraging JOI video, instructing the viewer to cock and get comfortable; t…"
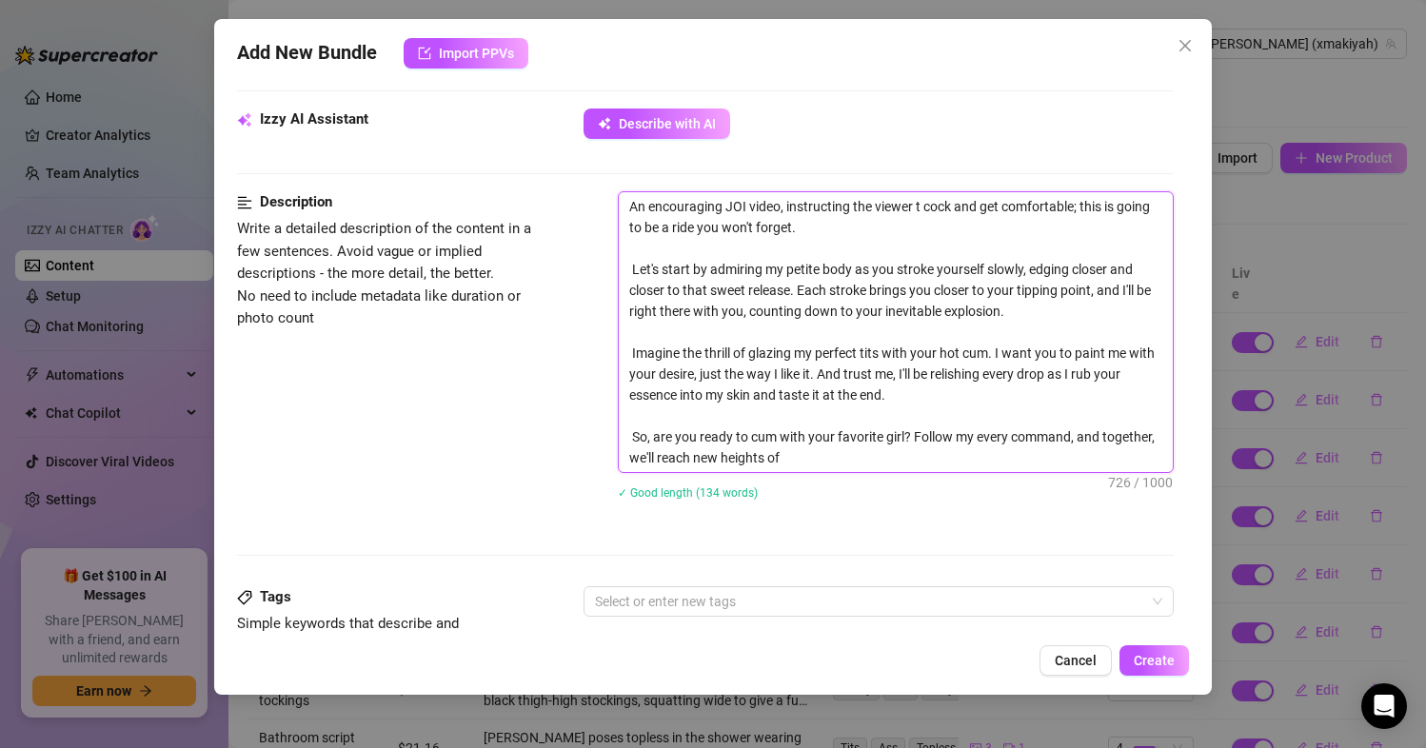
type textarea "An encouraging JOI video, instructing the viewer to cock and get comfortable; t…"
type textarea "An encouraging JOI video, instructing the viewer to g cock and get comfortable;…"
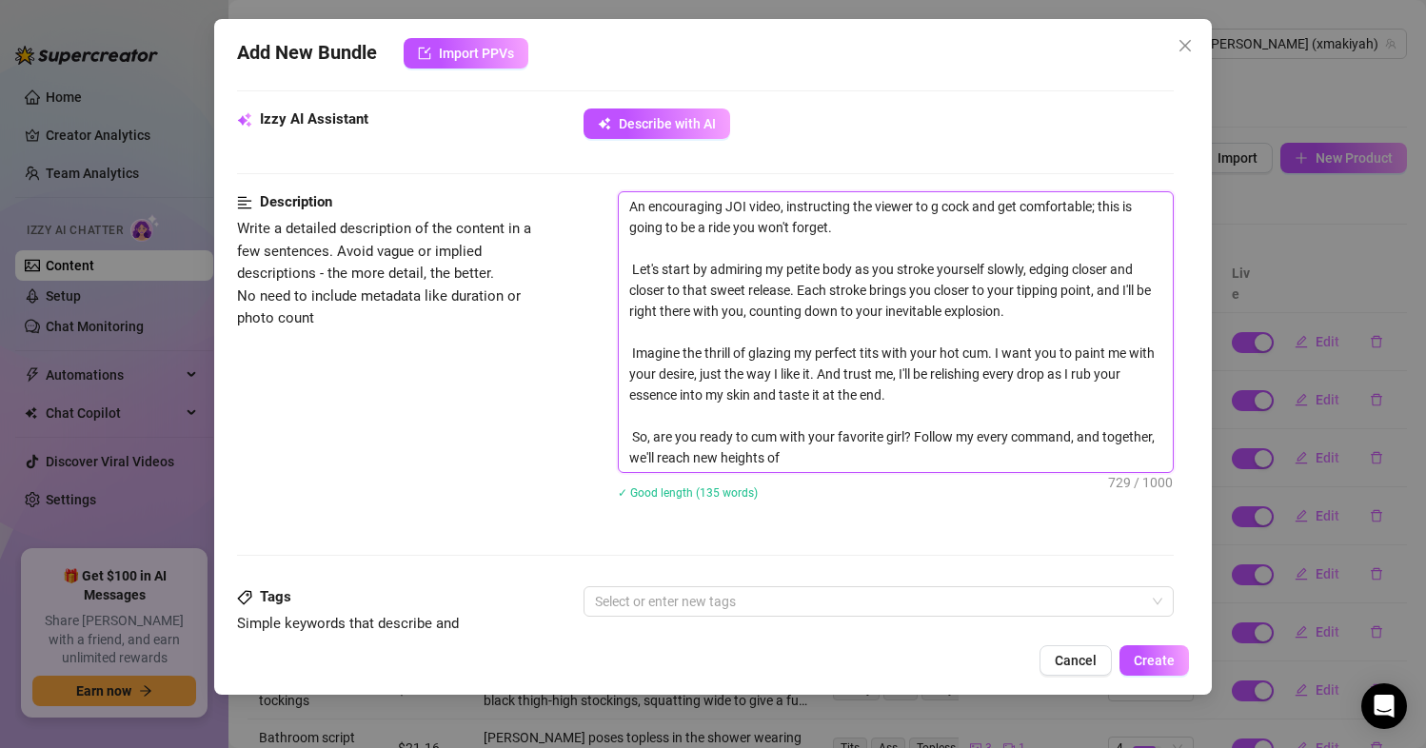
type textarea "An encouraging JOI video, instructing the viewer to gr cock and get comfortable…"
type textarea "An encouraging JOI video, instructing the viewer to gra cock and get comfortabl…"
type textarea "An encouraging JOI video, instructing the viewer to grab cock and get comfortab…"
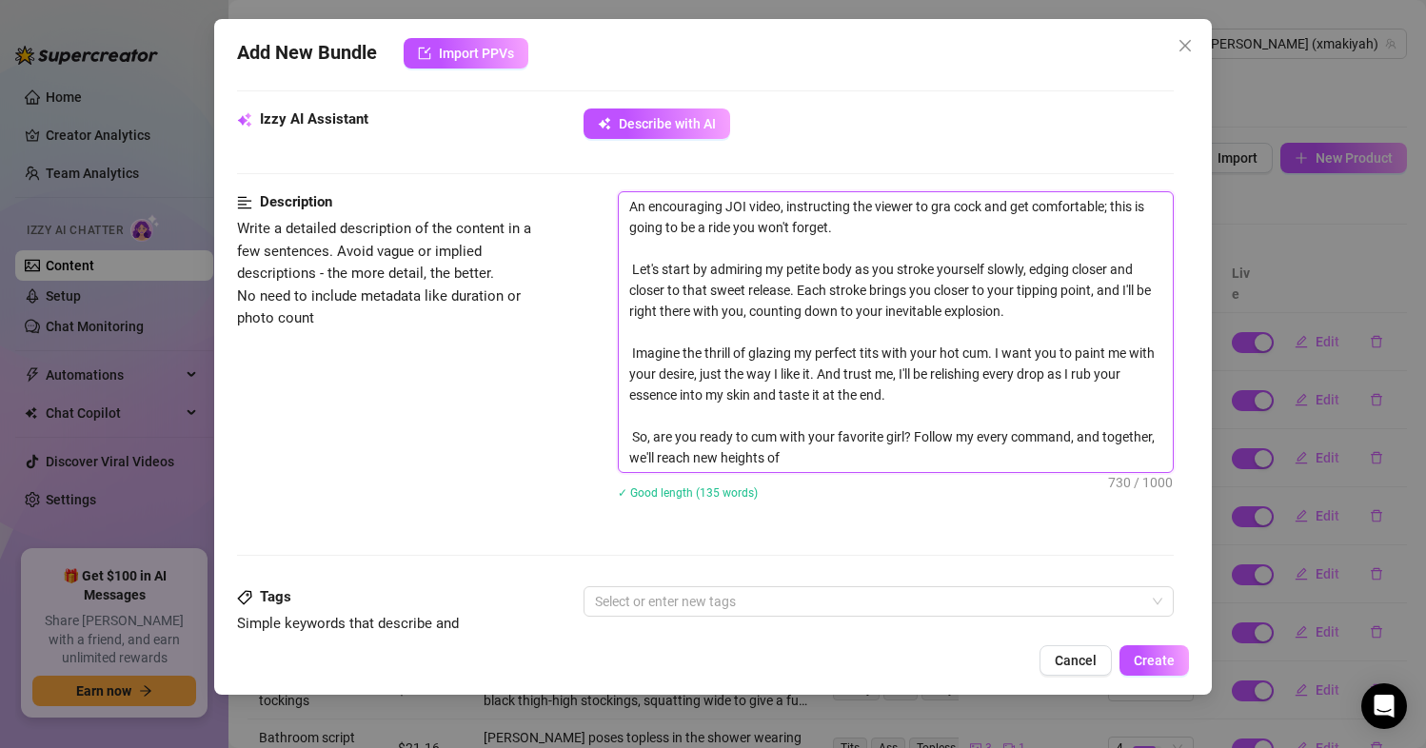
type textarea "An encouraging JOI video, instructing the viewer to grab cock and get comfortab…"
type textarea "An encouraging JOI video, instructing the viewer to gra cock and get comfortabl…"
type textarea "An encouraging JOI video, instructing the viewer to gr cock and get comfortable…"
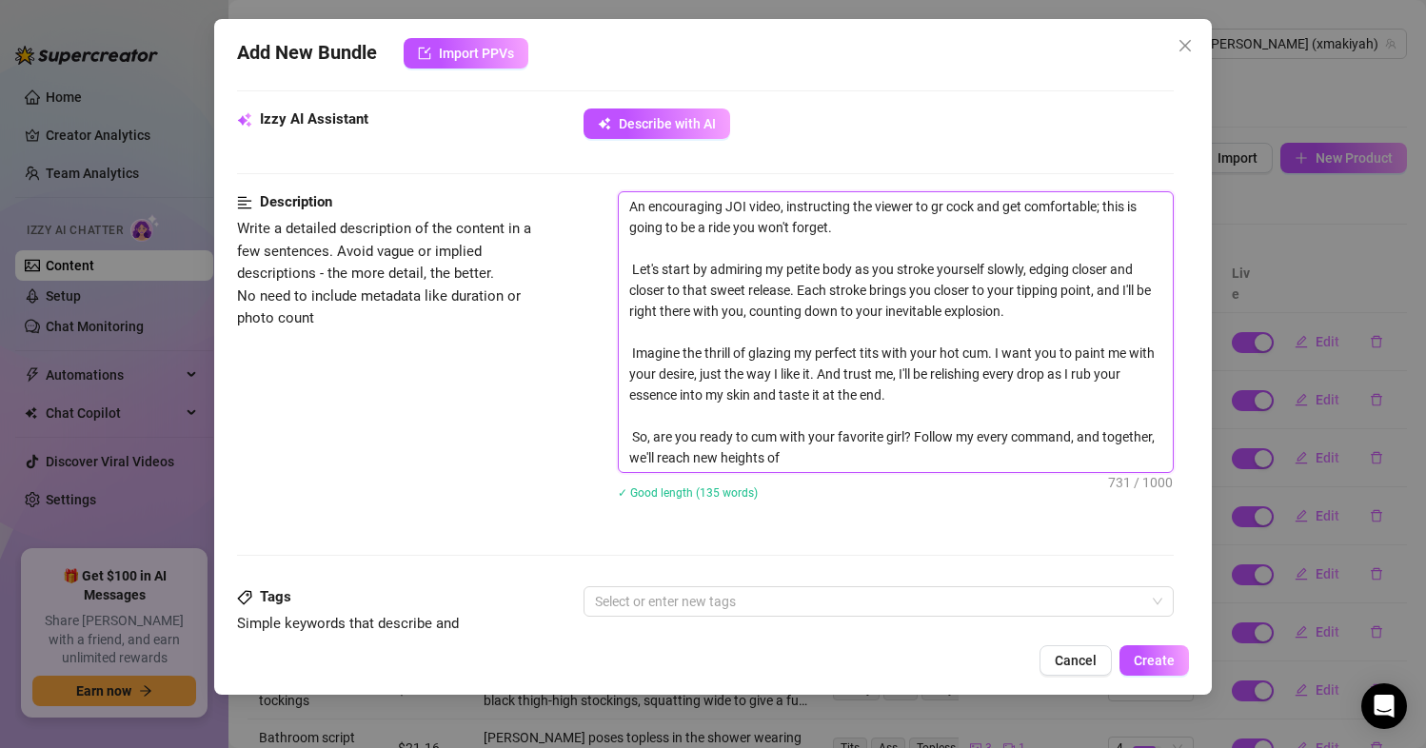
type textarea "An encouraging JOI video, instructing the viewer to g cock and get comfortable;…"
type textarea "An encouraging JOI video, instructing the viewer to cock and get comfortable; t…"
type textarea "An encouraging JOI video, instructing the viewer to s cock and get comfortable;…"
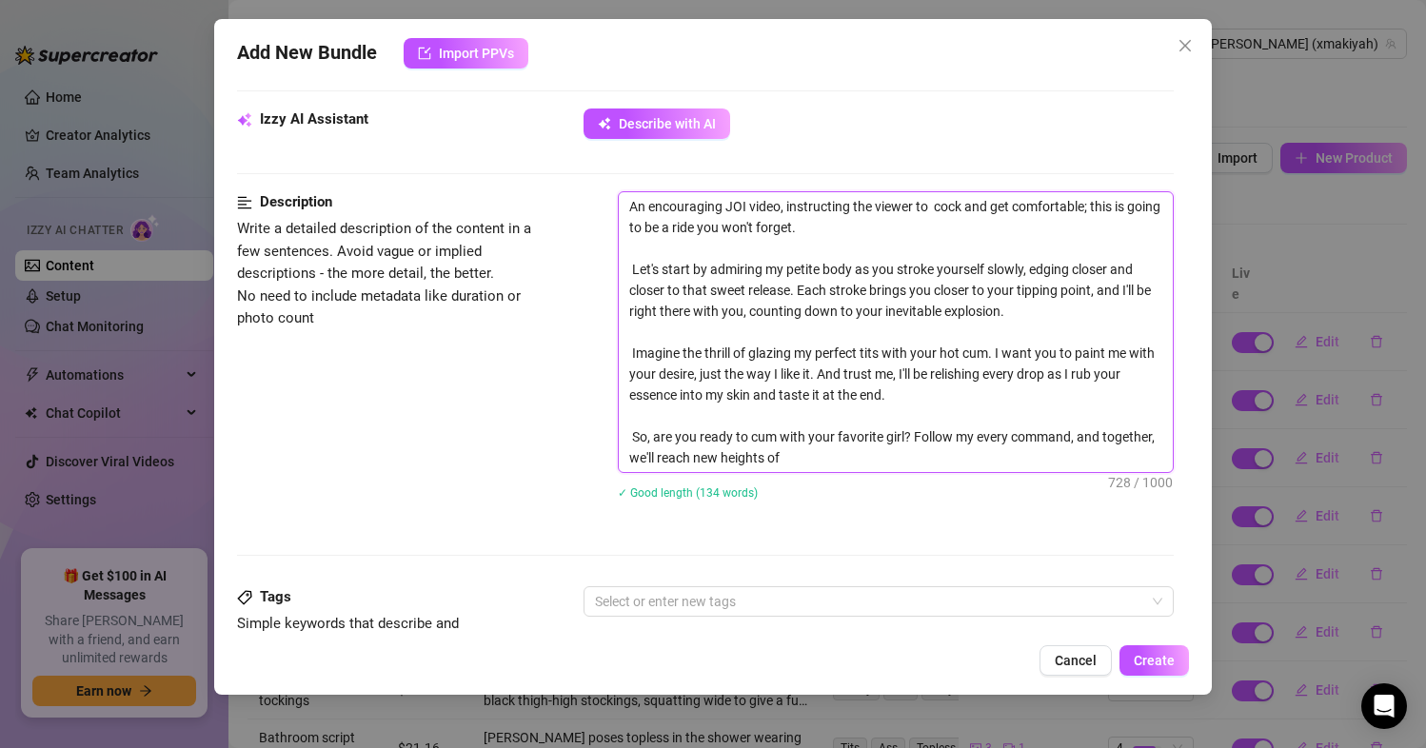
type textarea "An encouraging JOI video, instructing the viewer to s cock and get comfortable;…"
type textarea "An encouraging JOI video, instructing the viewer to st cock and get comfortable…"
type textarea "An encouraging JOI video, instructing the viewer to str cock and get comfortabl…"
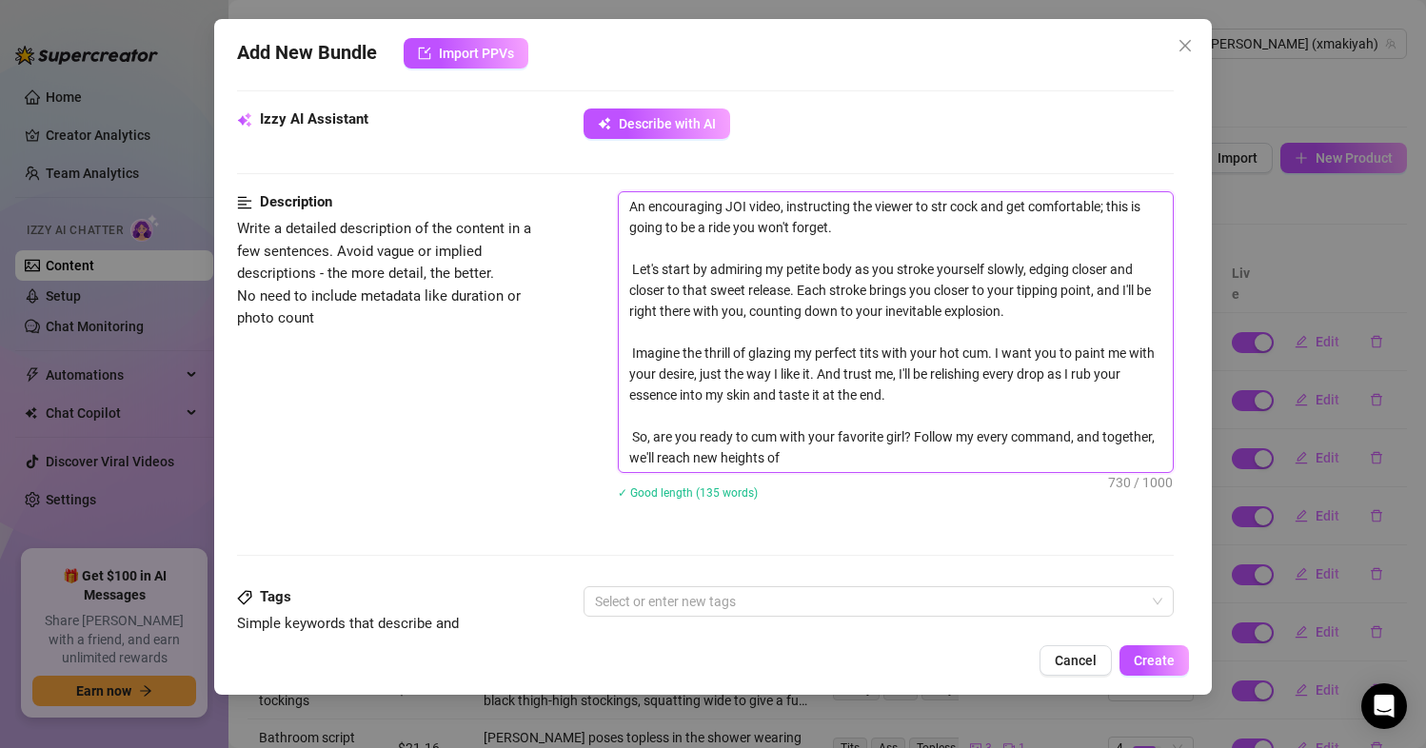
type textarea "An encouraging JOI video, instructing the viewer to stro cock and get comfortab…"
type textarea "An encouraging JOI video, instructing the viewer to strok cock and get comforta…"
type textarea "An encouraging JOI video, instructing the viewer to stroke cock and get comfort…"
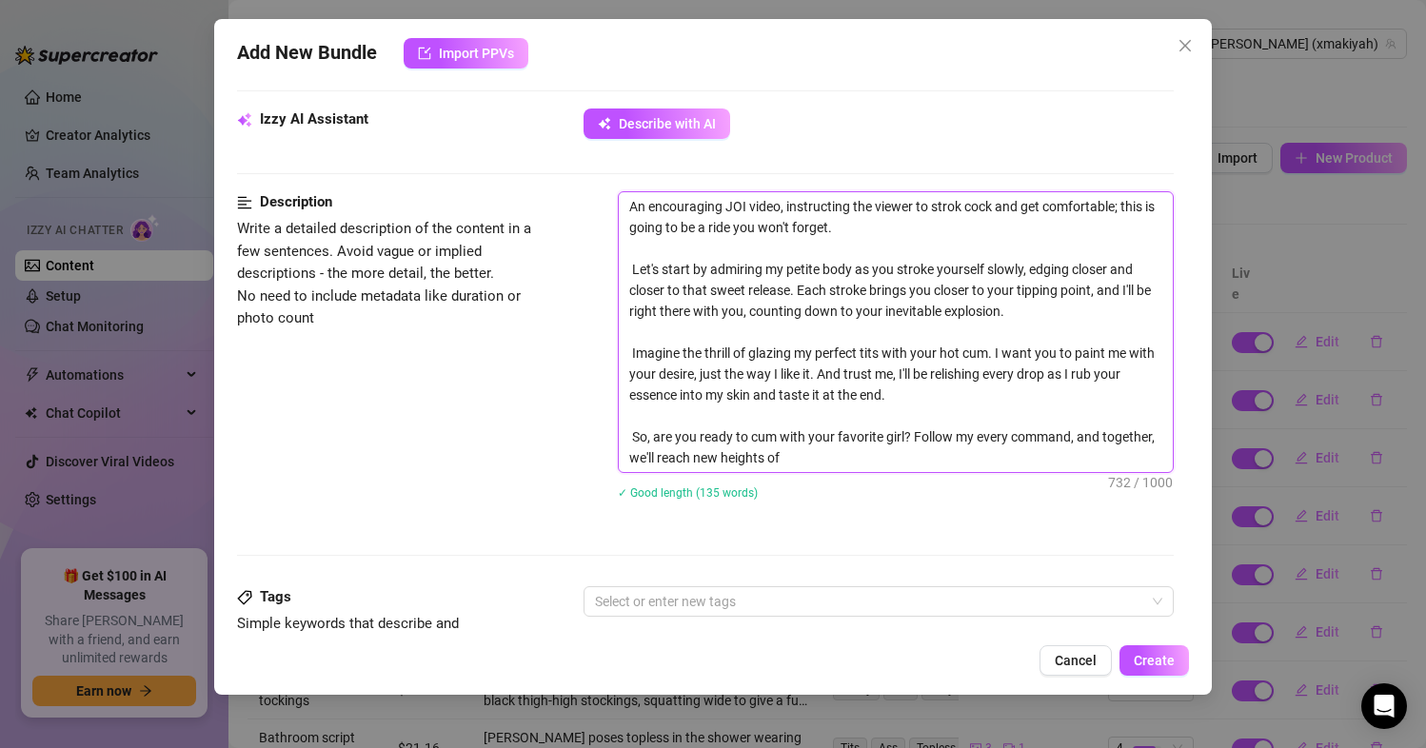
type textarea "An encouraging JOI video, instructing the viewer to stroke cock and get comfort…"
type textarea "An encouraging JOI video, instructing the viewer to stroke h cock and get comfo…"
type textarea "An encouraging JOI video, instructing the viewer to stroke hi cock and get comf…"
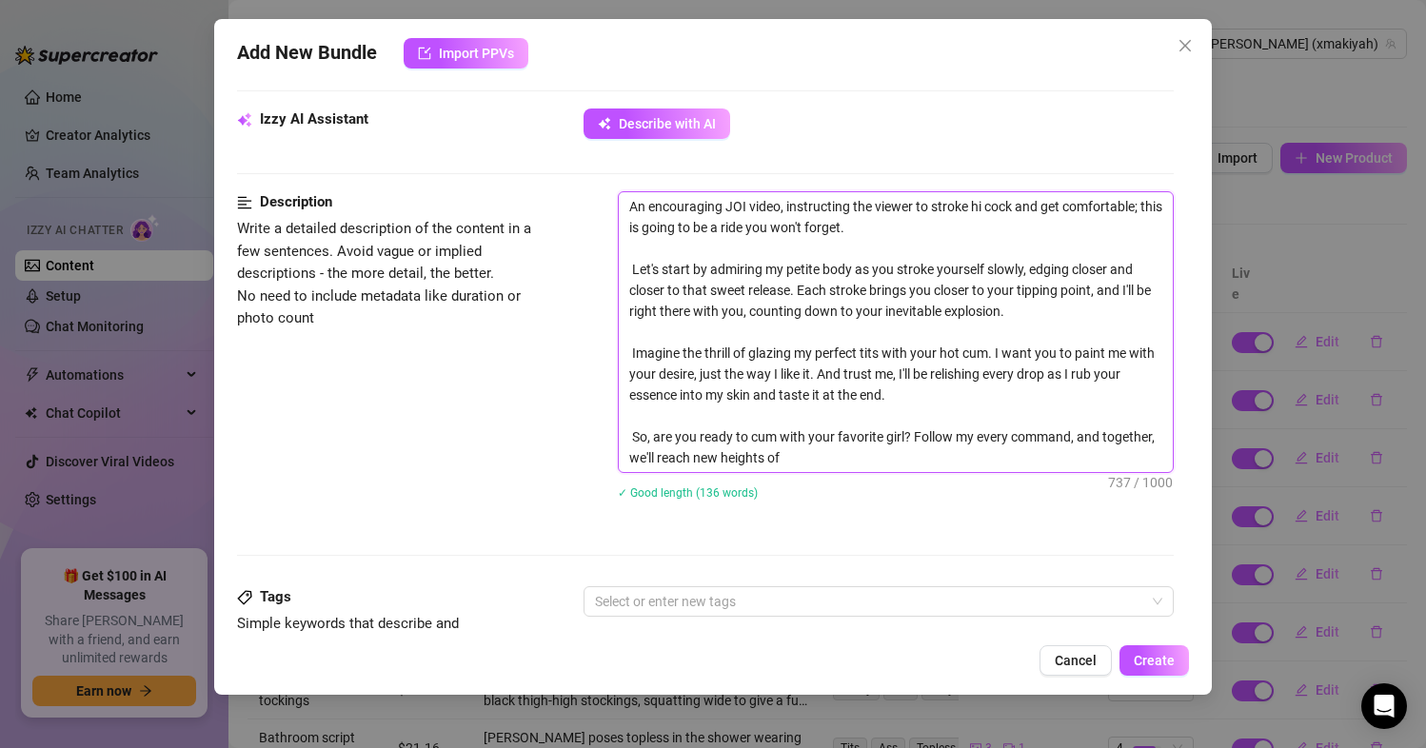
type textarea "An encouraging JOI video, instructing the viewer to stroke his cock and get com…"
click at [705, 247] on textarea "An encouraging JOI video, instructing the viewer to stroke his cock and get com…" at bounding box center [896, 332] width 555 height 280
type textarea "An encouraging JOI video, instructing the viewer to stroke his cock and get com…"
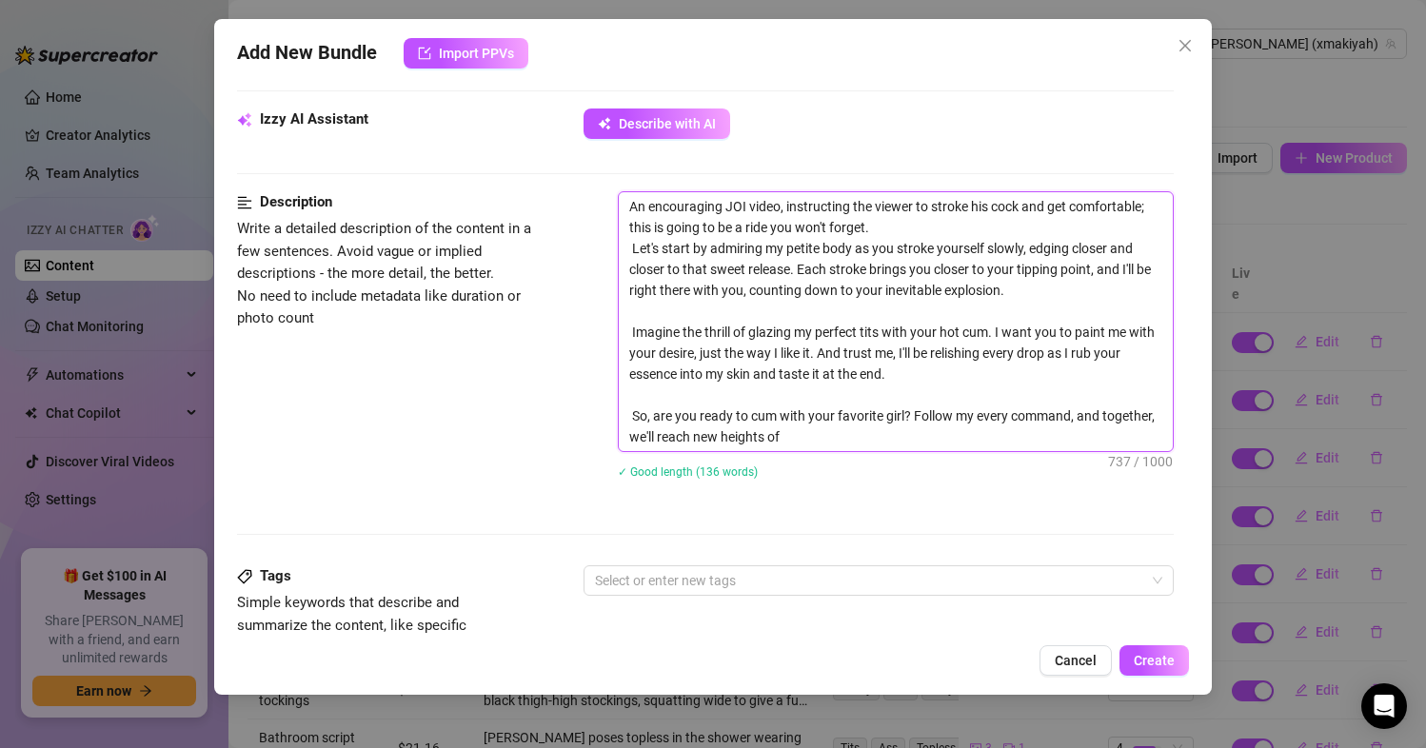
drag, startPoint x: 622, startPoint y: 247, endPoint x: 1044, endPoint y: 315, distance: 428.0
click at [1044, 315] on textarea "An encouraging JOI video, instructing the viewer to stroke his cock and get com…" at bounding box center [896, 321] width 555 height 259
type textarea "An encouraging JOI video, instructing the viewer to stroke his cock and get com…"
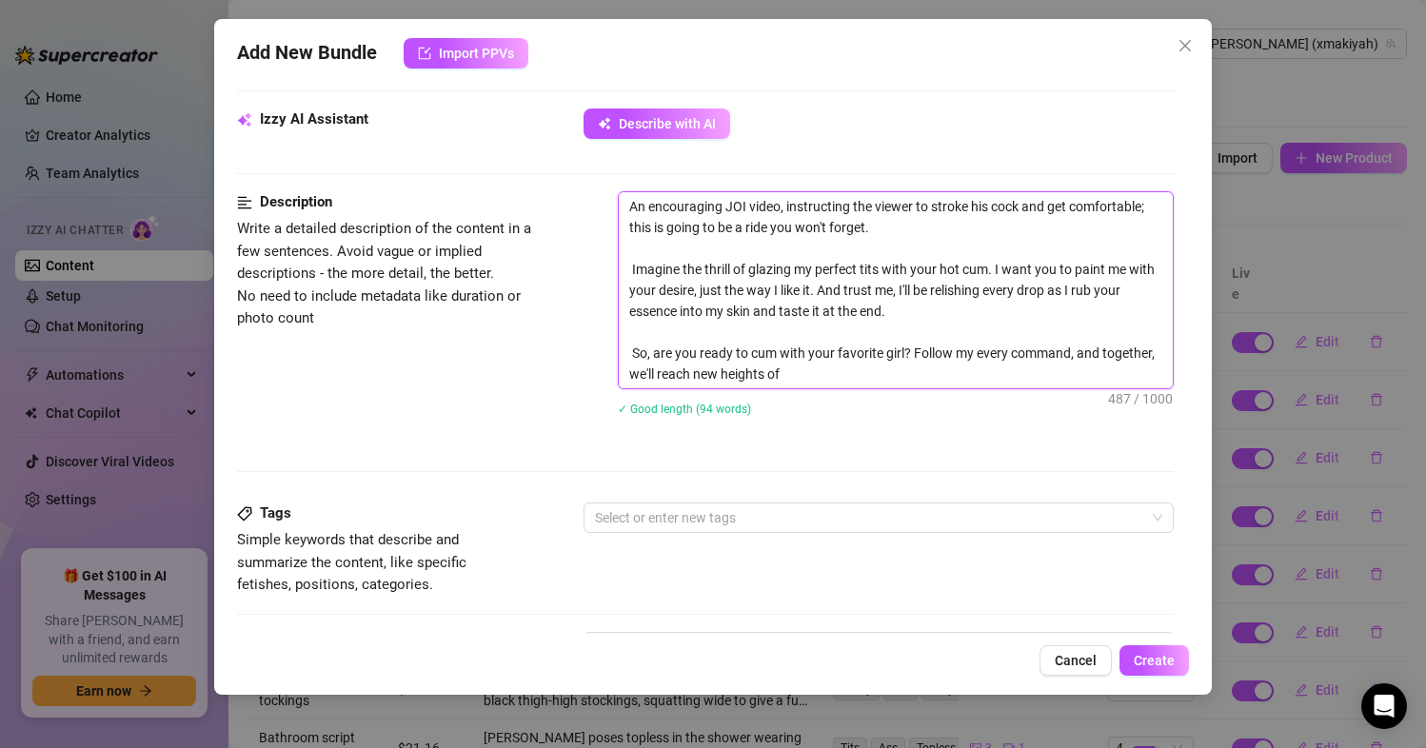
type textarea "An encouraging JOI video, instructing the viewer to stroke his cock and get com…"
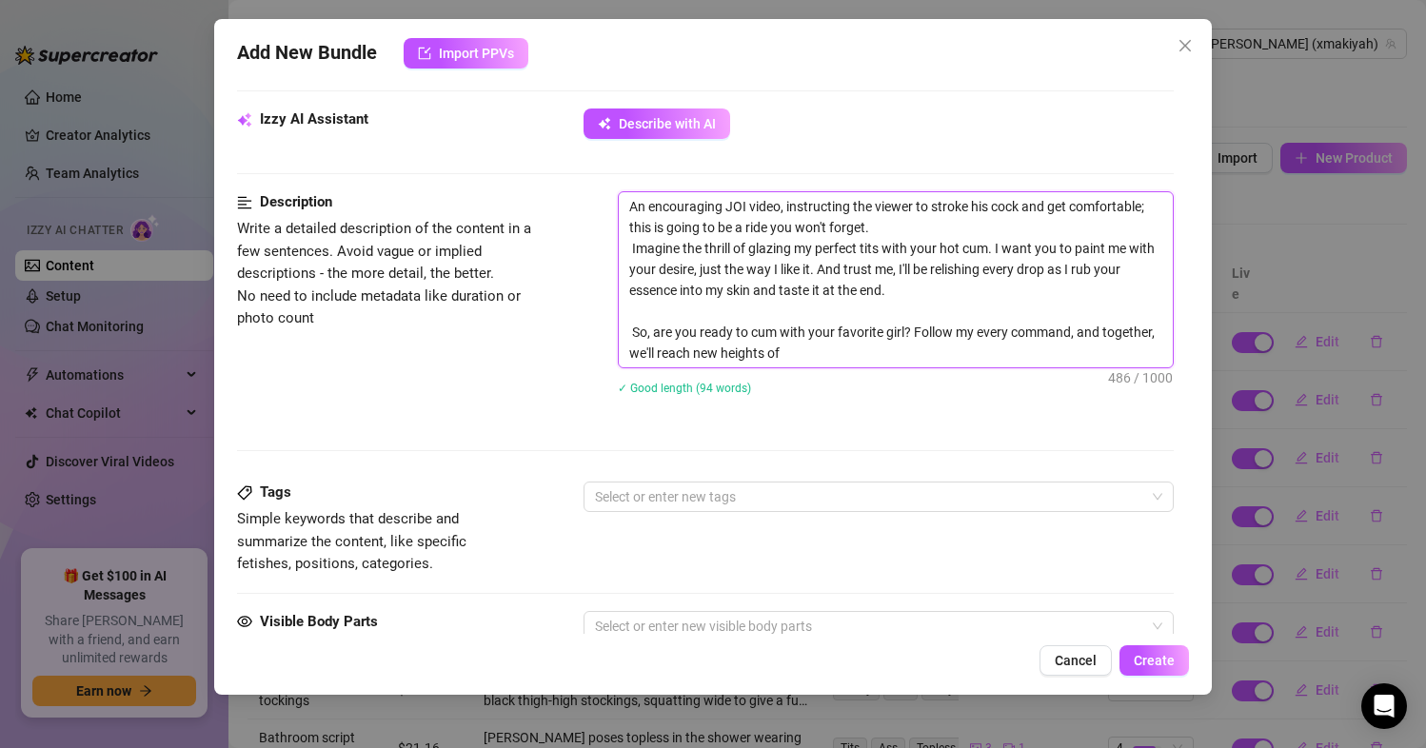
click at [630, 247] on textarea "An encouraging JOI video, instructing the viewer to stroke his cock and get com…" at bounding box center [896, 279] width 555 height 175
type textarea "An encouraging JOI video, instructing the viewer to stroke his cock and get com…"
drag, startPoint x: 848, startPoint y: 267, endPoint x: 1022, endPoint y: 294, distance: 176.4
click at [1022, 294] on textarea "An encouraging JOI video, instructing the viewer to stroke his cock and get com…" at bounding box center [896, 279] width 555 height 175
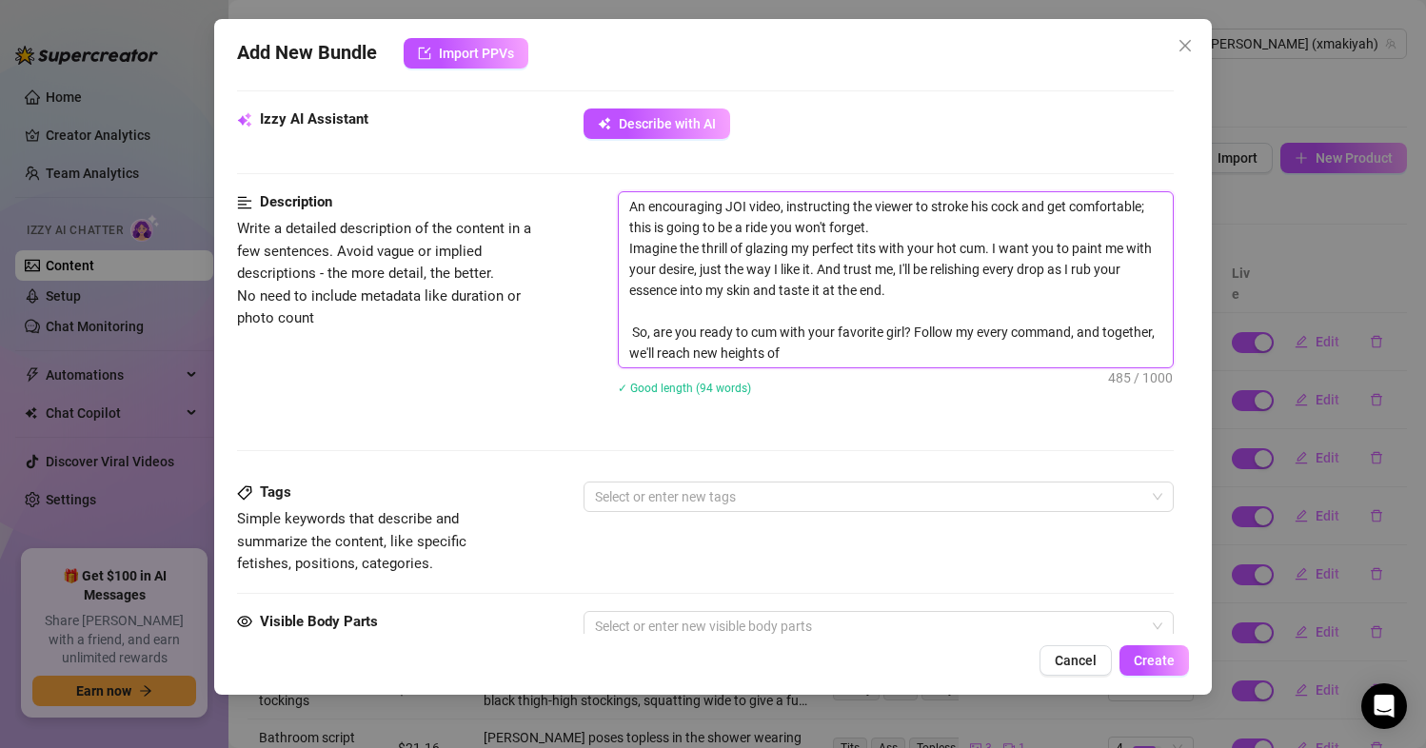
type textarea "An encouraging JOI video, instructing the viewer to stroke his cock and get com…"
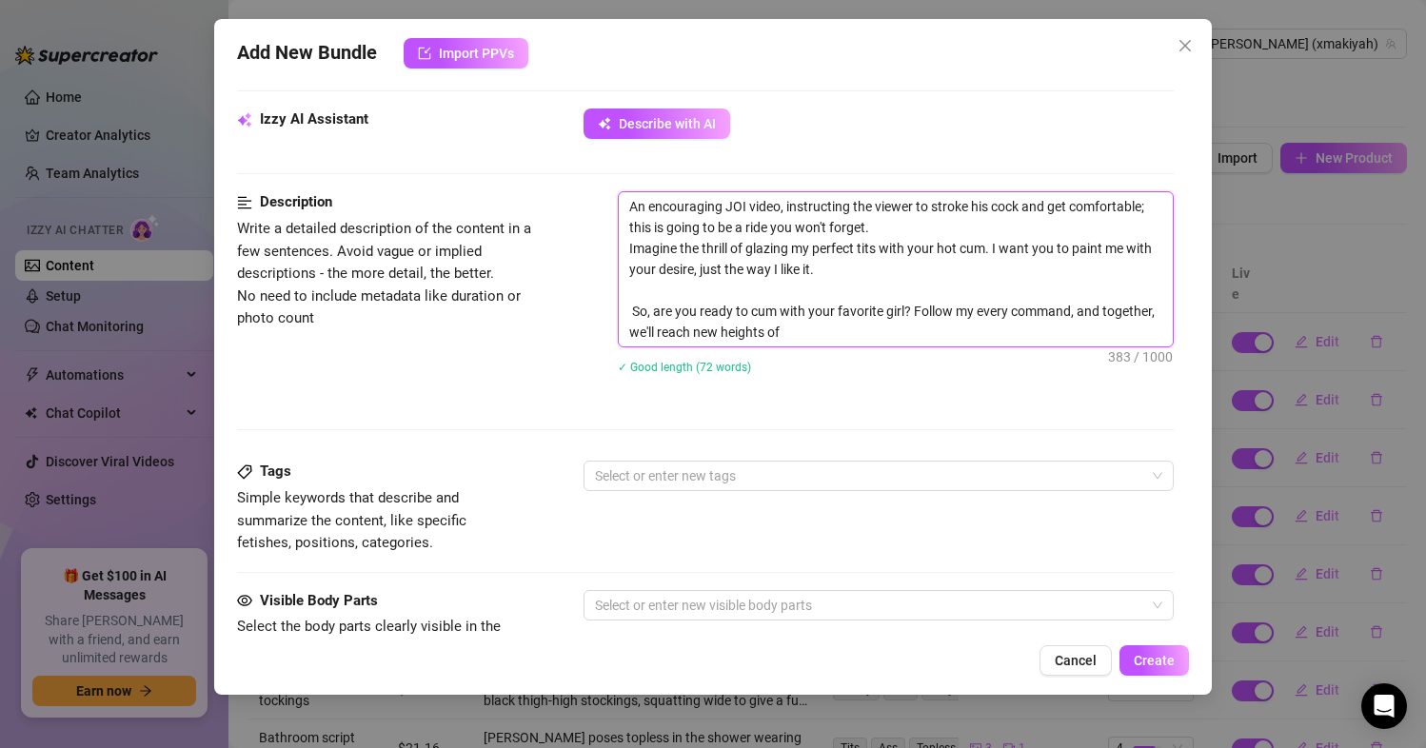
type textarea "An encouraging JOI video, instructing the viewer to stroke his cock and get com…"
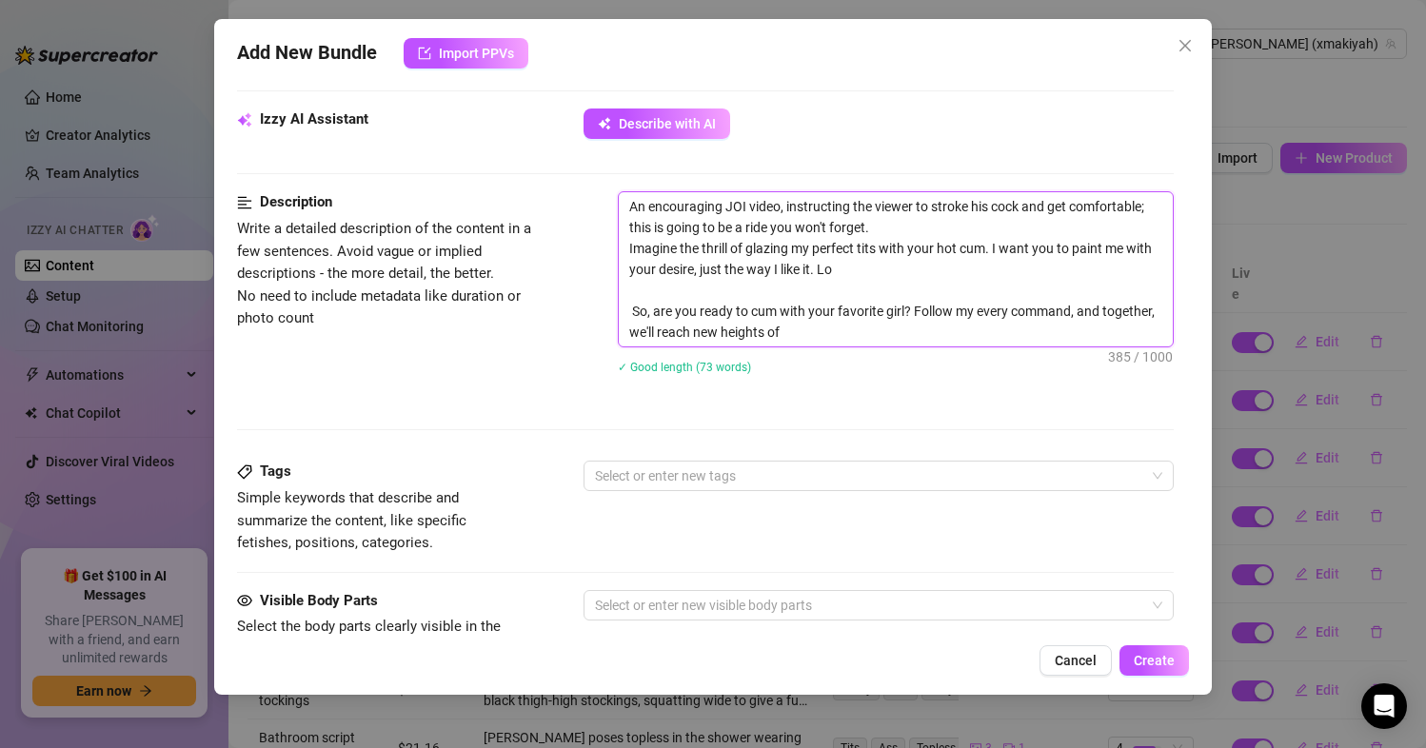
type textarea "An encouraging JOI video, instructing the viewer to stroke his cock and get com…"
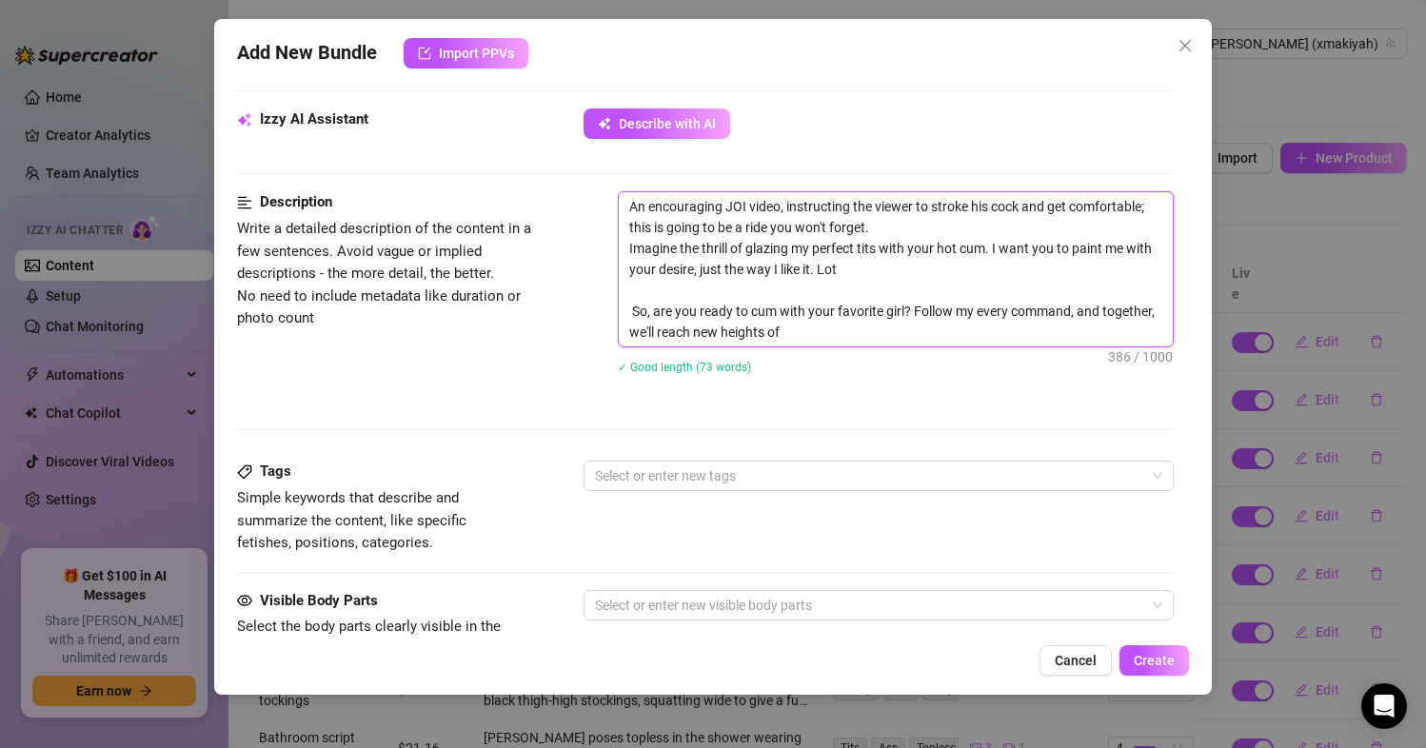
type textarea "An encouraging JOI video, instructing the viewer to stroke his cock and get com…"
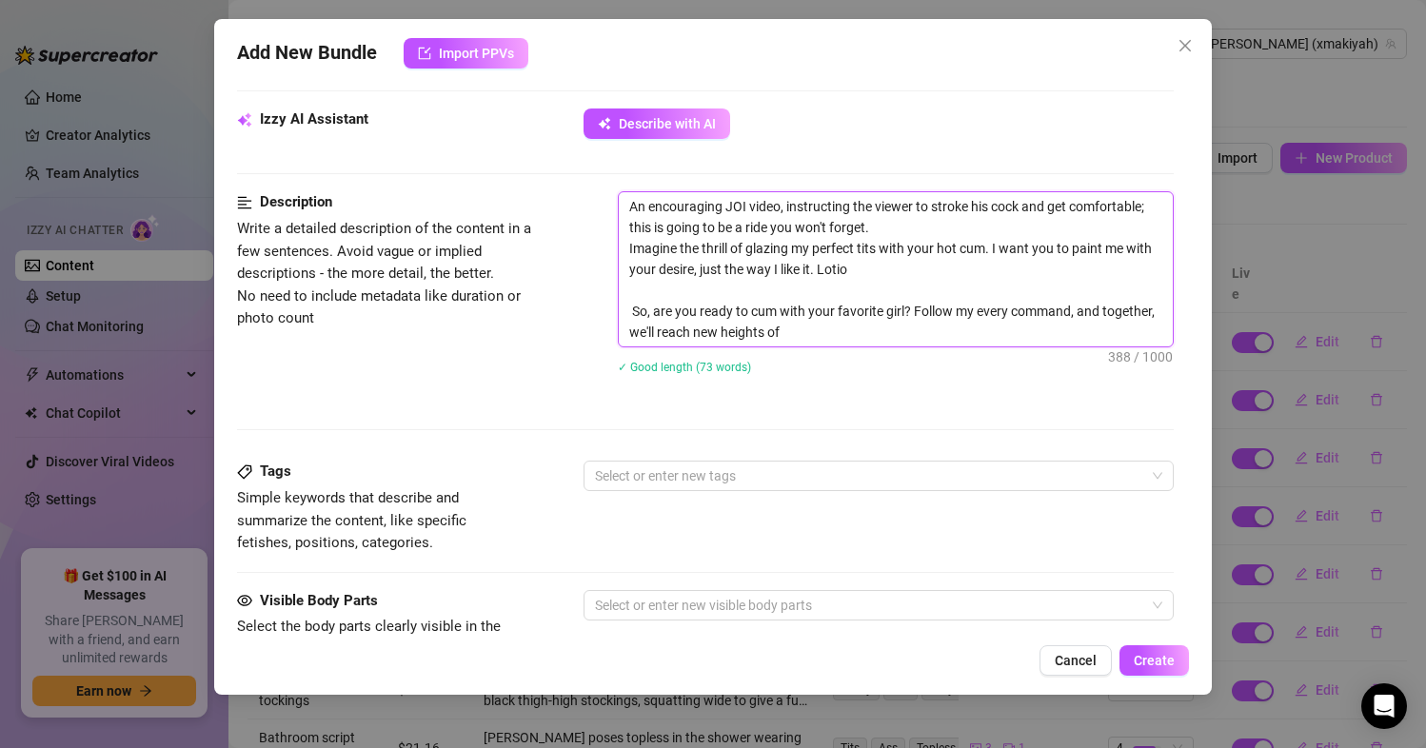
type textarea "An encouraging JOI video, instructing the viewer to stroke his cock and get com…"
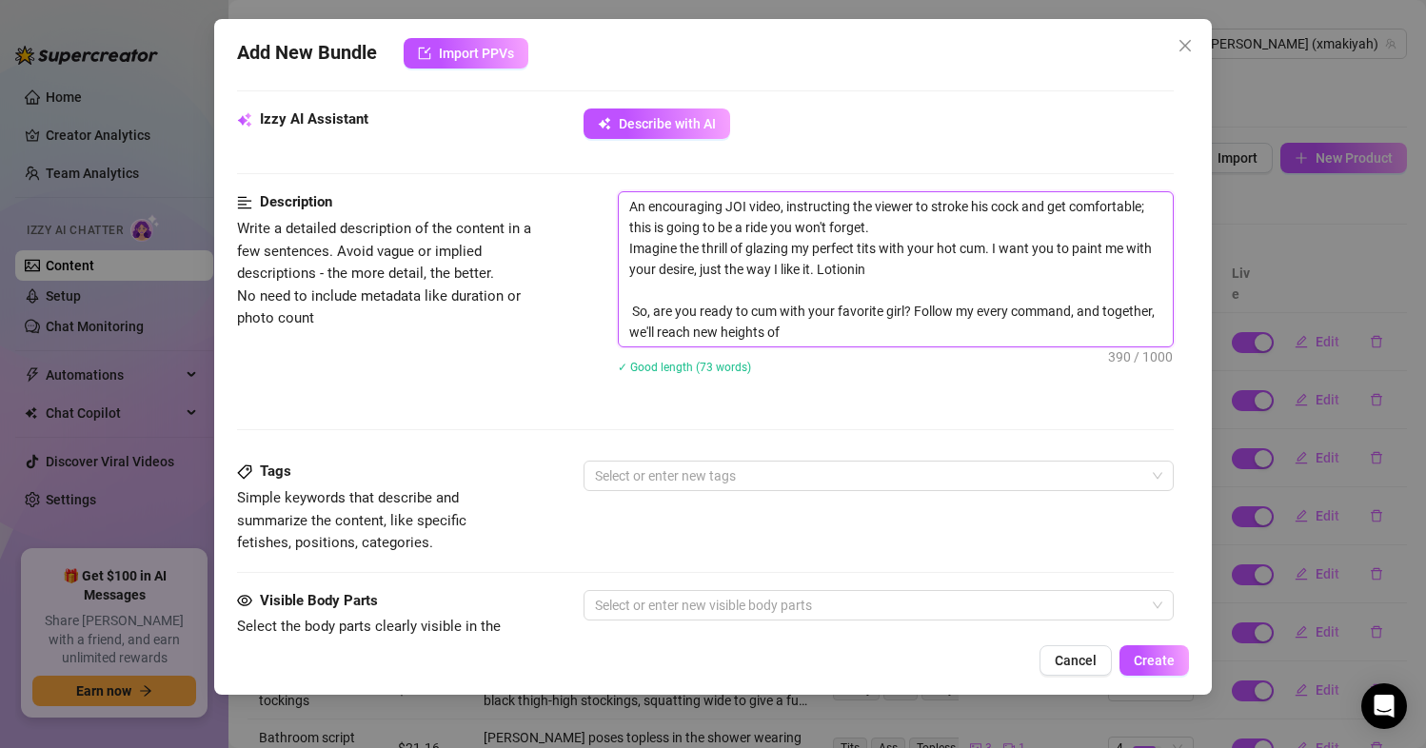
type textarea "An encouraging JOI video, instructing the viewer to stroke his cock and get com…"
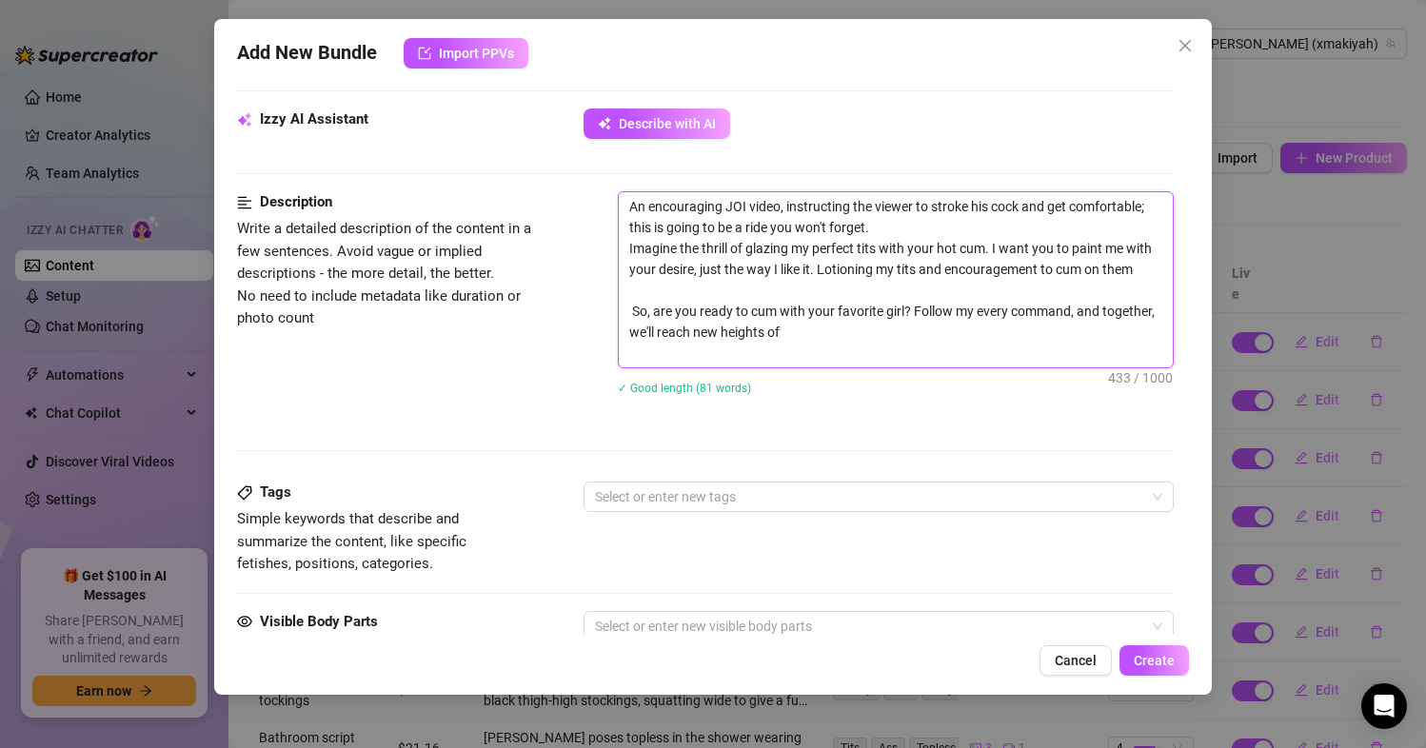
drag, startPoint x: 628, startPoint y: 332, endPoint x: 876, endPoint y: 372, distance: 250.7
click at [876, 372] on div "An encouraging JOI video, instructing the viewer to stroke his cock and get com…" at bounding box center [896, 305] width 557 height 228
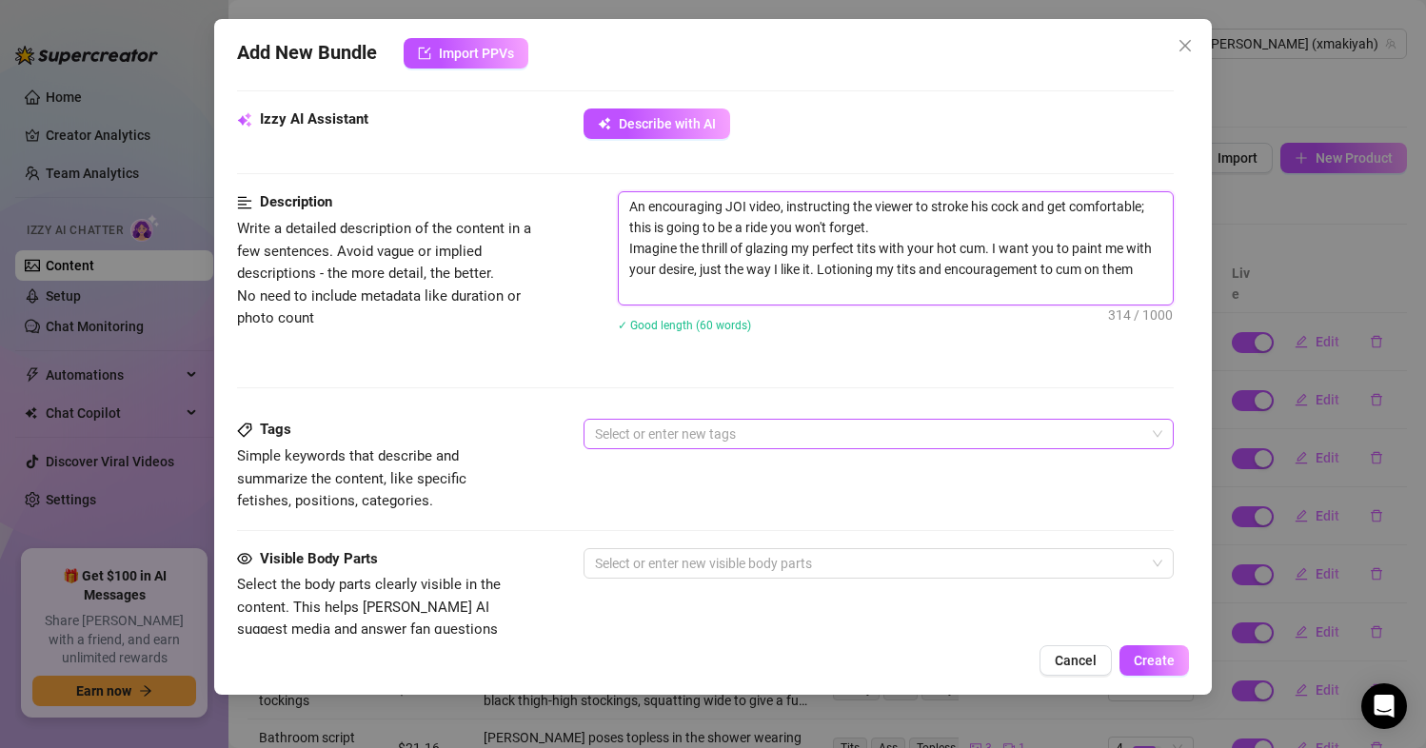
click at [700, 444] on div at bounding box center [869, 434] width 564 height 27
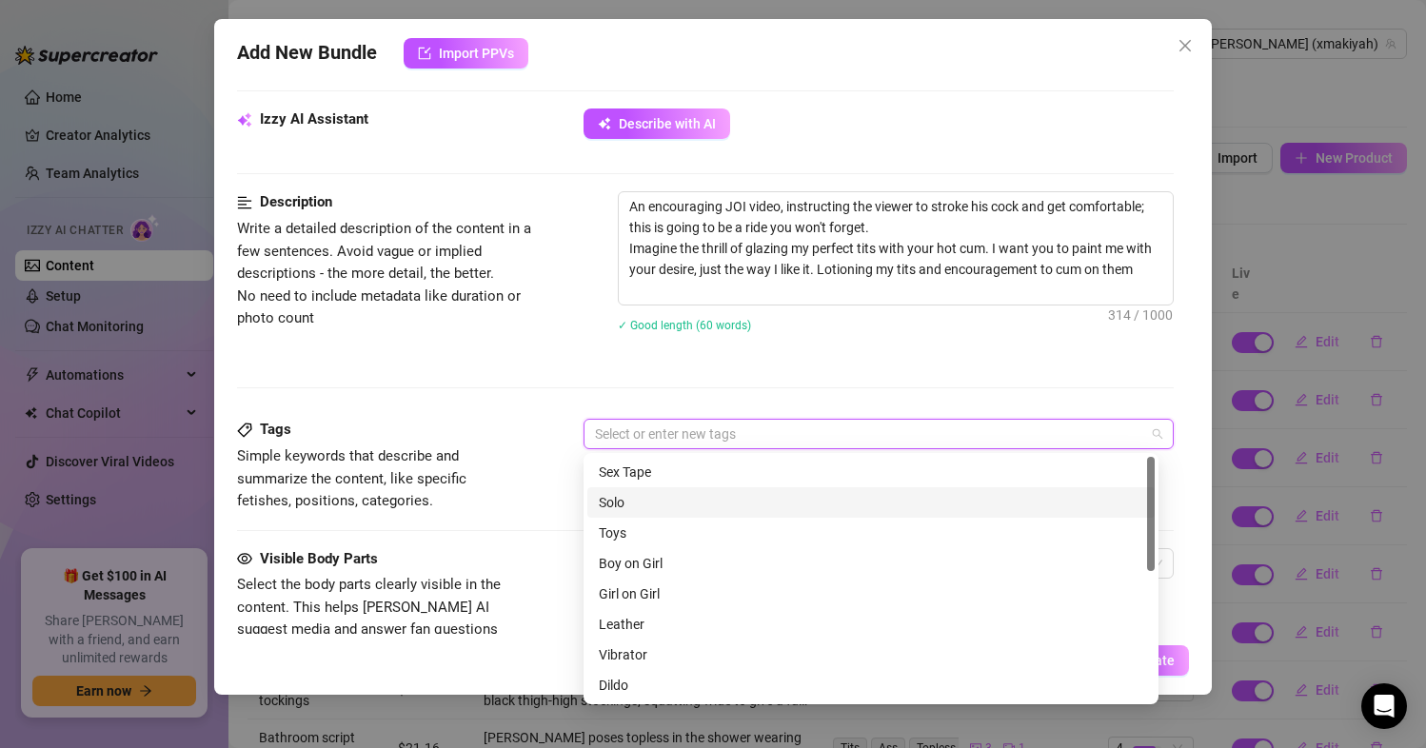
click at [633, 501] on div "Solo" at bounding box center [871, 502] width 544 height 21
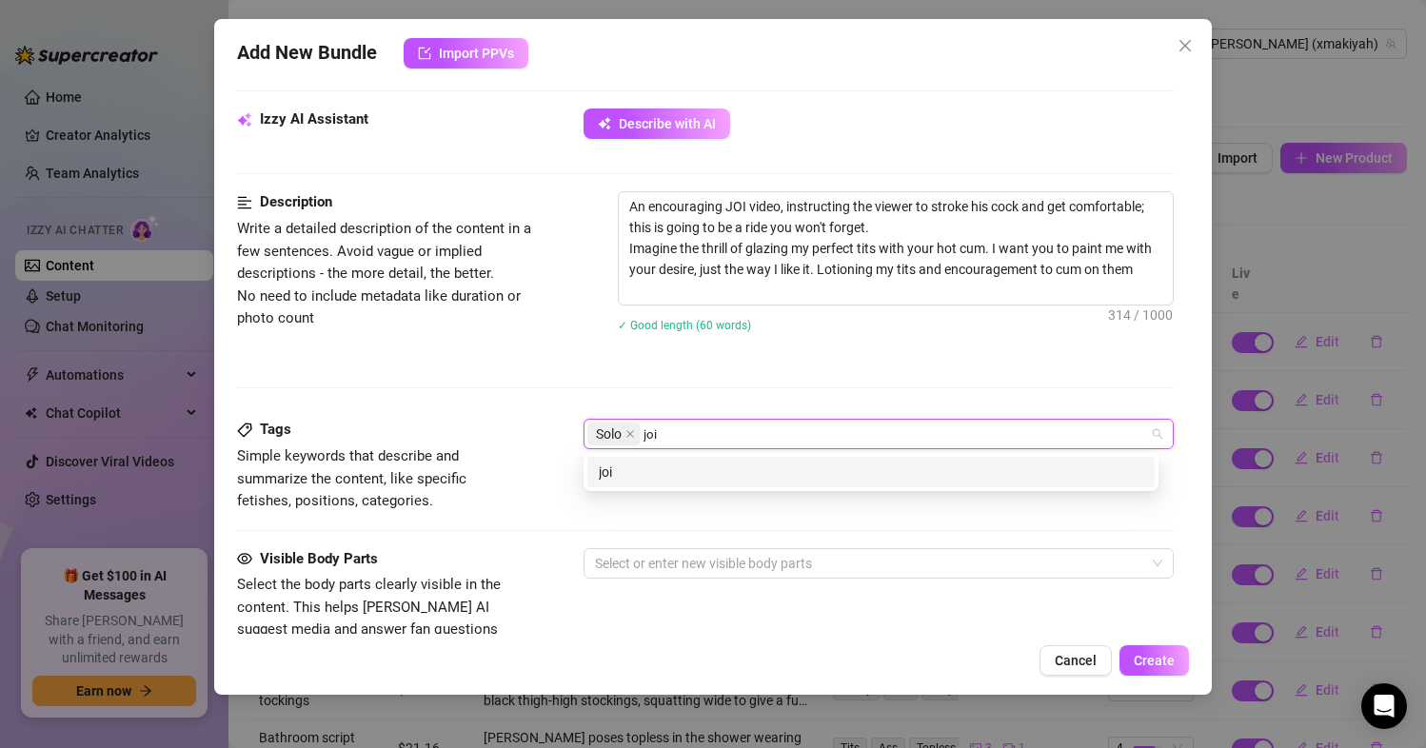
click at [635, 482] on div "joi" at bounding box center [871, 472] width 544 height 21
click at [635, 482] on div "lotion" at bounding box center [871, 472] width 544 height 21
click at [635, 482] on div "oil" at bounding box center [871, 472] width 544 height 21
click at [635, 482] on div "tits" at bounding box center [871, 472] width 544 height 21
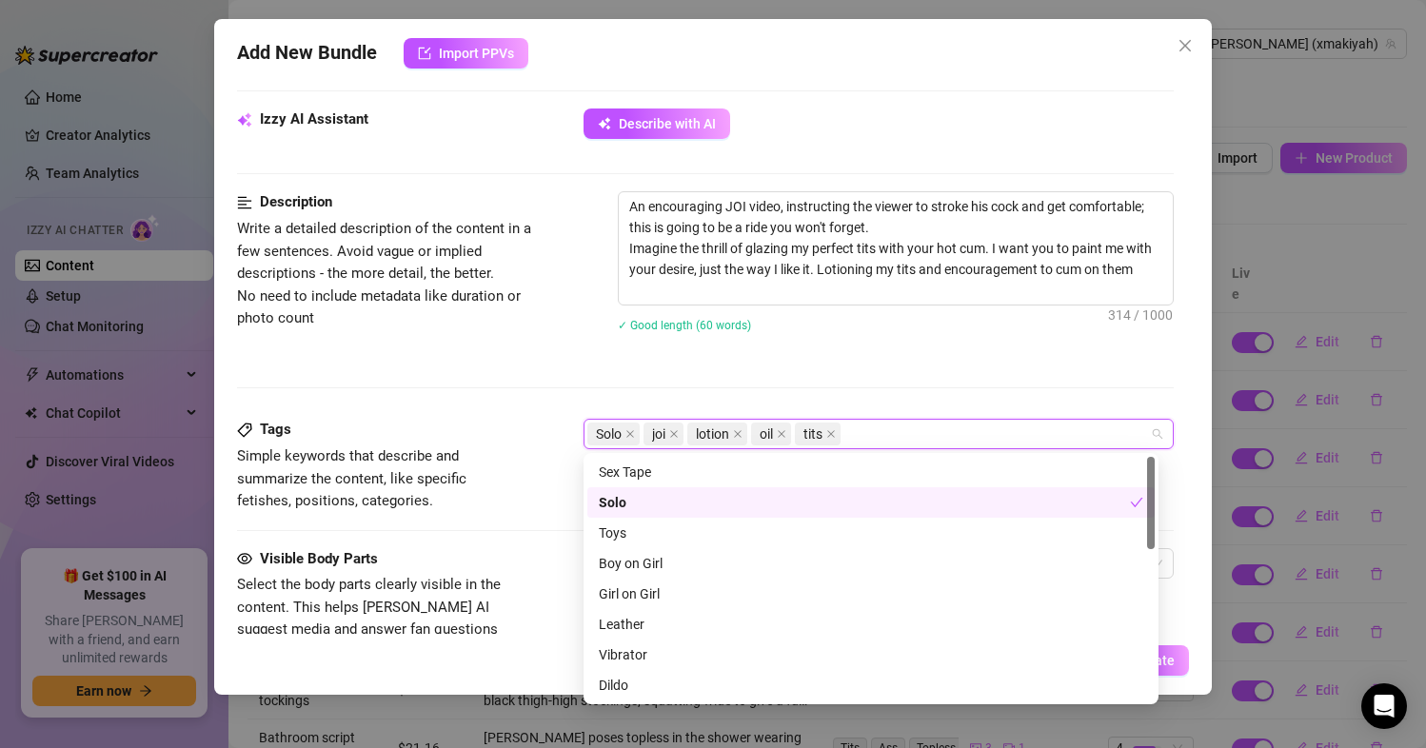
click at [461, 429] on div "Tags" at bounding box center [380, 430] width 286 height 23
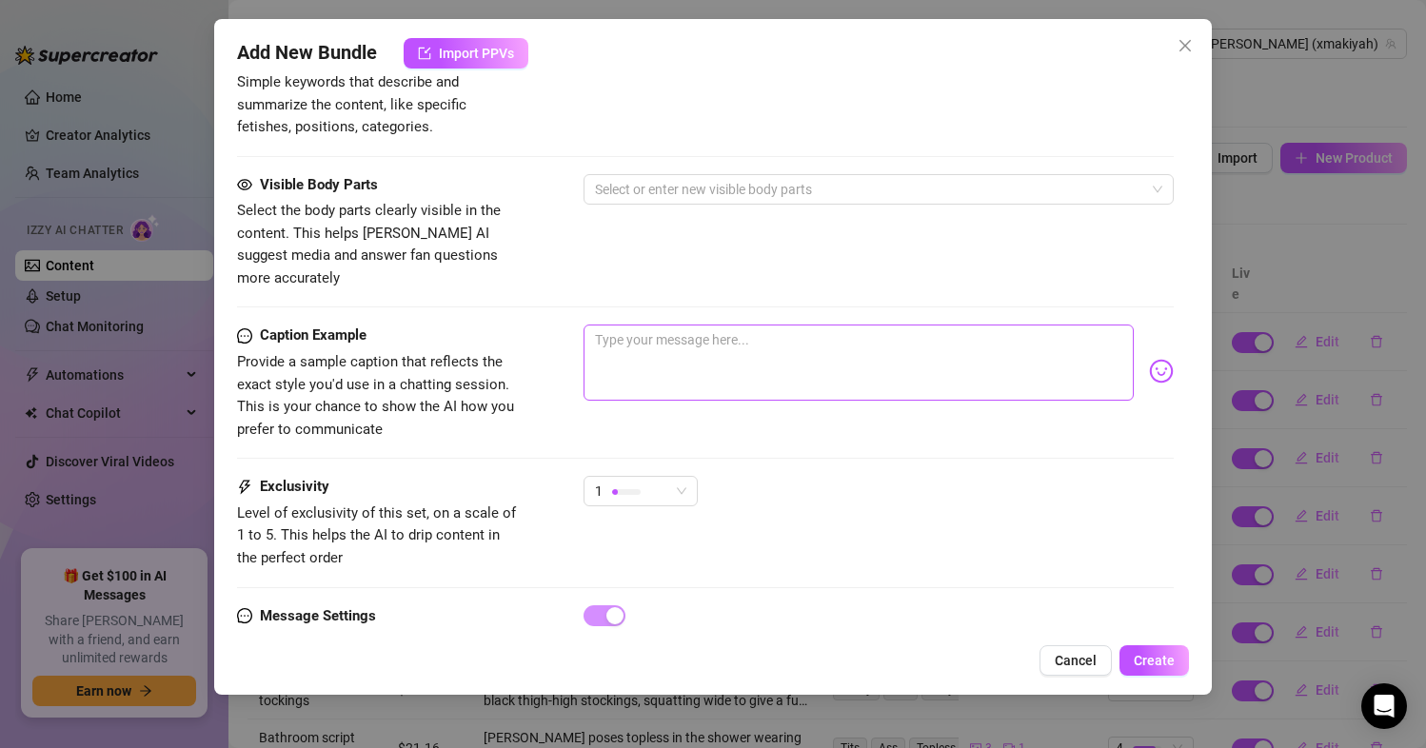
scroll to position [1047, 0]
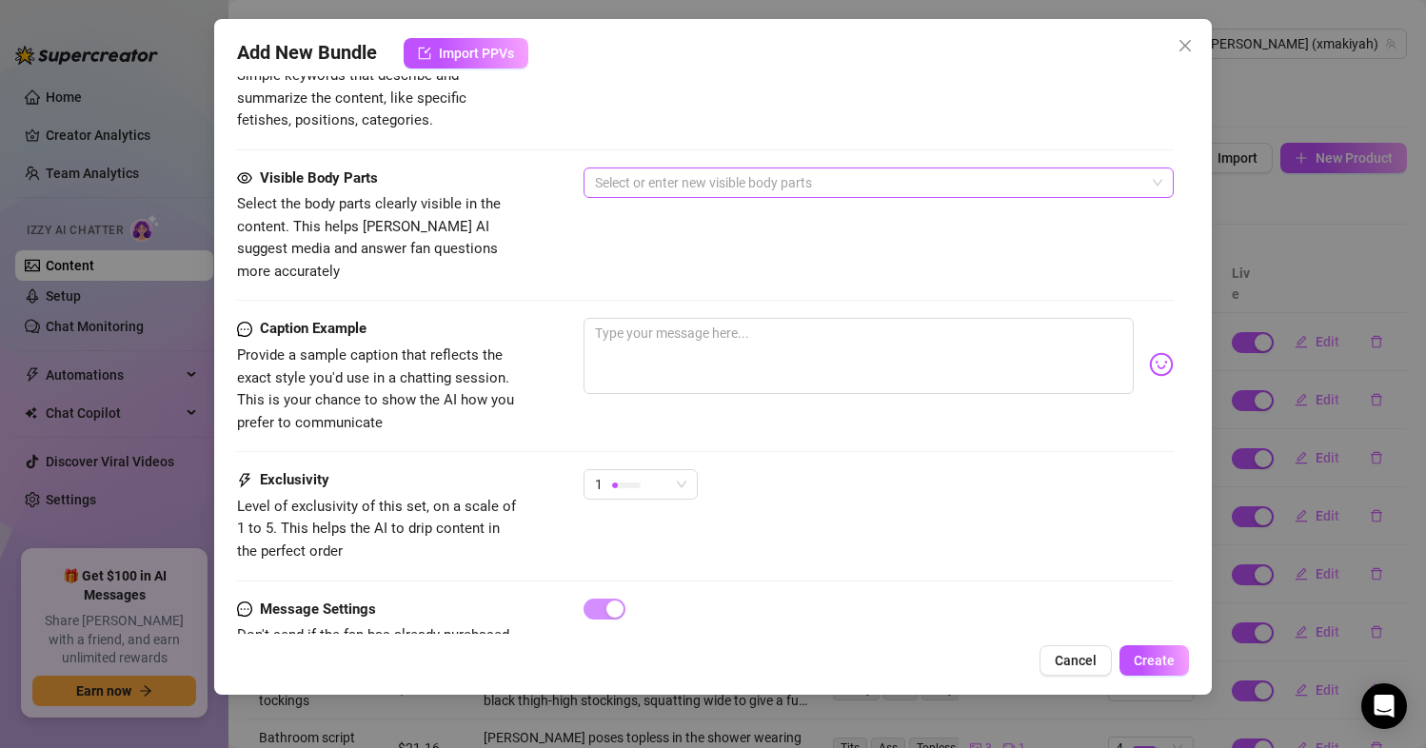
click at [690, 189] on div at bounding box center [869, 182] width 564 height 27
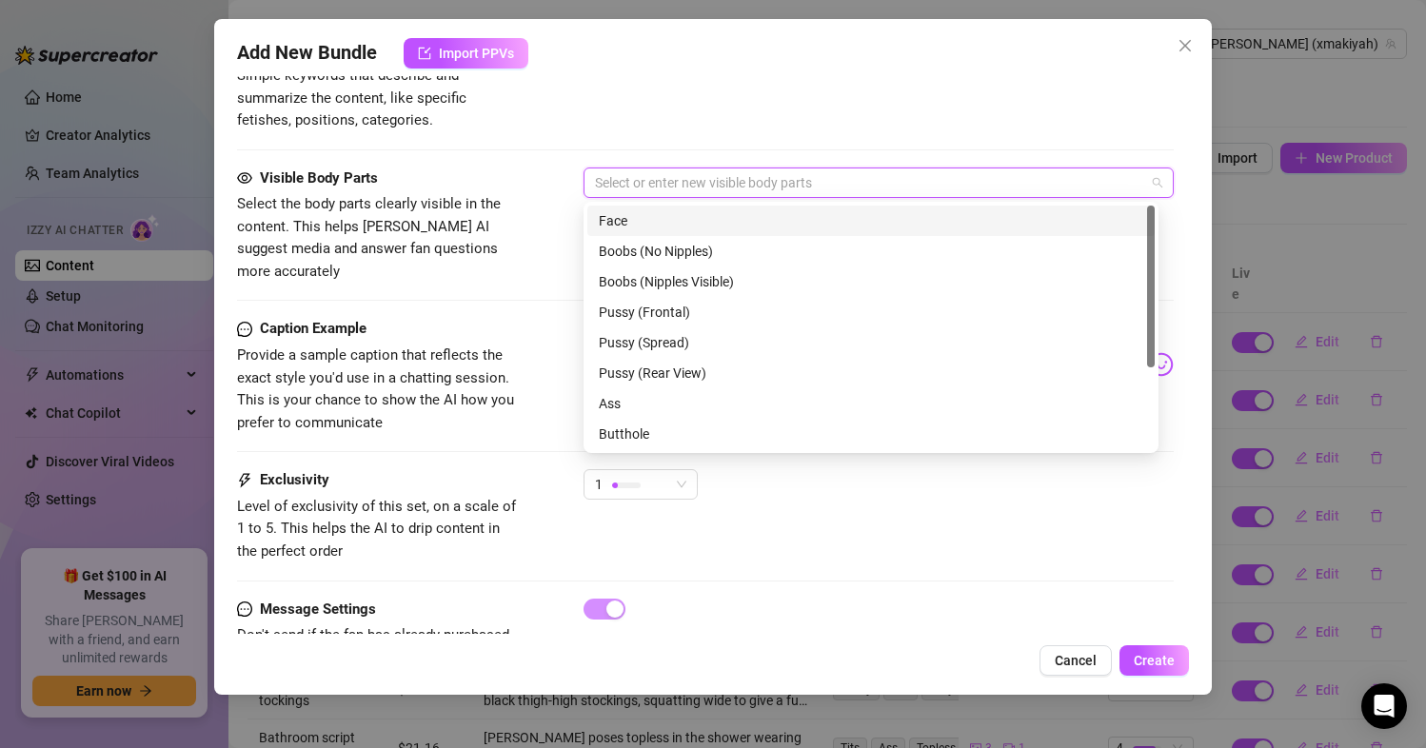
click at [633, 215] on div "Face" at bounding box center [871, 220] width 544 height 21
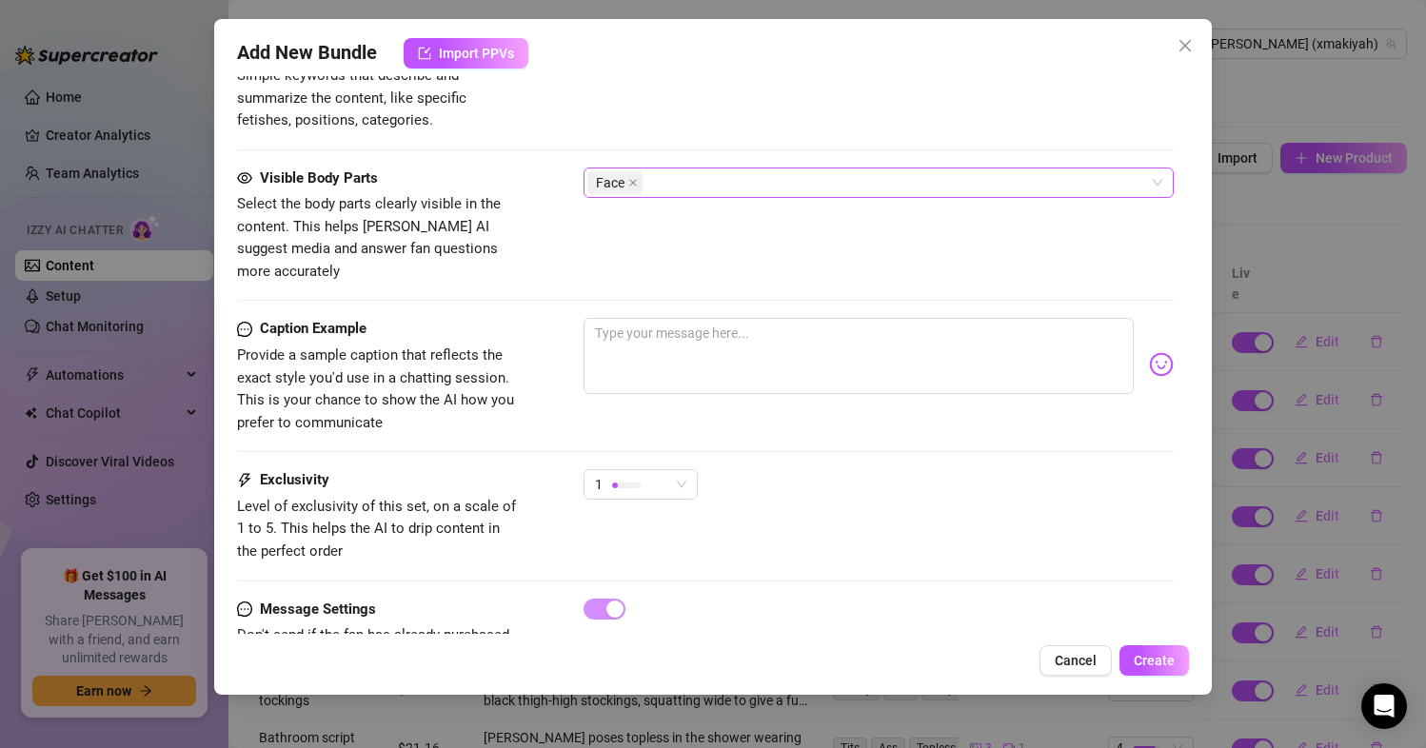
click at [735, 185] on div "Face" at bounding box center [869, 182] width 564 height 27
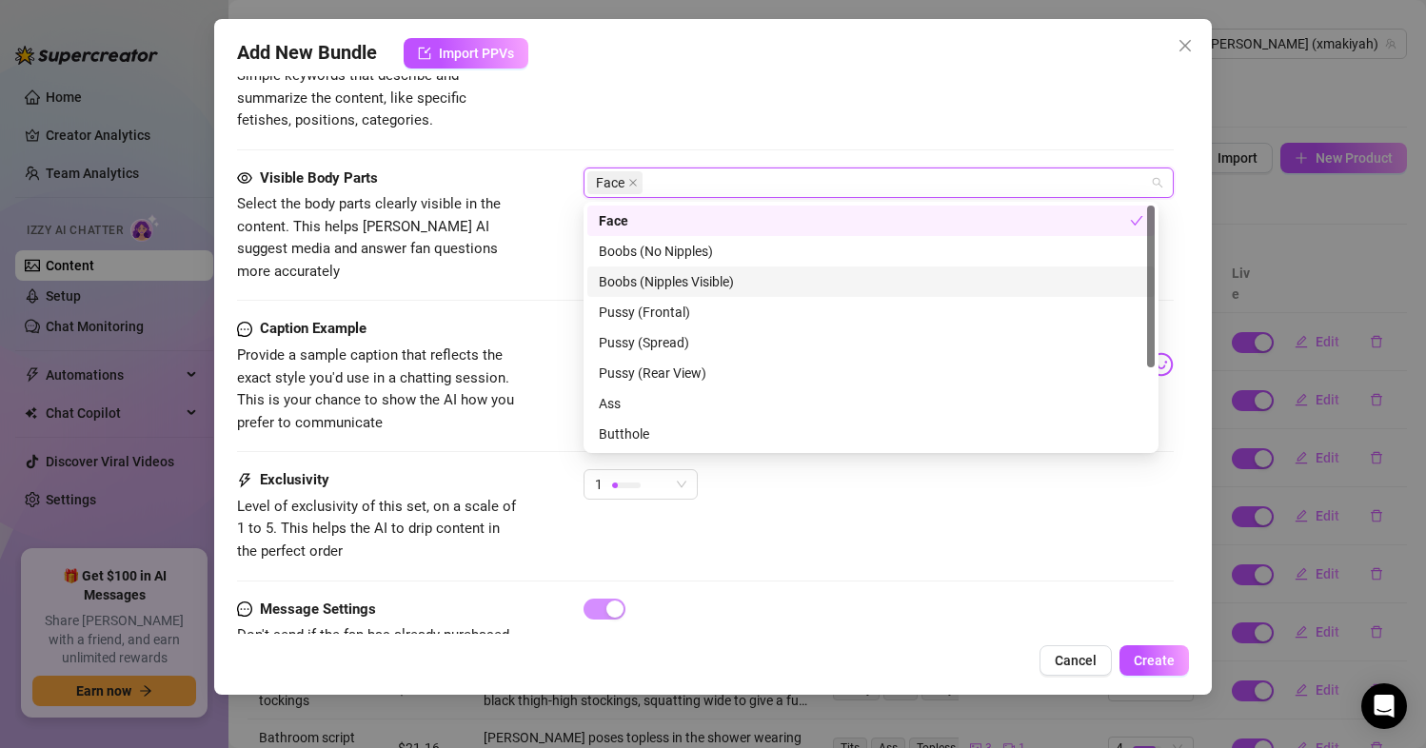
click at [719, 279] on div "Boobs (Nipples Visible)" at bounding box center [871, 281] width 544 height 21
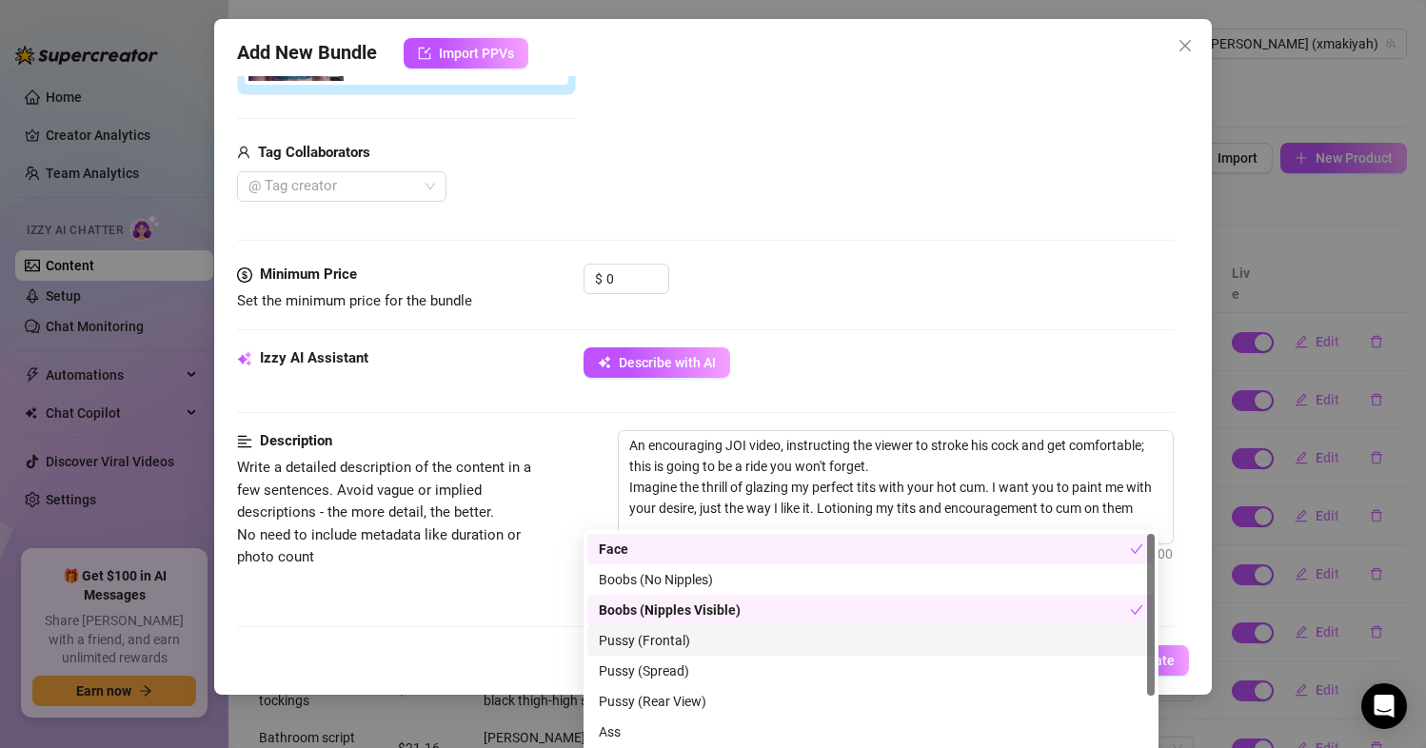
scroll to position [429, 0]
click at [966, 462] on textarea "An encouraging JOI video, instructing the viewer to stroke his cock and get com…" at bounding box center [896, 485] width 555 height 112
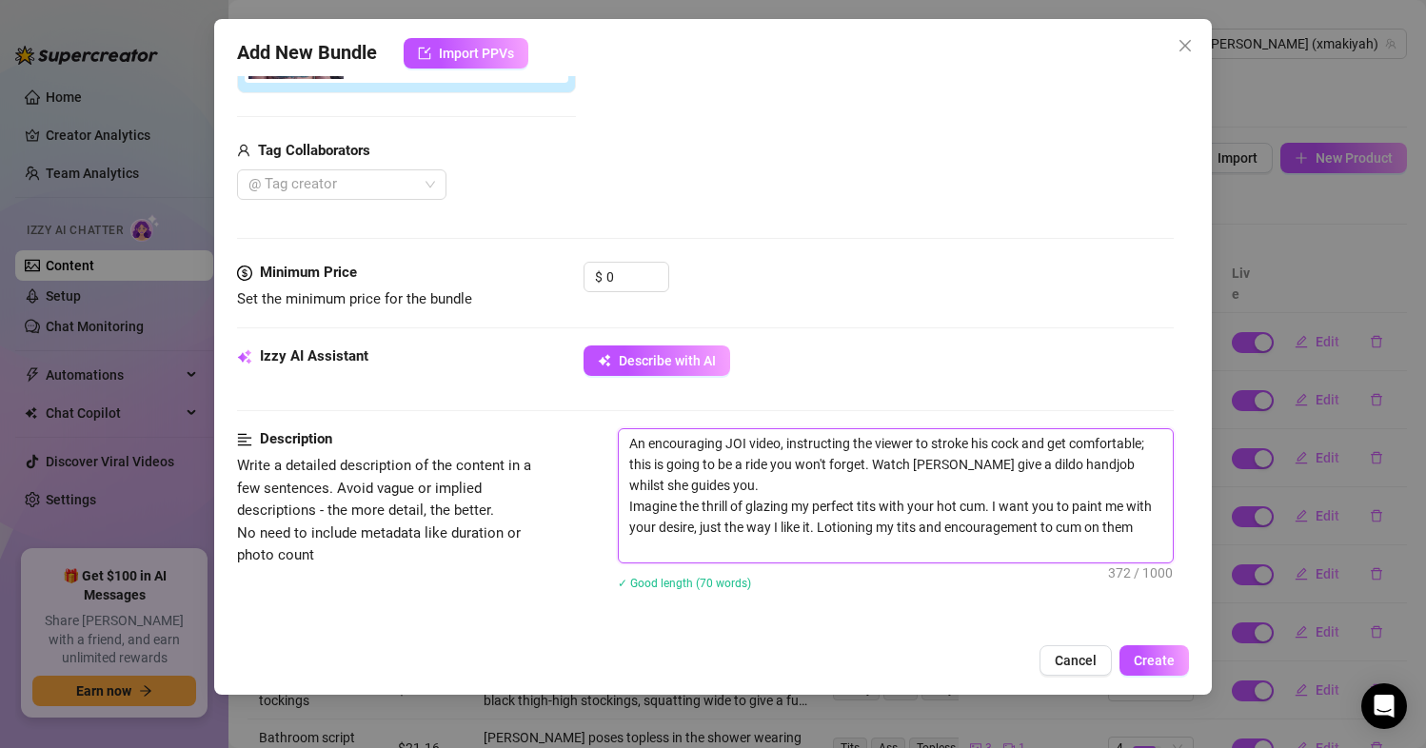
click at [833, 482] on textarea "An encouraging JOI video, instructing the viewer to stroke his cock and get com…" at bounding box center [896, 495] width 555 height 133
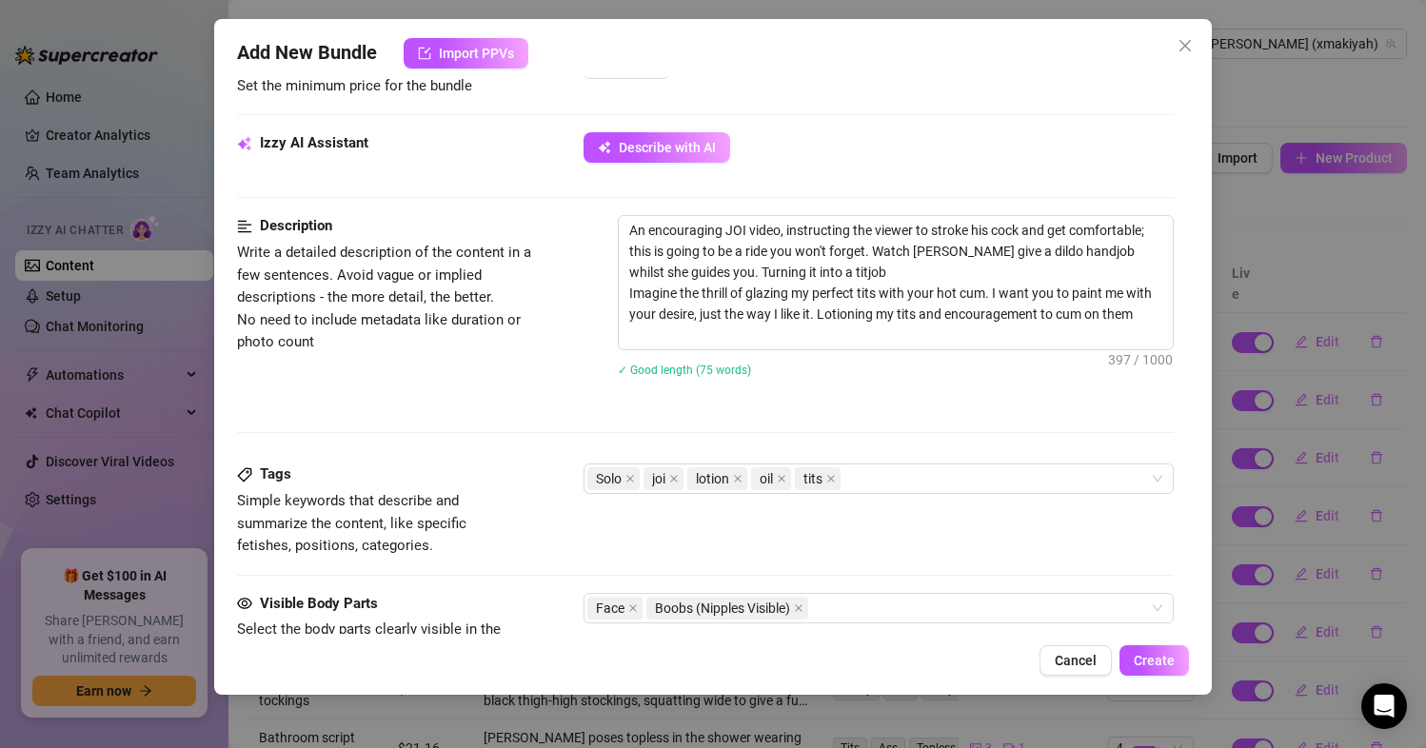
scroll to position [810, 0]
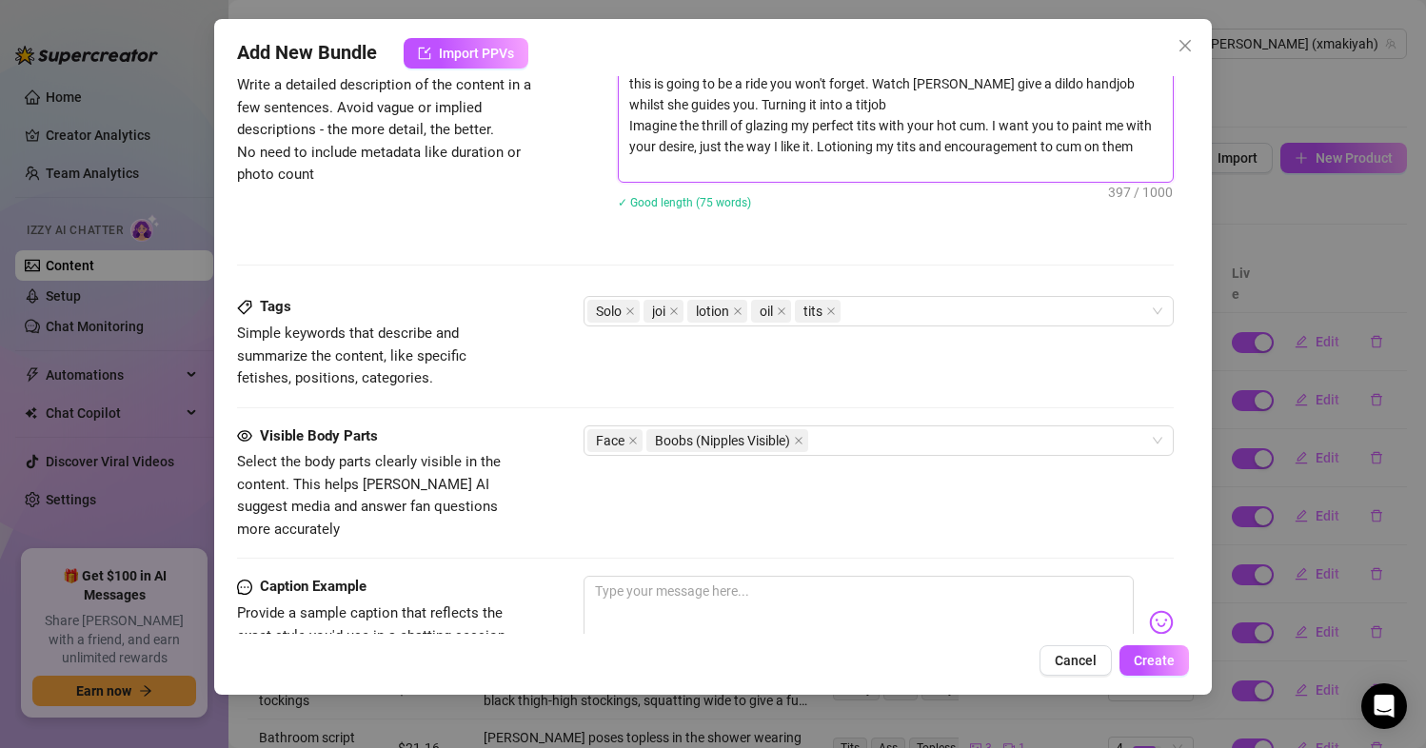
click at [723, 174] on textarea "An encouraging JOI video, instructing the viewer to stroke his cock and get com…" at bounding box center [896, 115] width 555 height 133
click at [962, 103] on textarea "An encouraging JOI video, instructing the viewer to stroke his cock and get com…" at bounding box center [896, 115] width 555 height 133
click at [875, 310] on div "Solo joi lotion oil tits" at bounding box center [869, 311] width 564 height 27
click at [921, 263] on div "Description Write a detailed description of the content in a few sentences. Avo…" at bounding box center [706, 172] width 938 height 248
click at [836, 438] on div "Face Boobs (Nipples Visible)" at bounding box center [869, 440] width 564 height 27
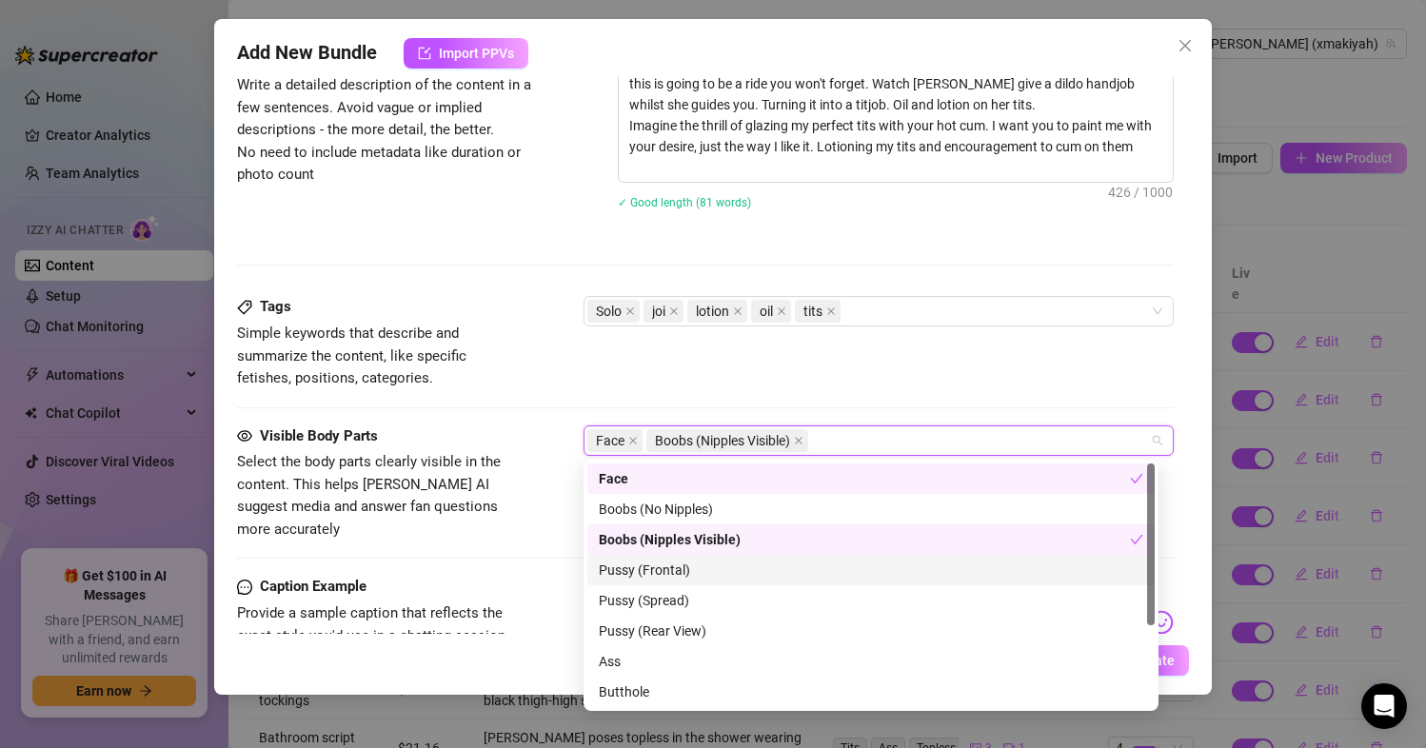
click at [664, 568] on div "Pussy (Frontal)" at bounding box center [871, 570] width 544 height 21
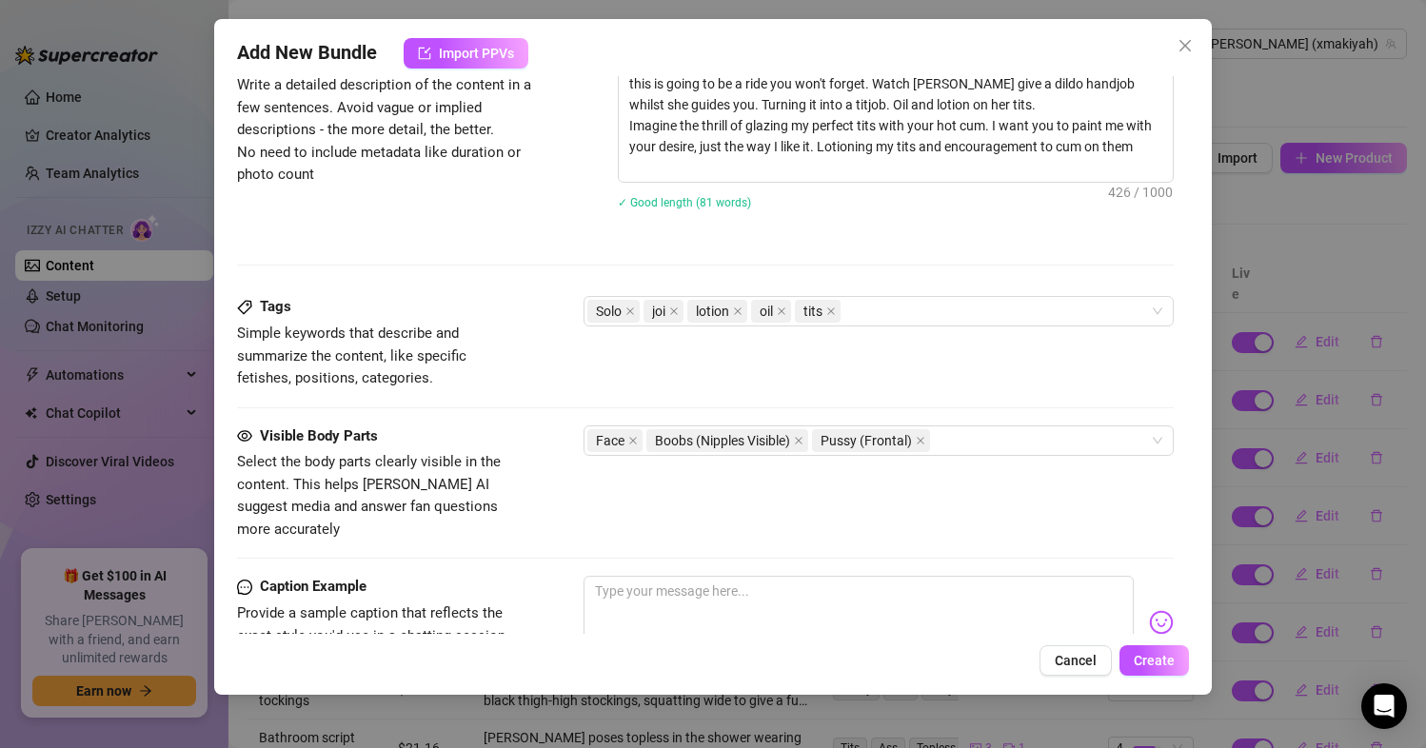
click at [485, 437] on div "Visible Body Parts" at bounding box center [380, 437] width 286 height 23
click at [702, 168] on textarea "An encouraging JOI video, instructing the viewer to stroke his cock and get com…" at bounding box center [896, 115] width 555 height 133
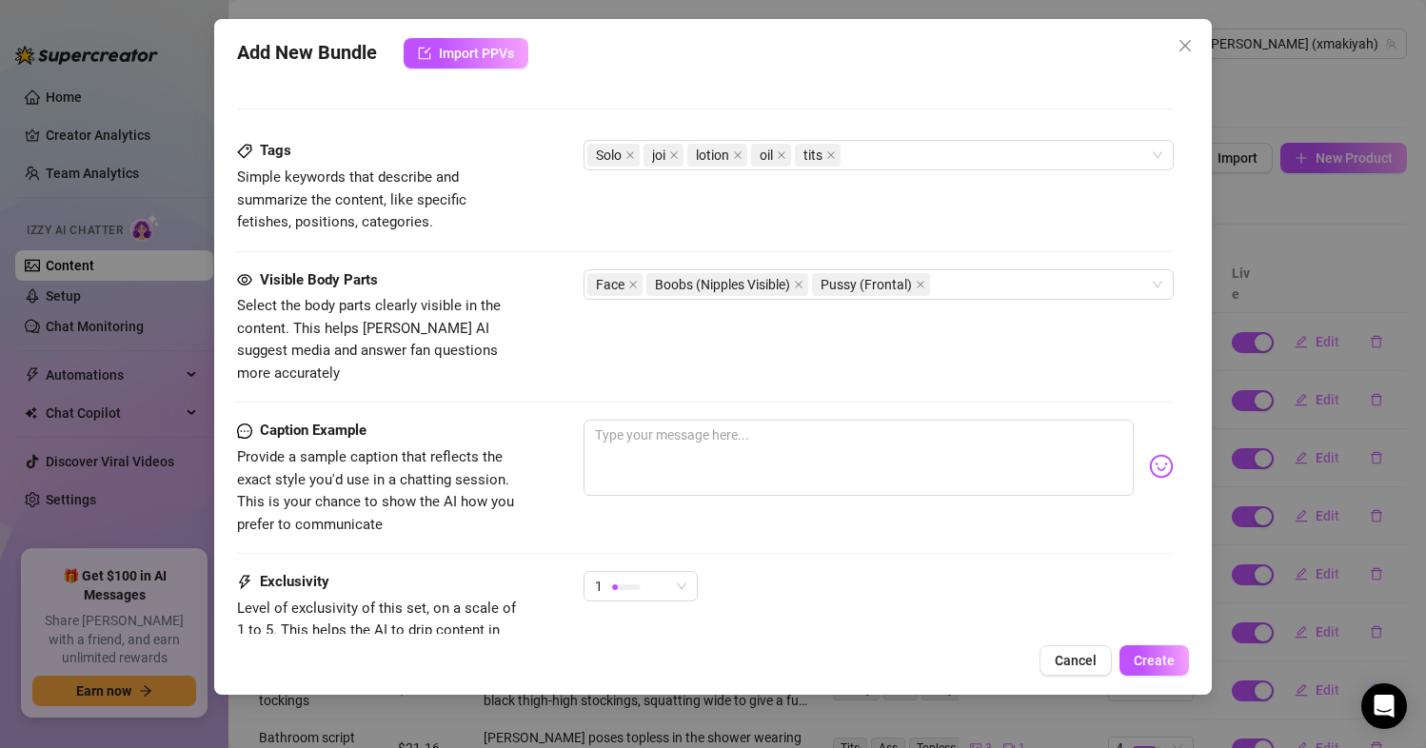
scroll to position [1000, 0]
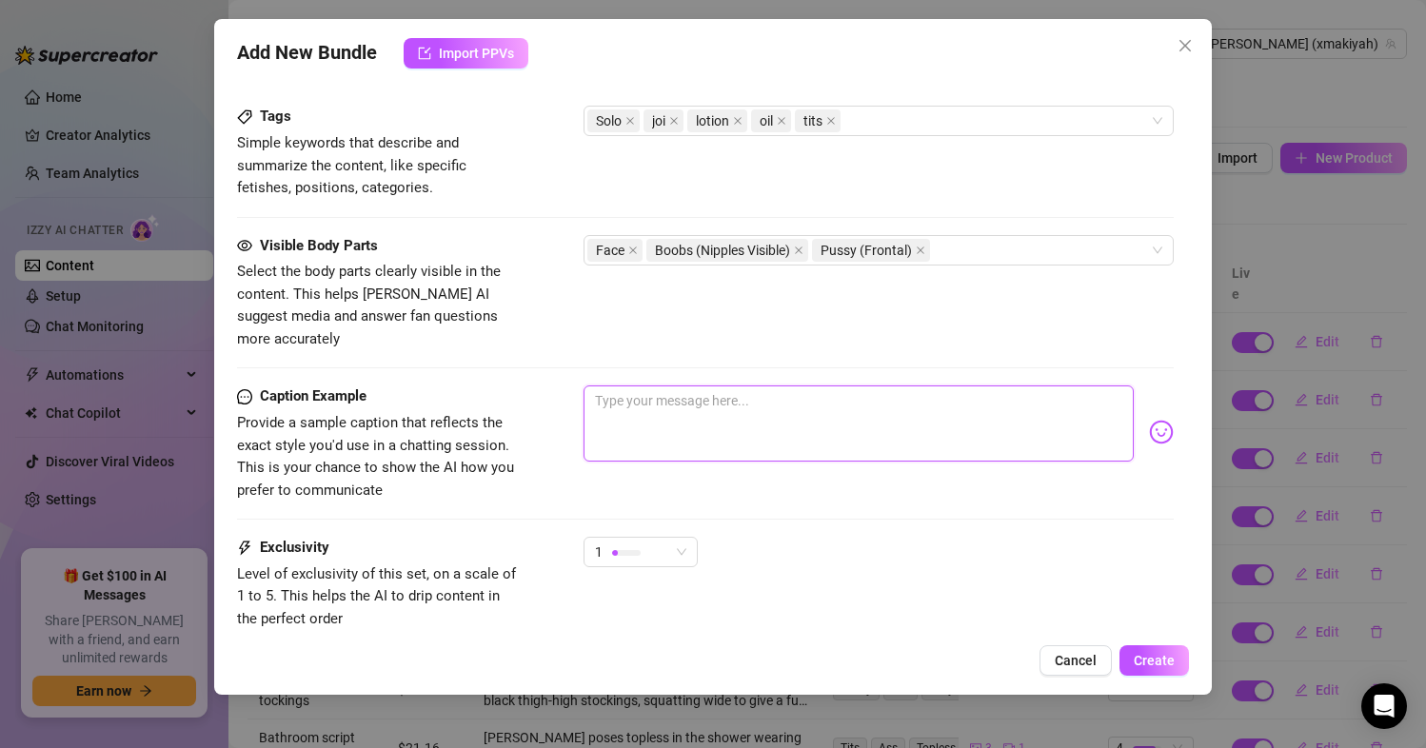
click at [709, 402] on textarea at bounding box center [859, 424] width 551 height 76
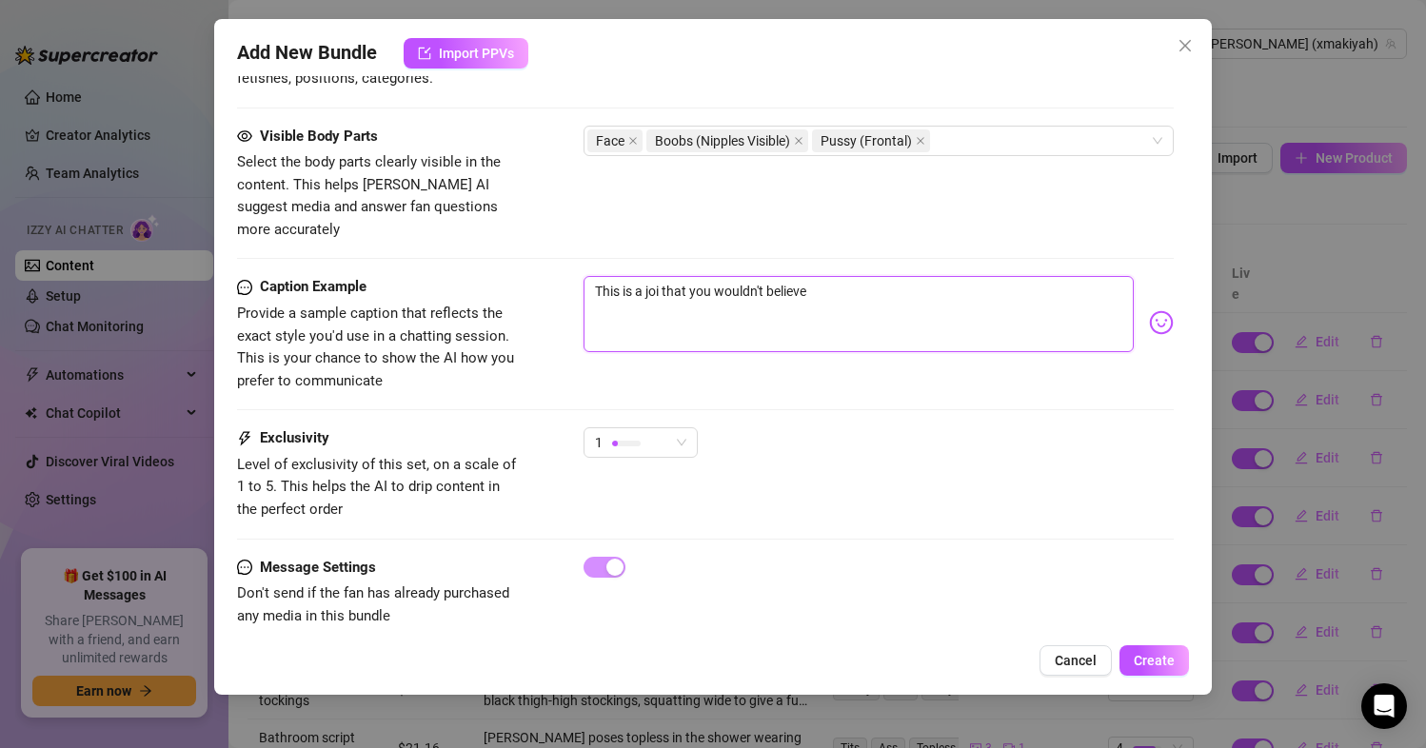
scroll to position [1117, 0]
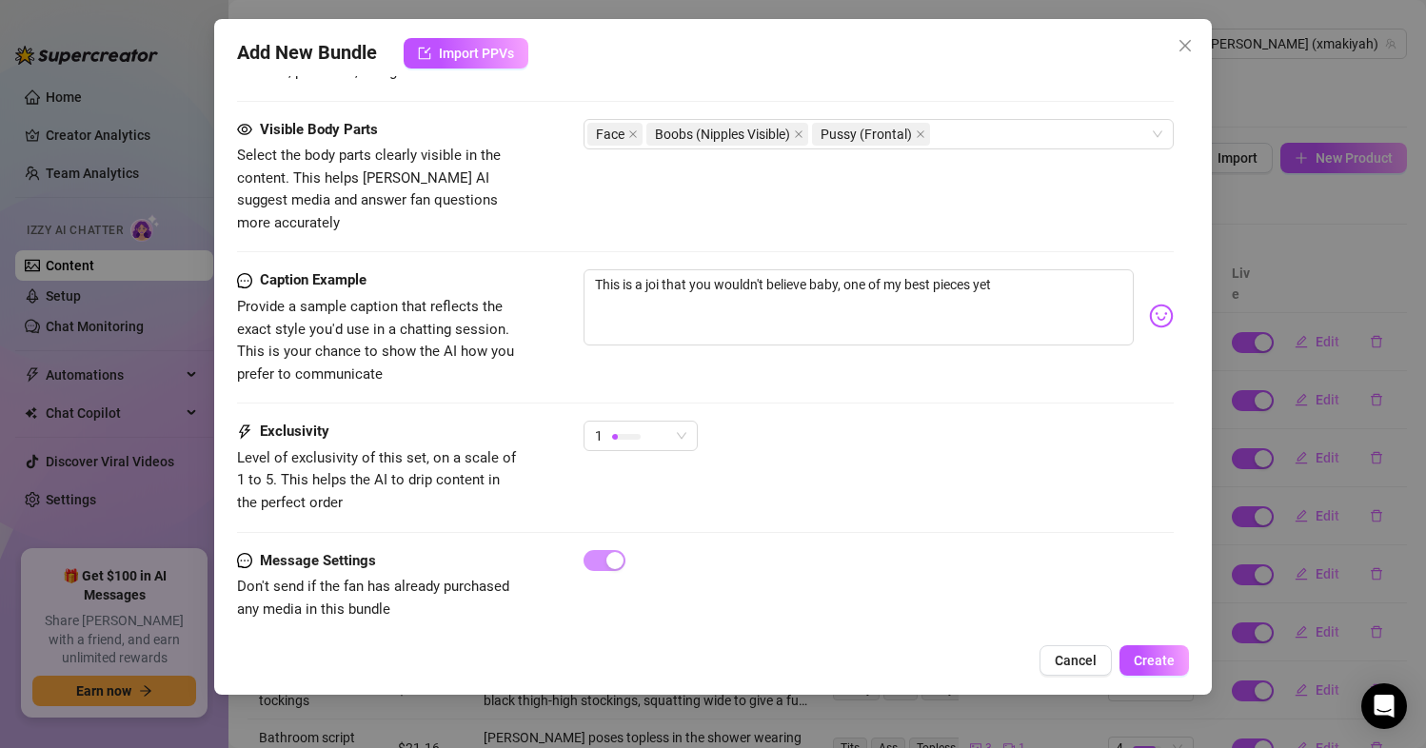
click at [1149, 304] on img at bounding box center [1161, 316] width 25 height 25
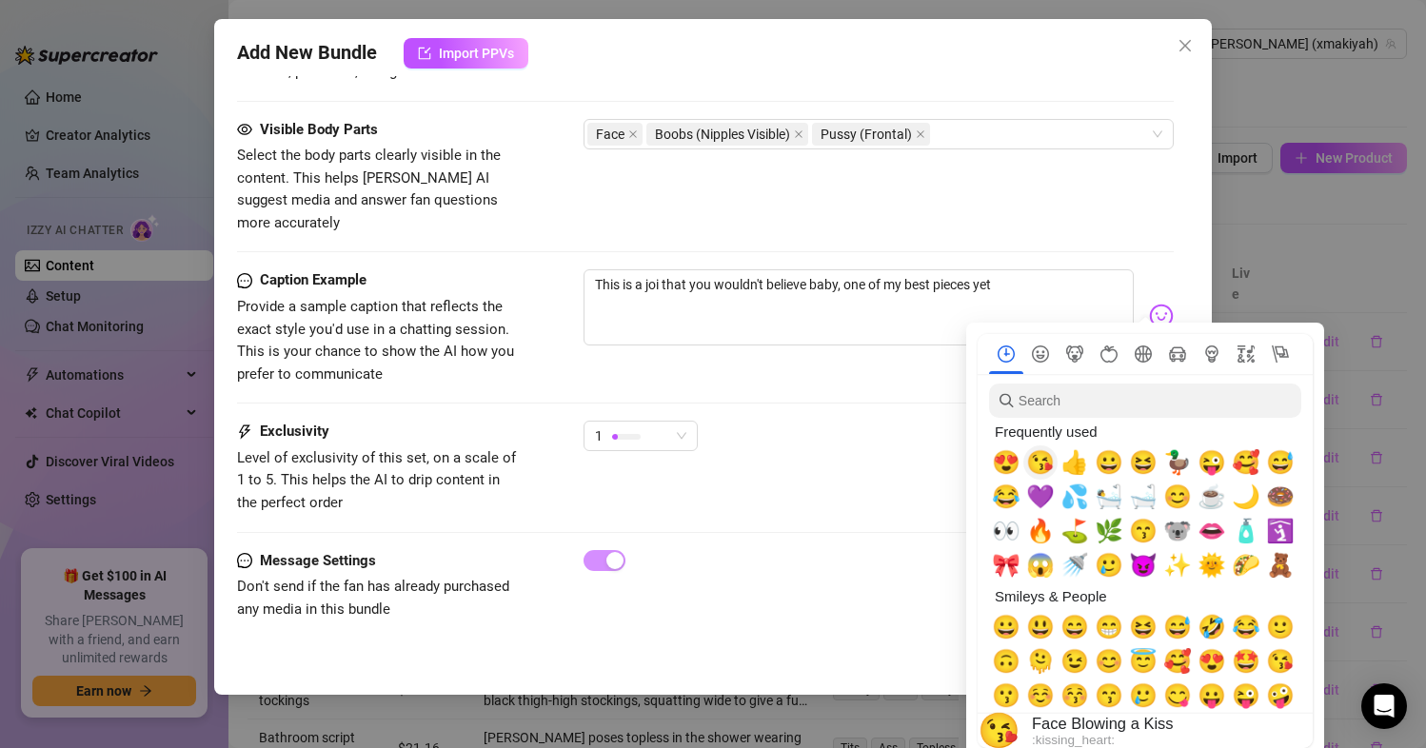
click at [1039, 458] on span "😘" at bounding box center [1040, 462] width 29 height 27
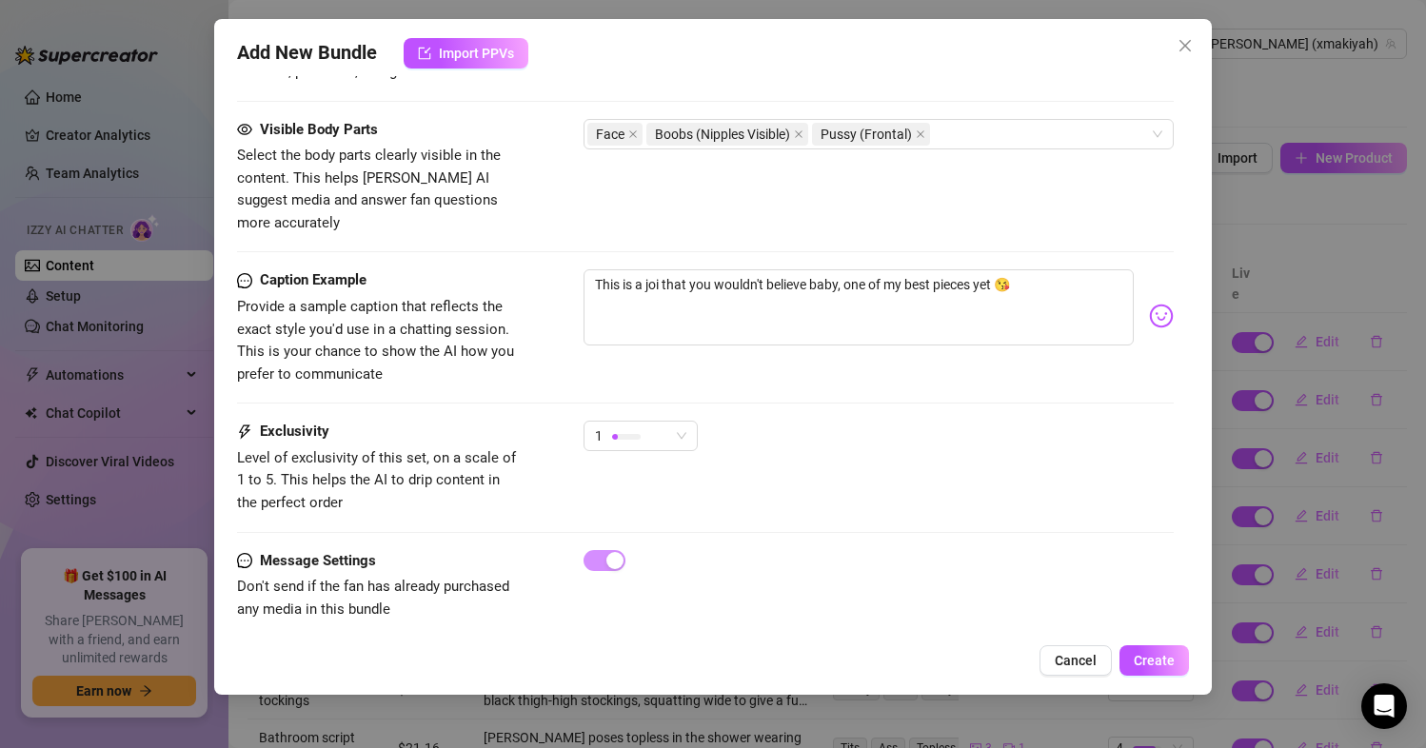
click at [828, 456] on div "Exclusivity Level of exclusivity of this set, on a scale of 1 to 5. This helps …" at bounding box center [706, 467] width 938 height 93
click at [647, 422] on div "1" at bounding box center [632, 436] width 74 height 29
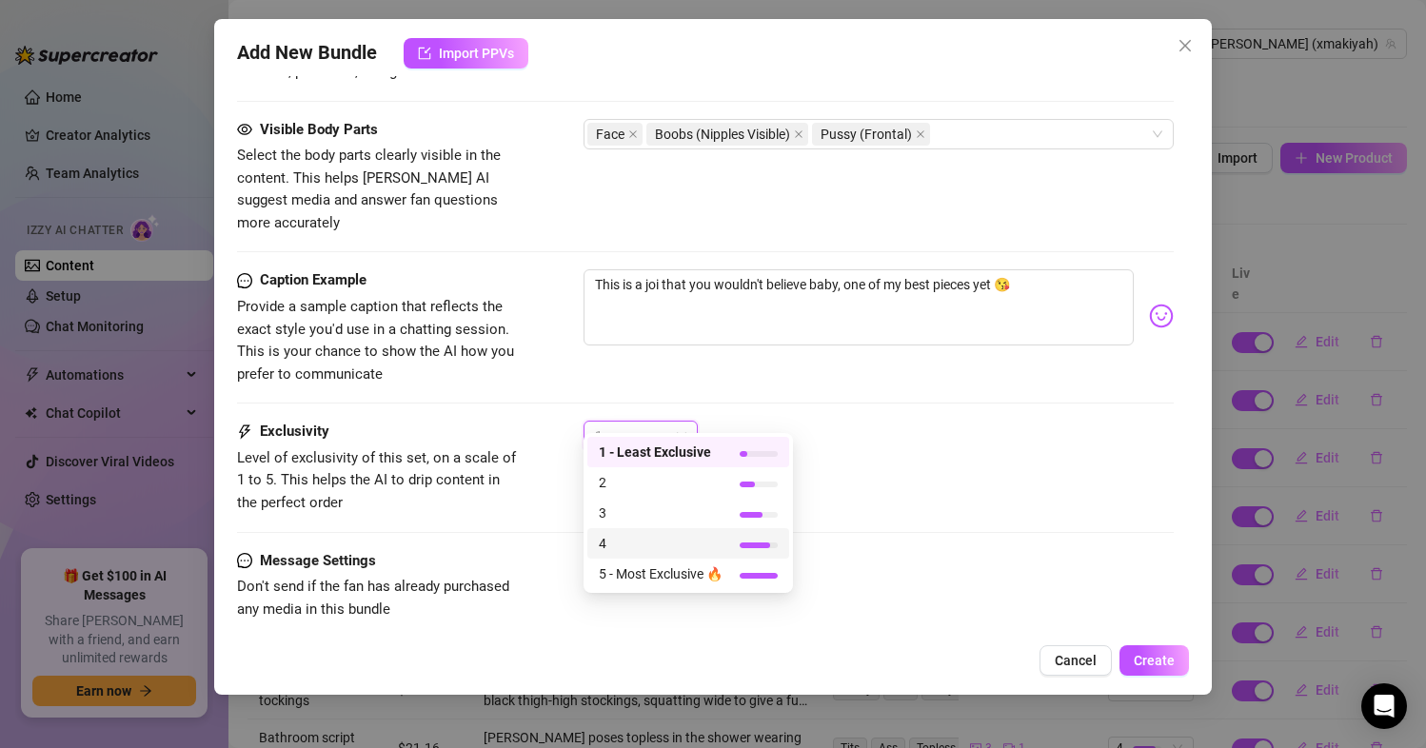
click at [617, 543] on span "4" at bounding box center [661, 543] width 124 height 21
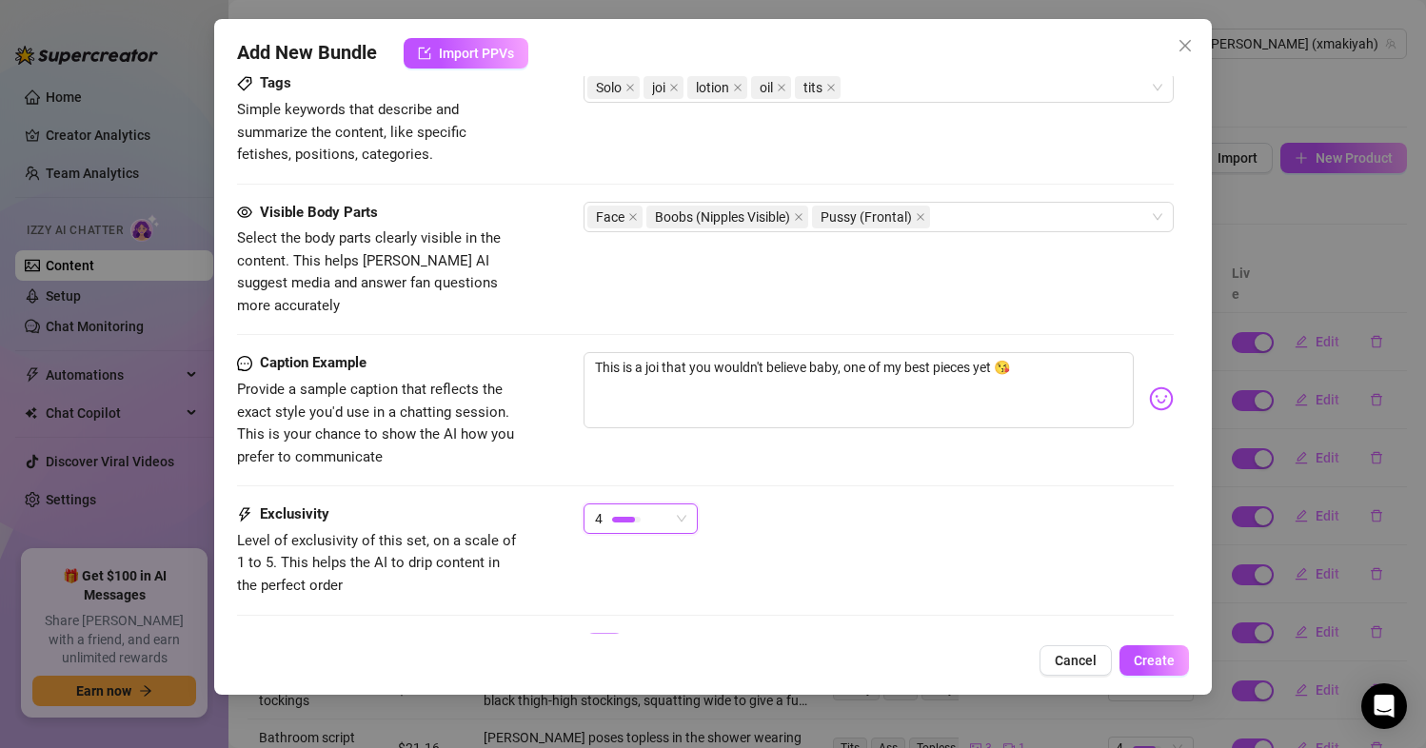
scroll to position [545, 0]
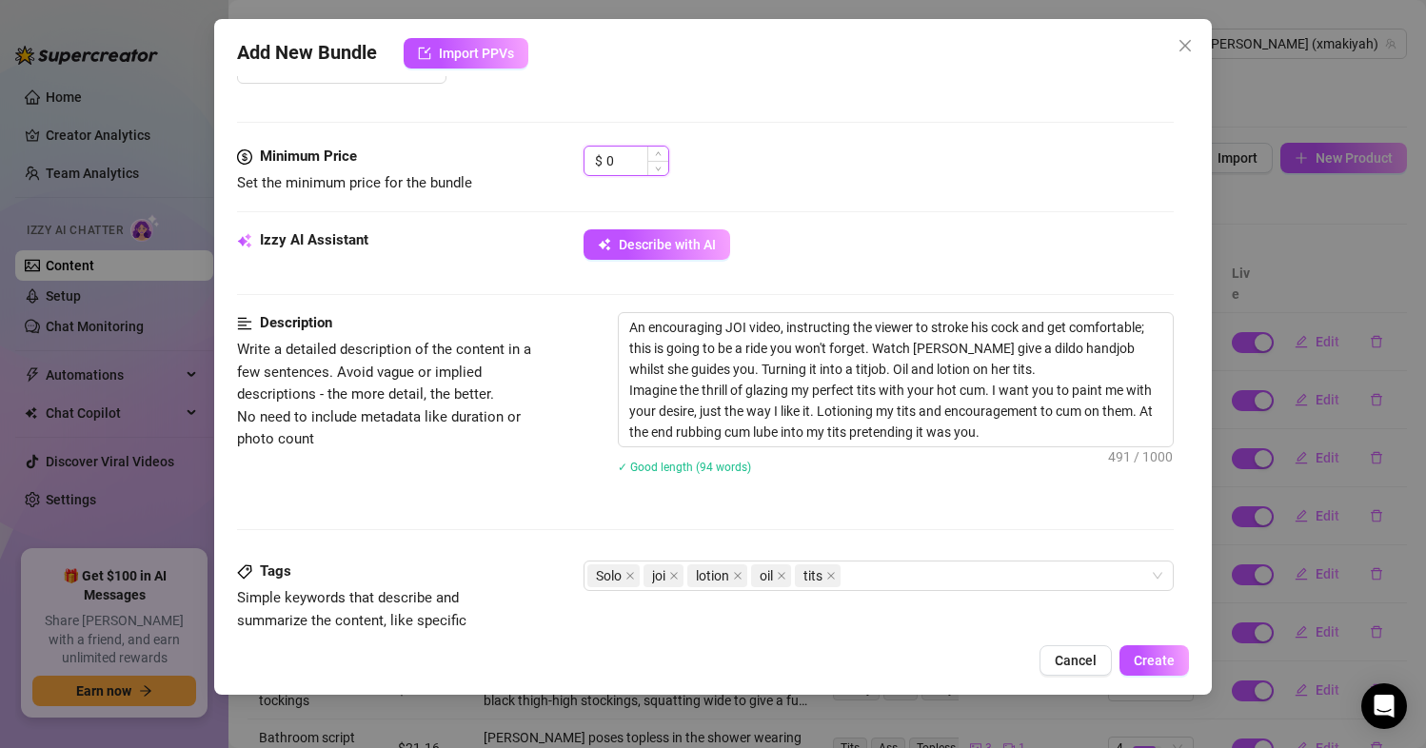
click at [624, 163] on input "0" at bounding box center [637, 161] width 62 height 29
click at [475, 477] on div "Description Write a detailed description of the content in a few sentences. Avo…" at bounding box center [706, 405] width 938 height 187
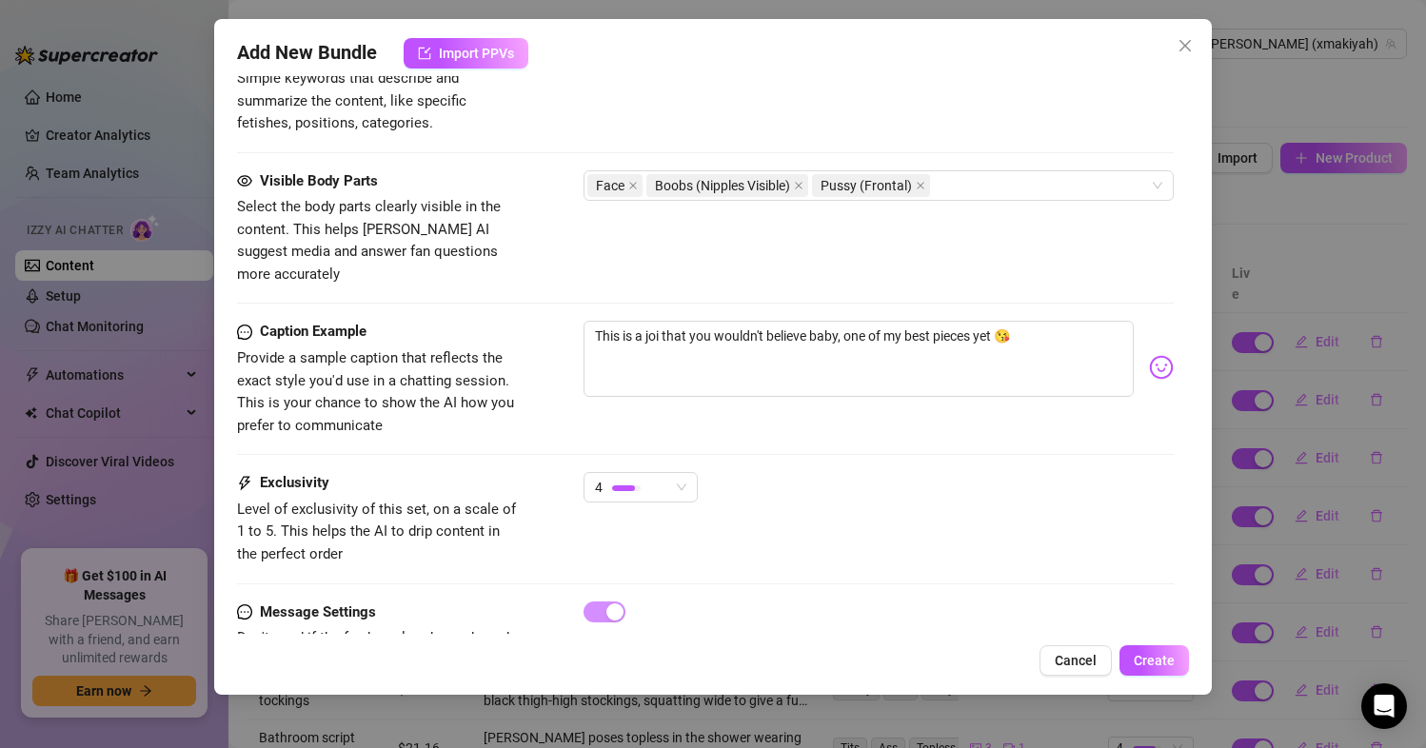
scroll to position [1117, 0]
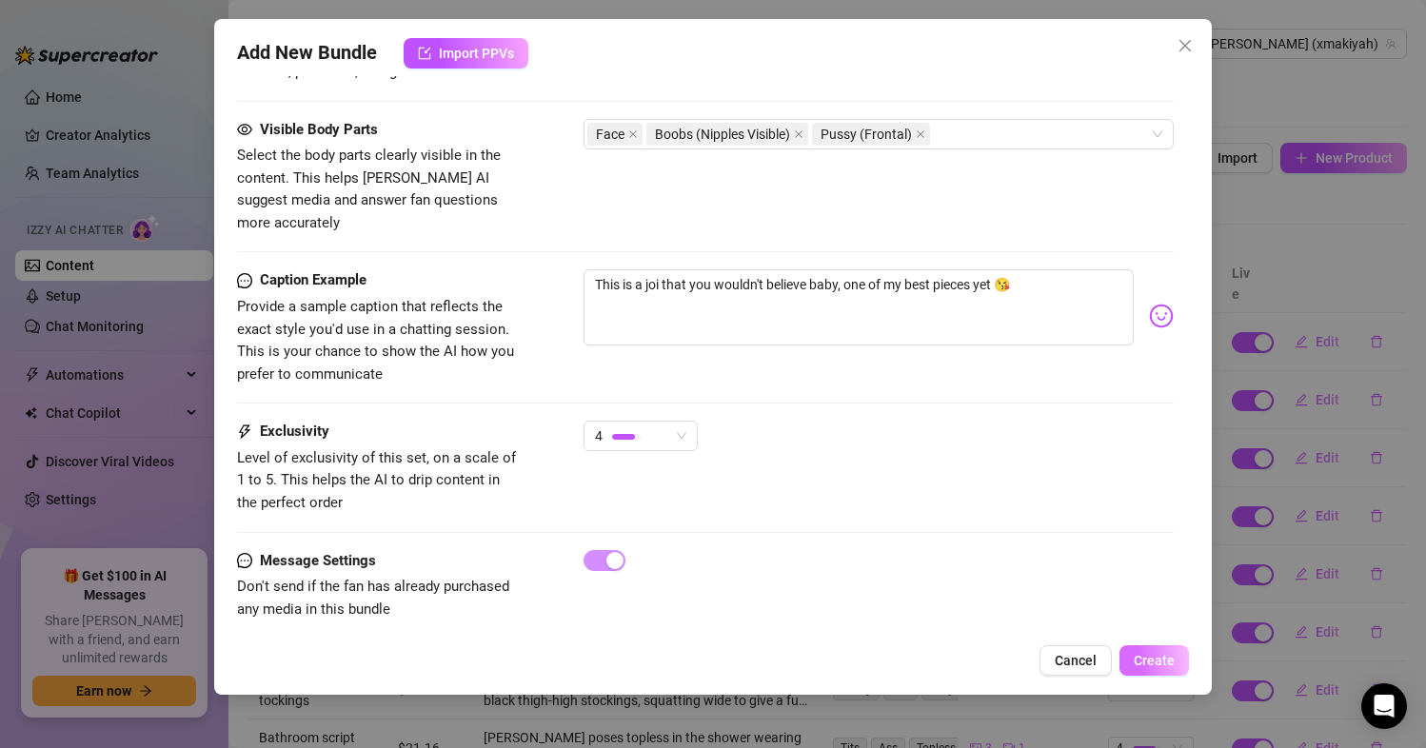
click at [1147, 661] on span "Create" at bounding box center [1154, 660] width 41 height 15
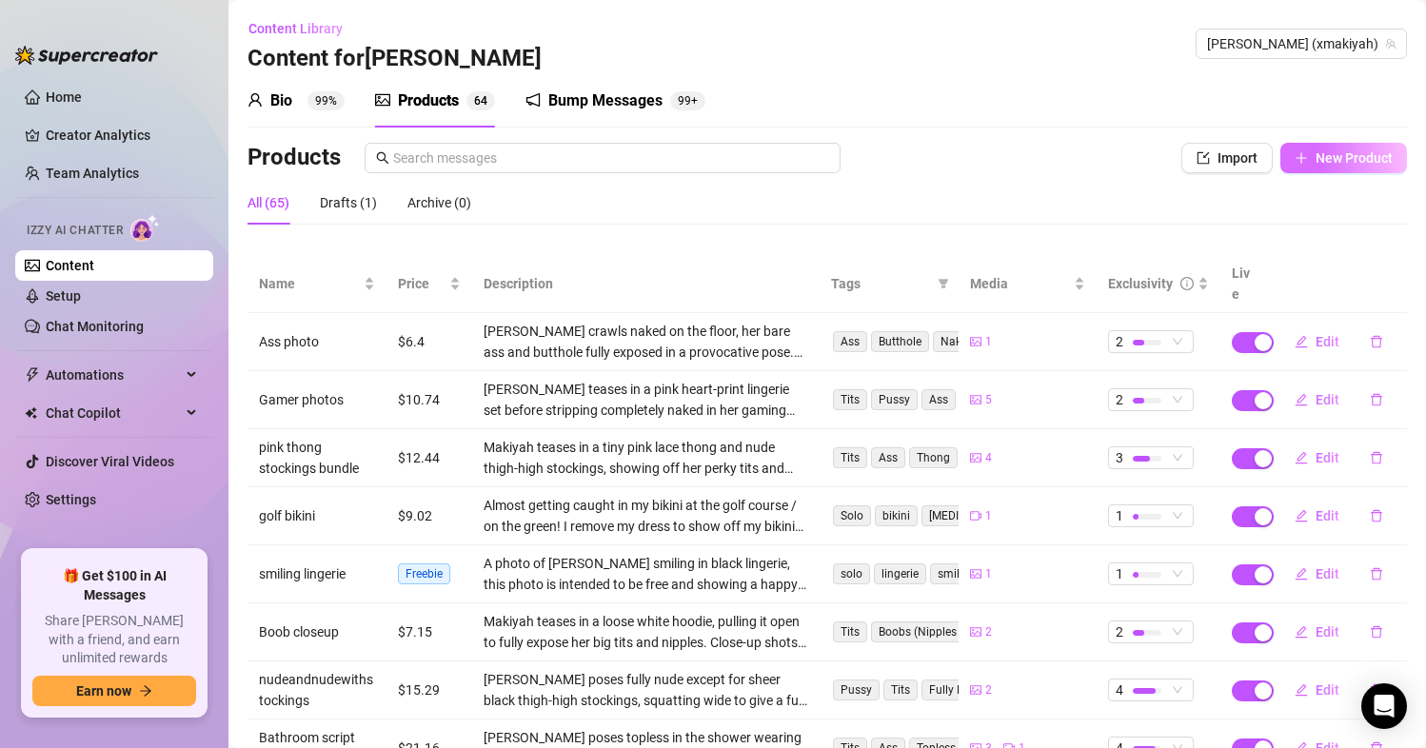
click at [1353, 162] on span "New Product" at bounding box center [1354, 157] width 77 height 15
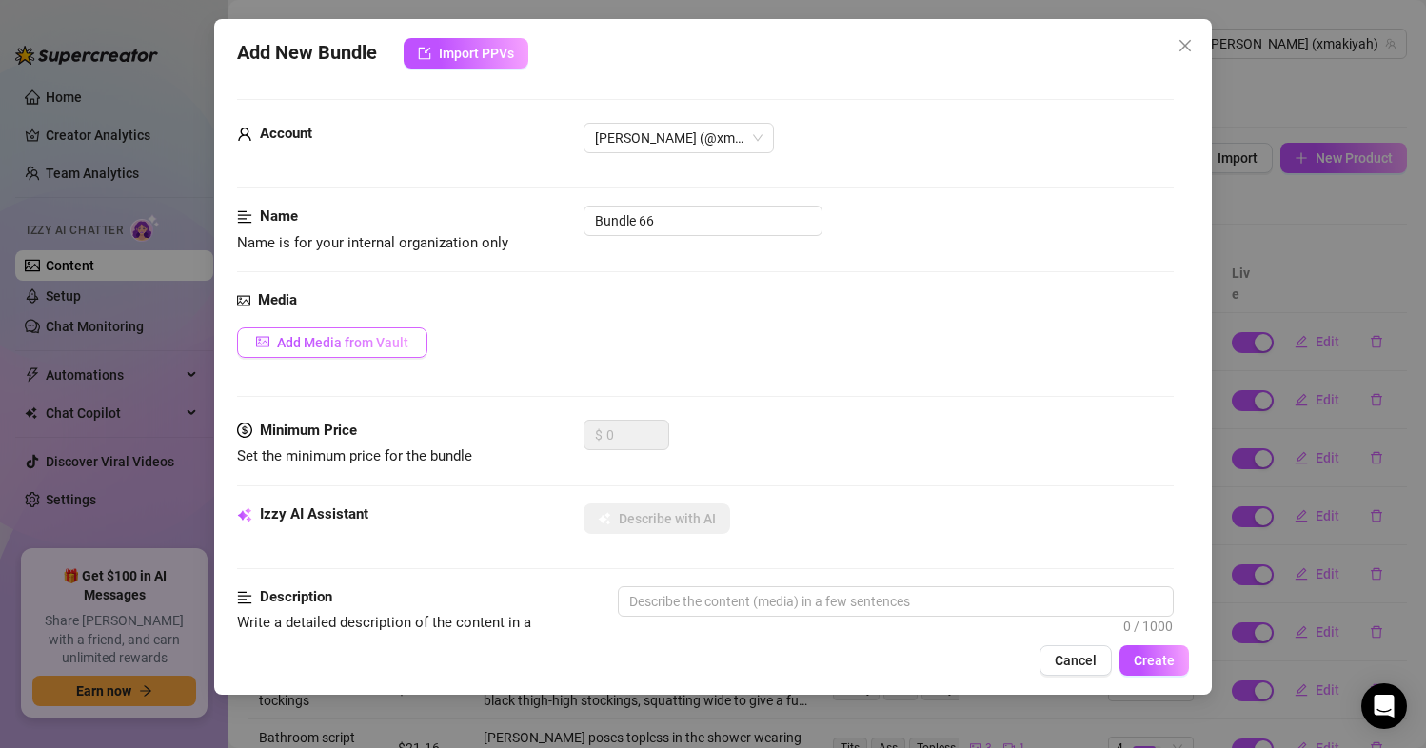
click at [371, 339] on span "Add Media from Vault" at bounding box center [342, 342] width 131 height 15
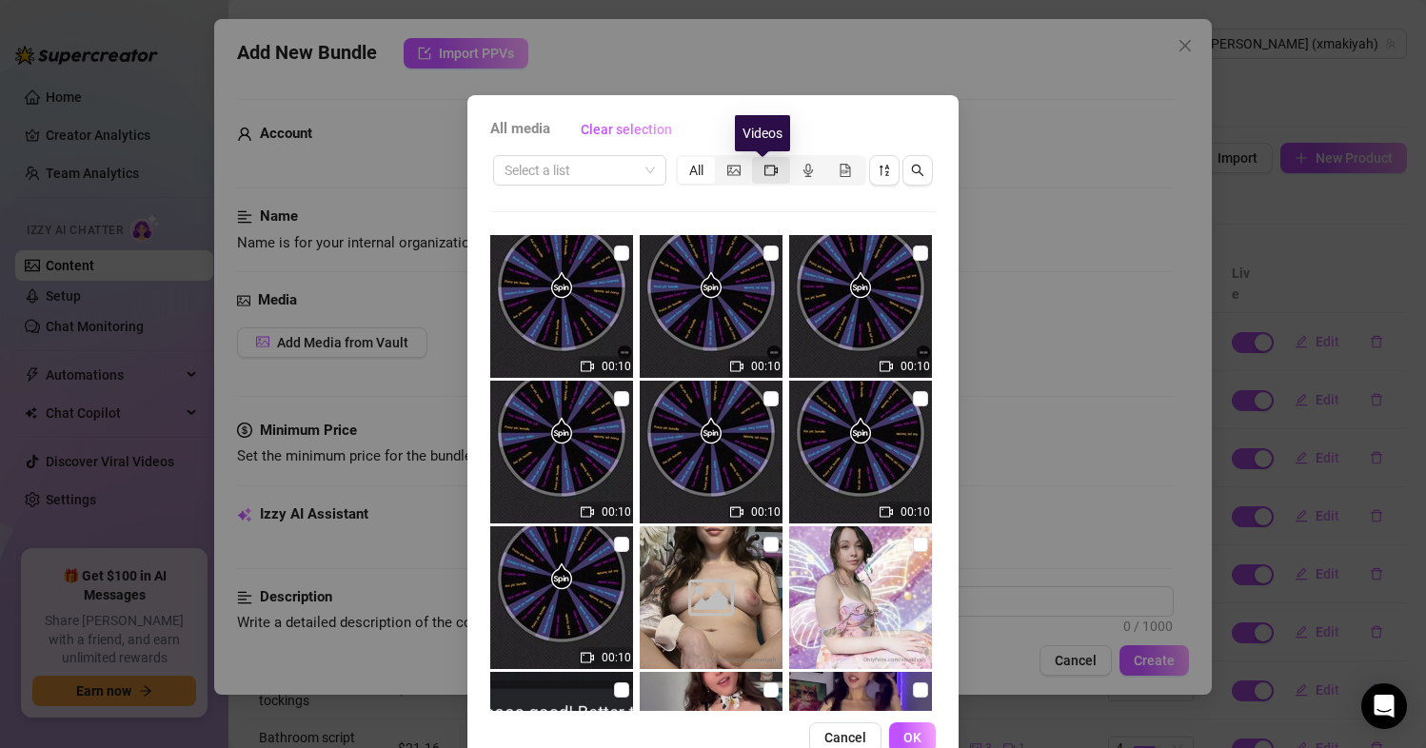
click at [764, 170] on icon "video-camera" at bounding box center [770, 170] width 13 height 13
click at [757, 160] on input "segmented control" at bounding box center [757, 160] width 0 height 0
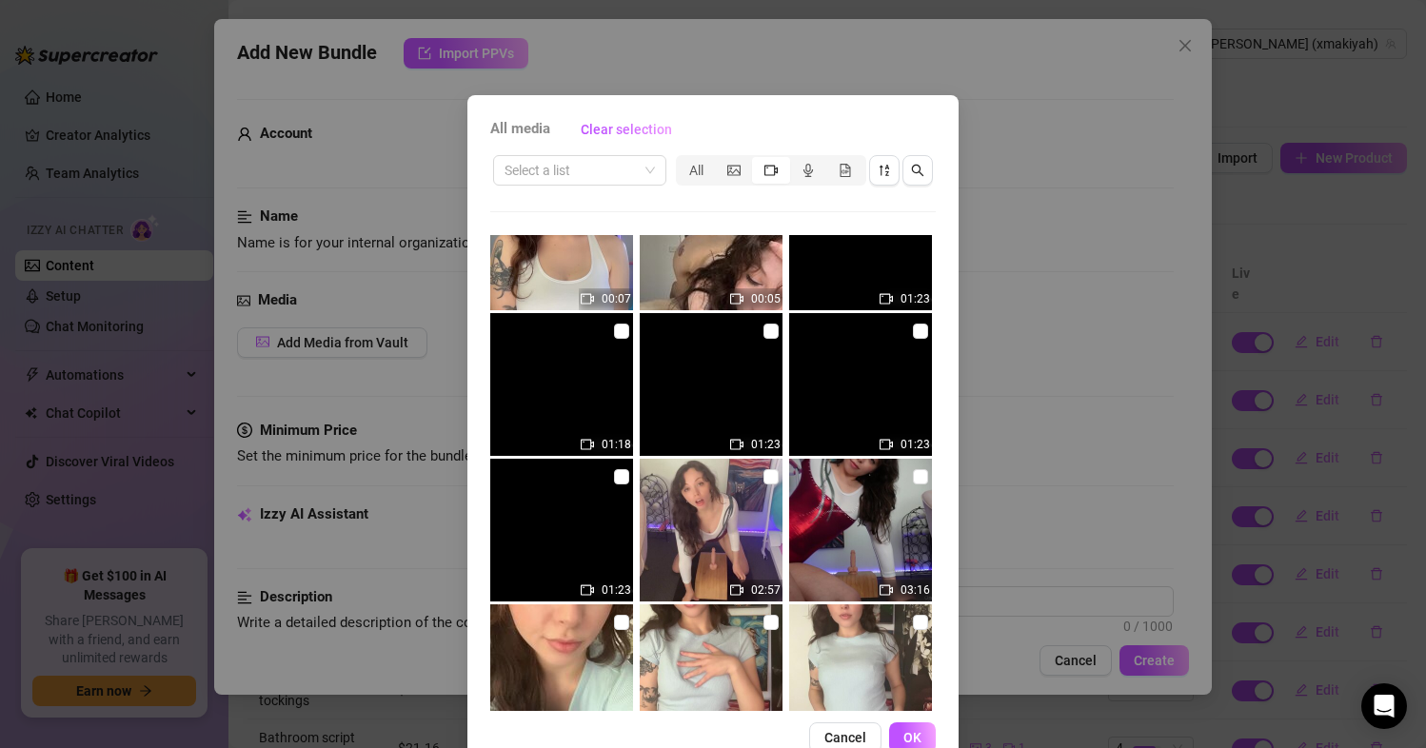
scroll to position [4396, 0]
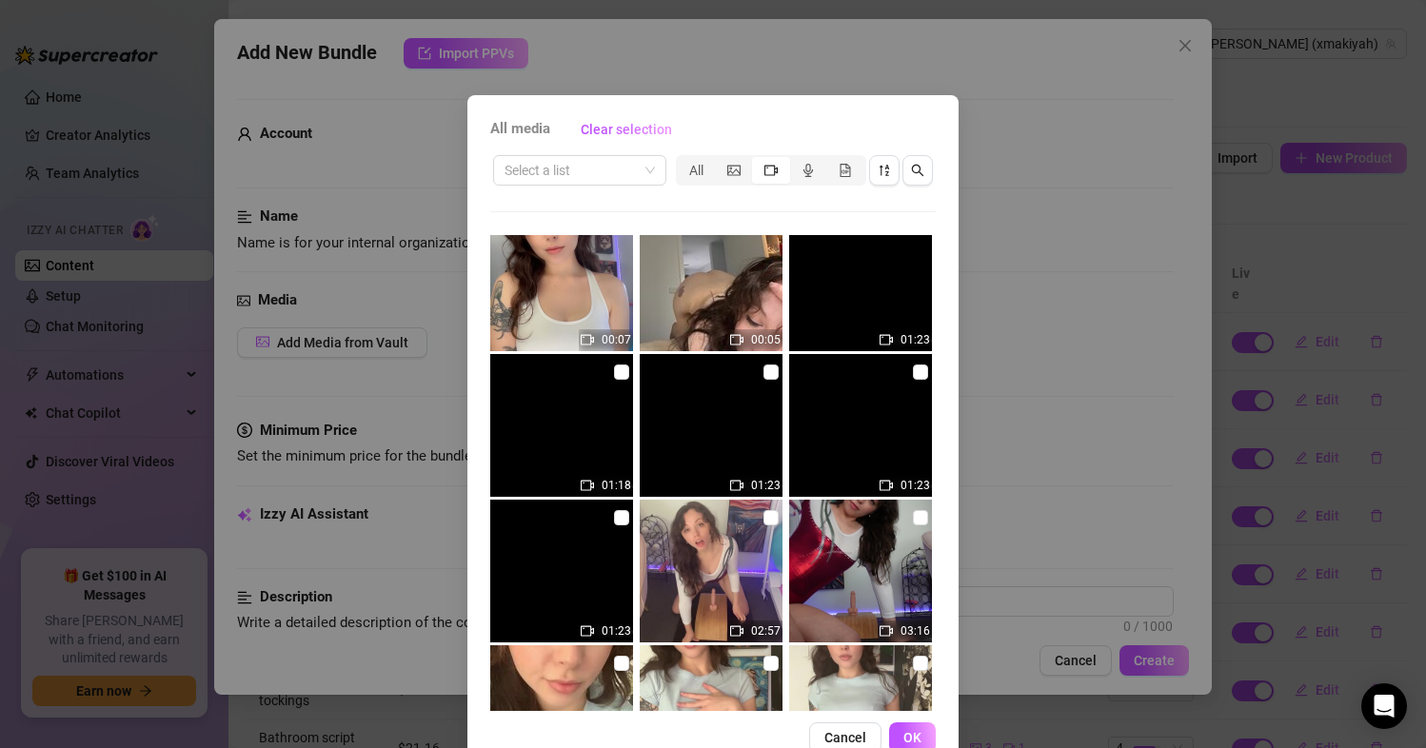
click at [1029, 411] on div "All media Clear selection Select a list All 00:10 00:10 00:10 00:10 00:10 00:10…" at bounding box center [713, 374] width 1426 height 748
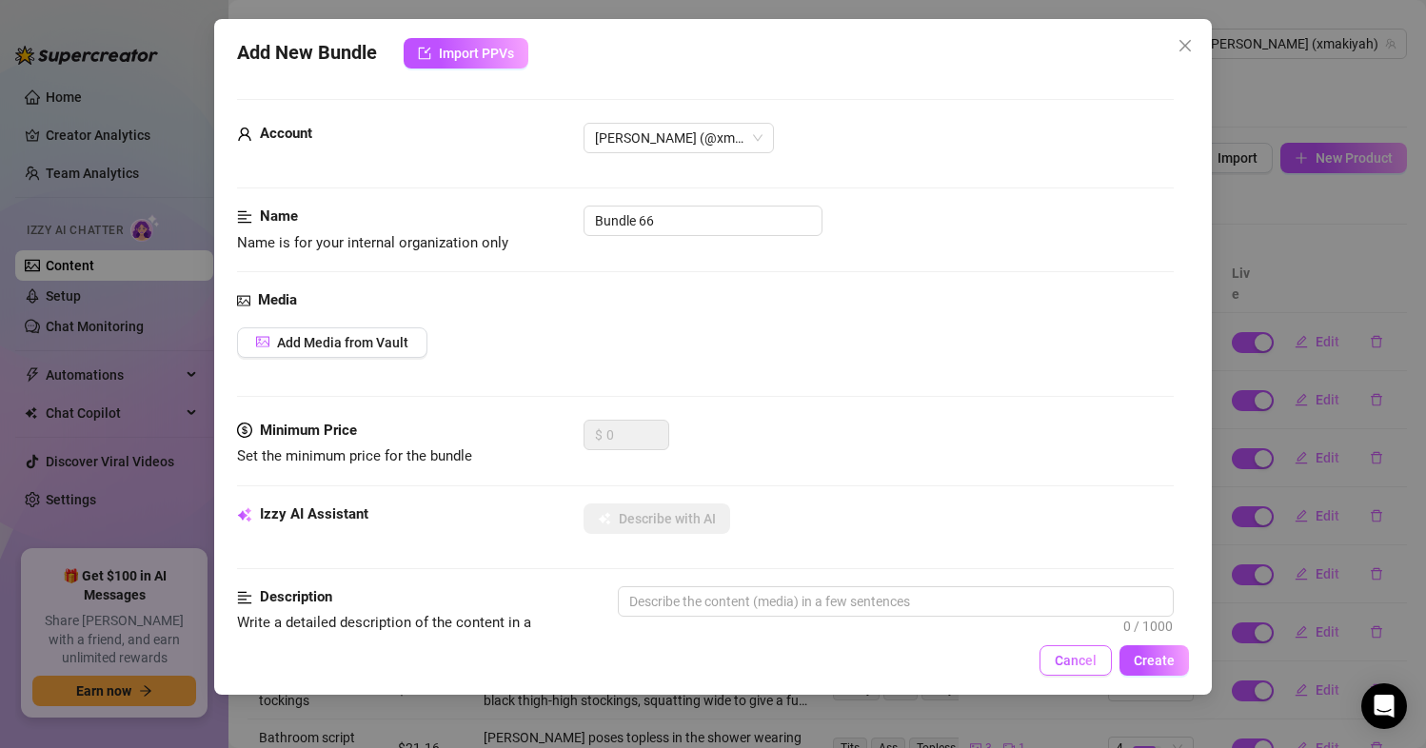
click at [1082, 658] on span "Cancel" at bounding box center [1076, 660] width 42 height 15
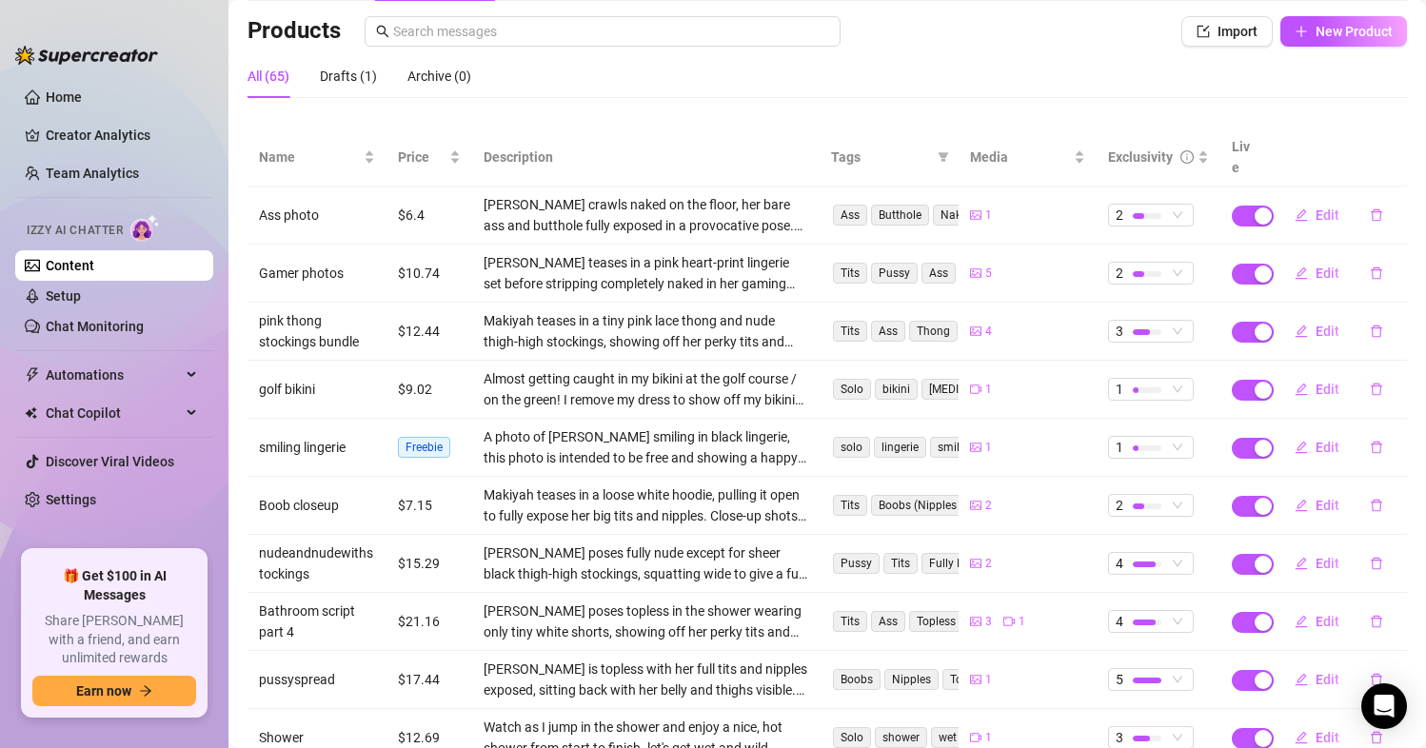
scroll to position [190, 0]
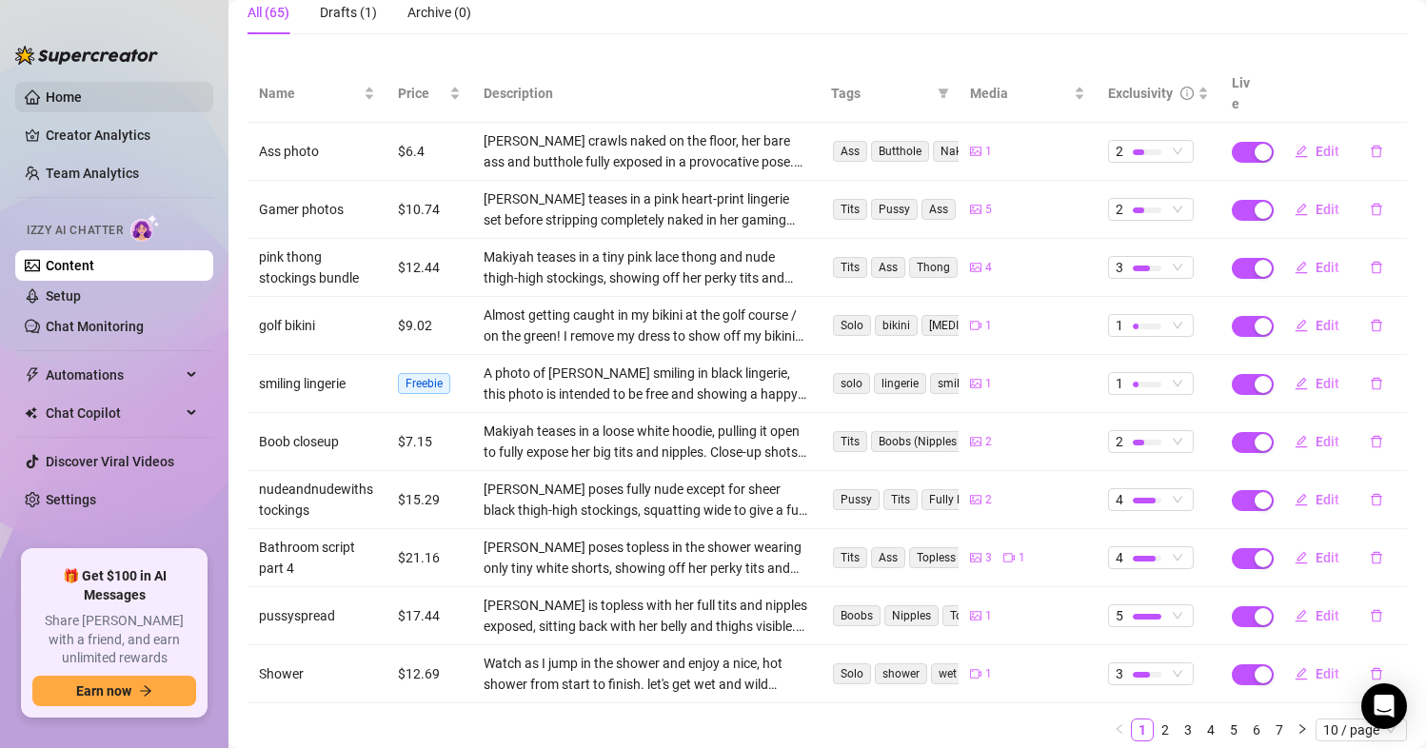
click at [82, 96] on link "Home" at bounding box center [64, 96] width 36 height 15
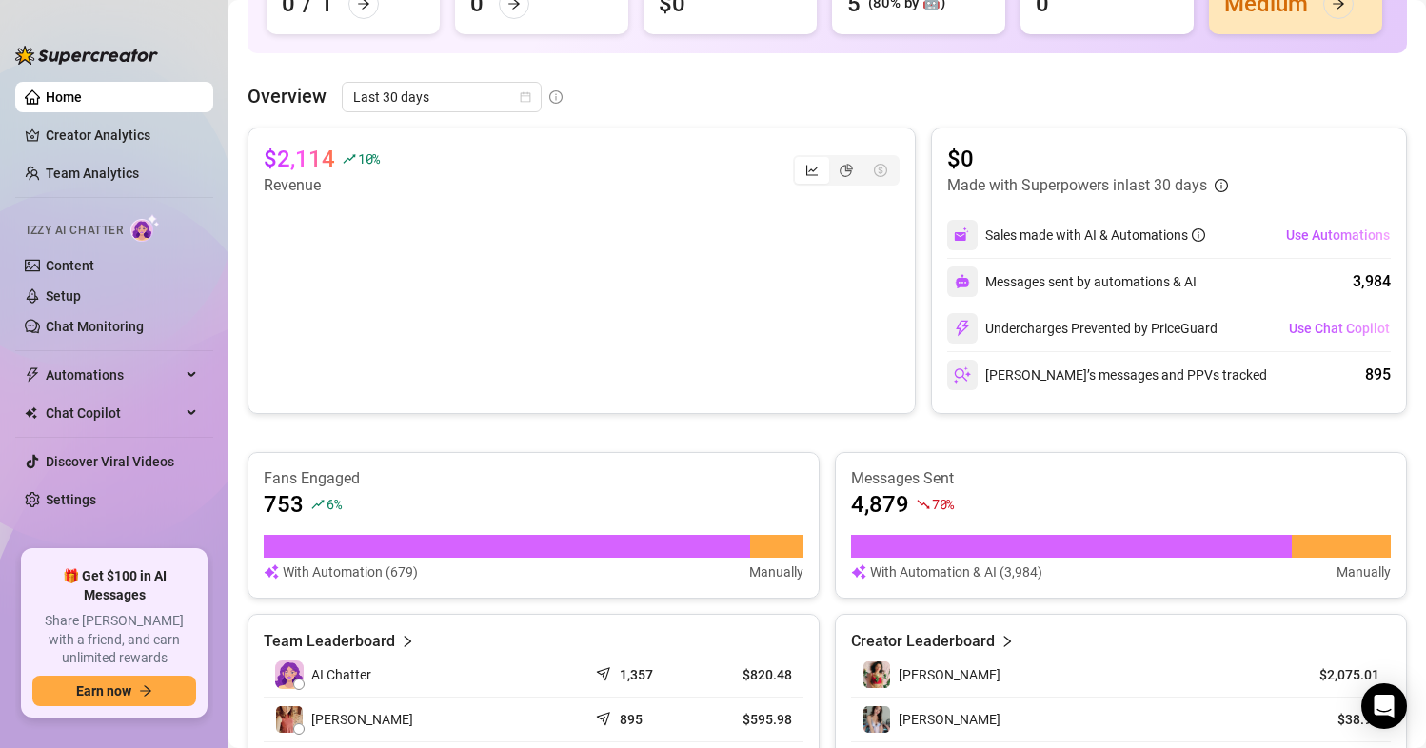
scroll to position [190, 0]
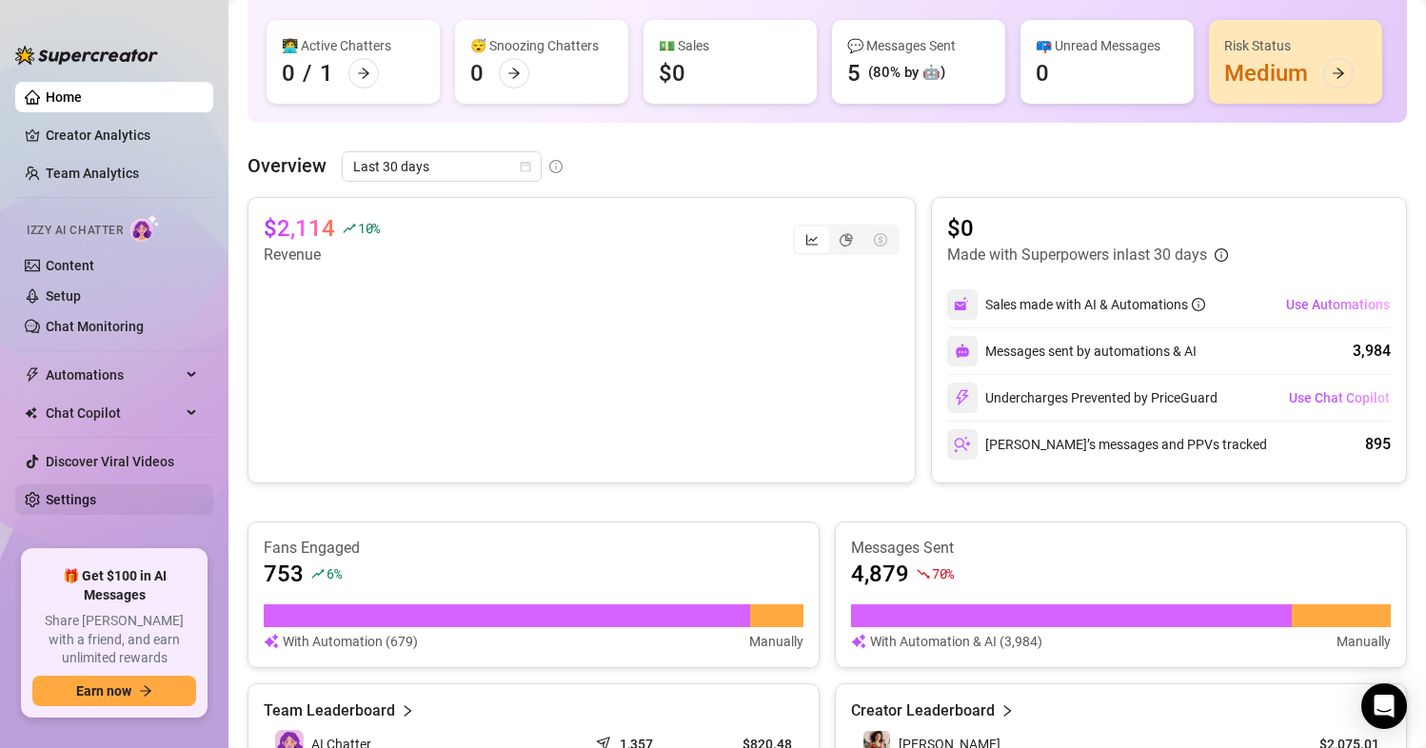
click at [89, 492] on link "Settings" at bounding box center [71, 499] width 50 height 15
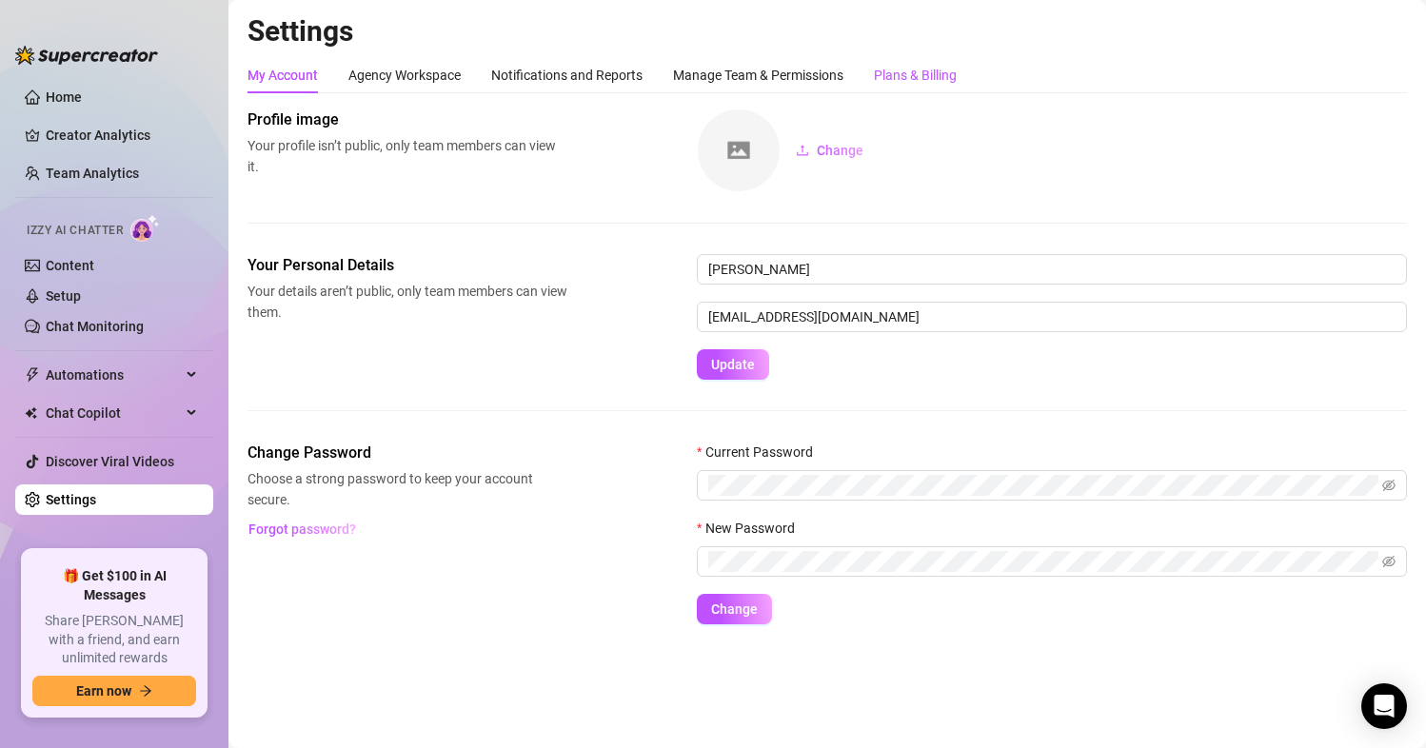
click at [918, 74] on div "Plans & Billing" at bounding box center [915, 75] width 83 height 21
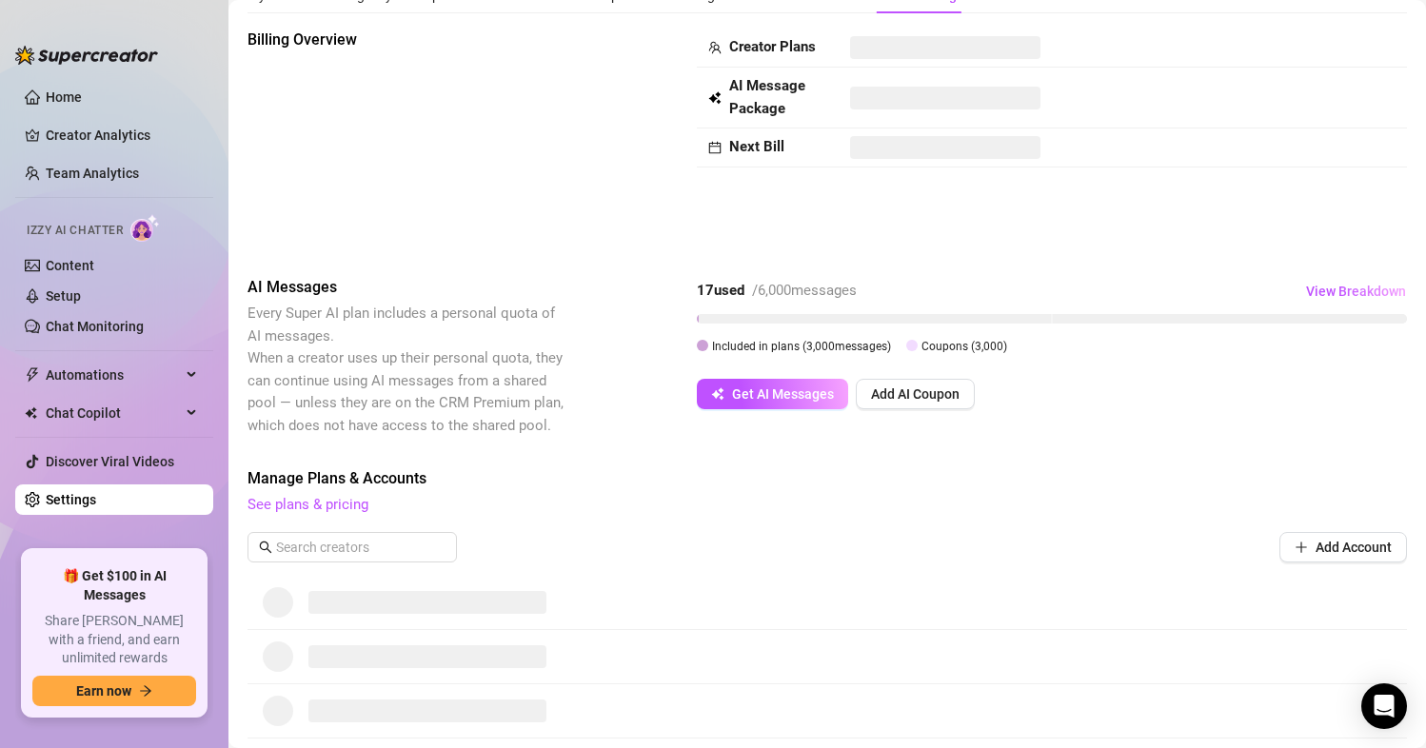
scroll to position [308, 0]
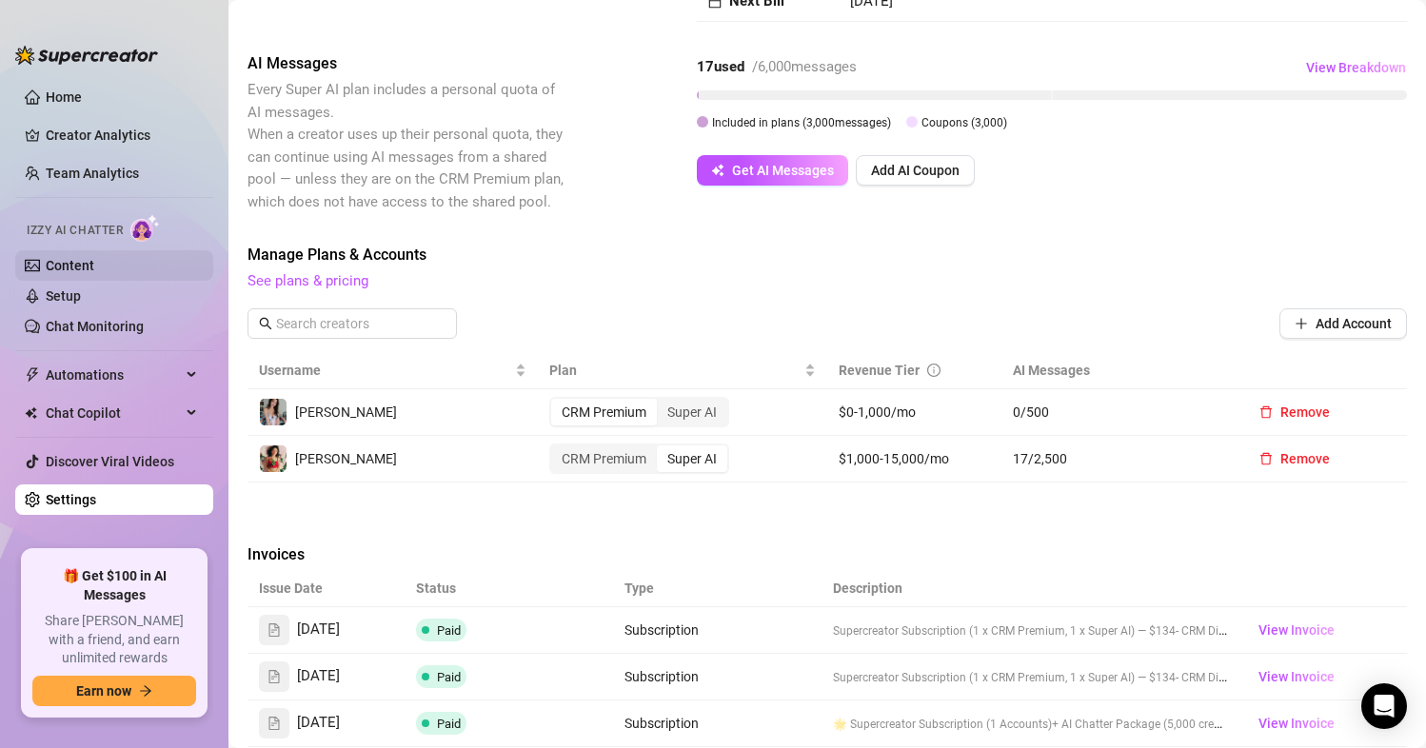
click at [94, 260] on link "Content" at bounding box center [70, 265] width 49 height 15
